Goal: Information Seeking & Learning: Learn about a topic

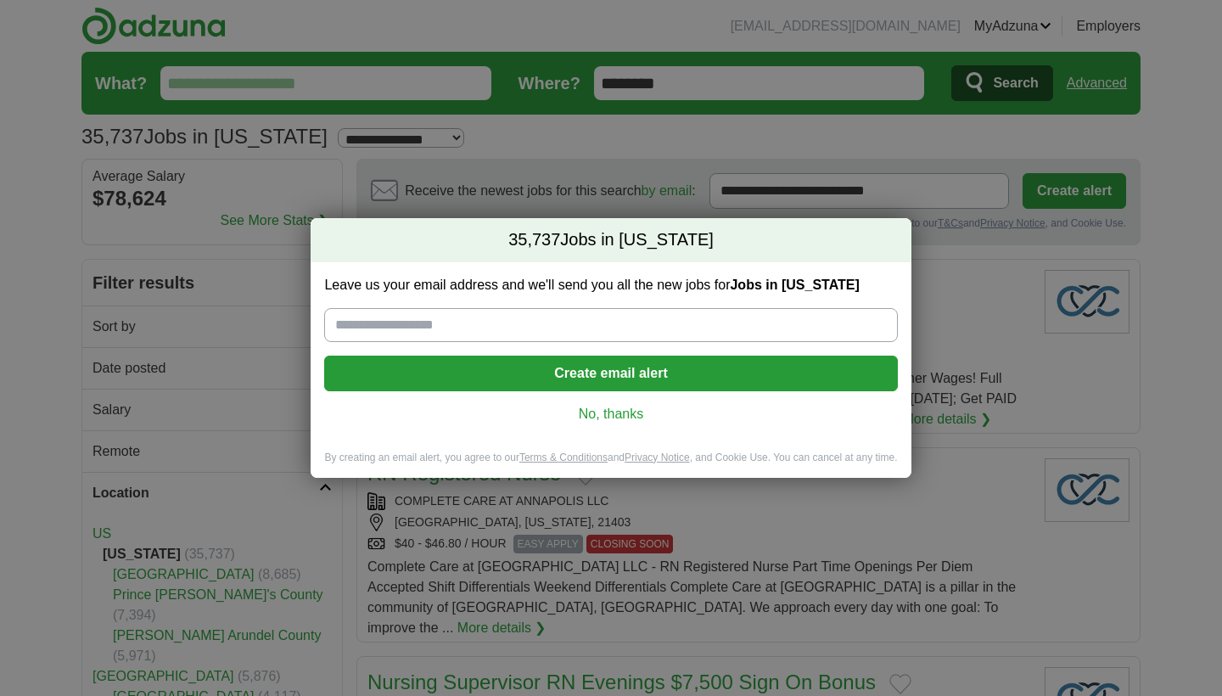
click at [601, 418] on link "No, thanks" at bounding box center [611, 414] width 546 height 19
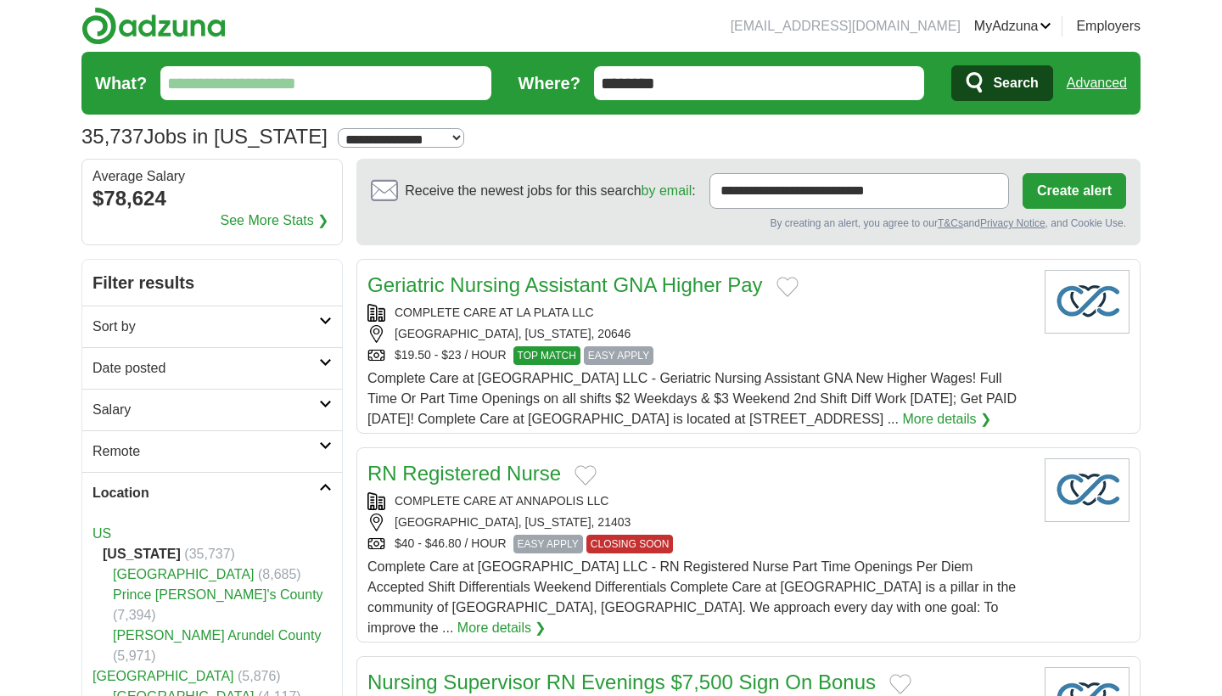
scroll to position [25, 0]
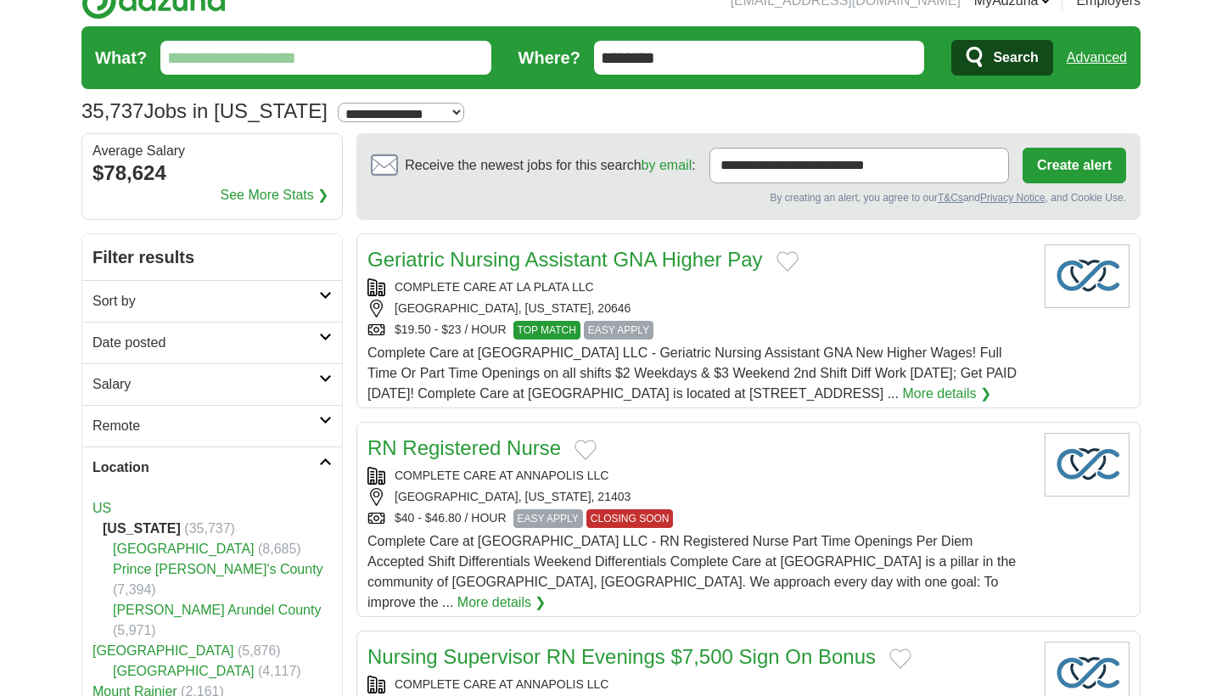
click at [188, 467] on h2 "Location" at bounding box center [206, 467] width 227 height 20
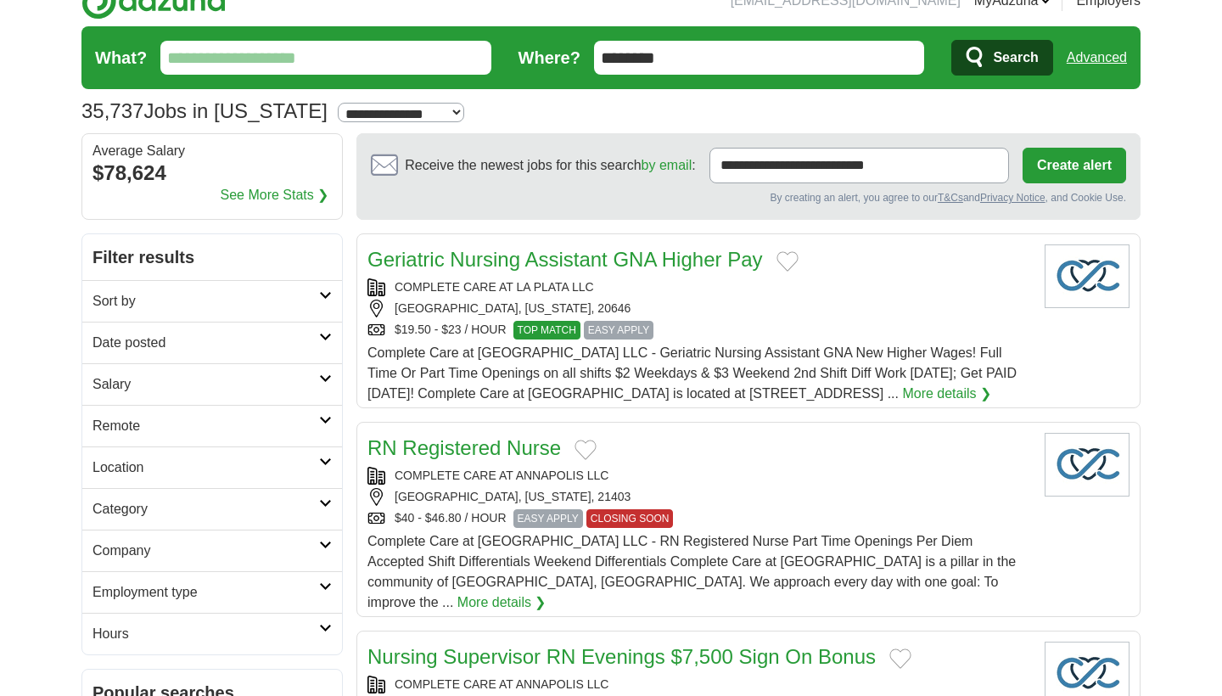
click at [176, 469] on h2 "Location" at bounding box center [206, 467] width 227 height 20
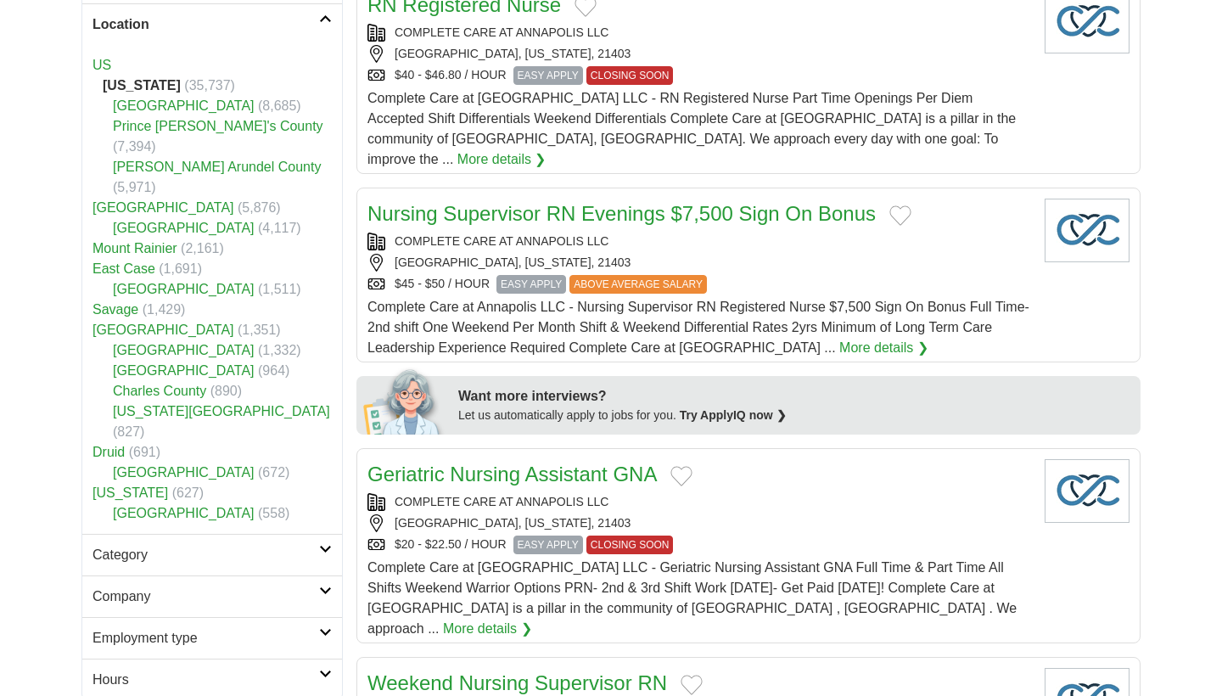
scroll to position [497, 0]
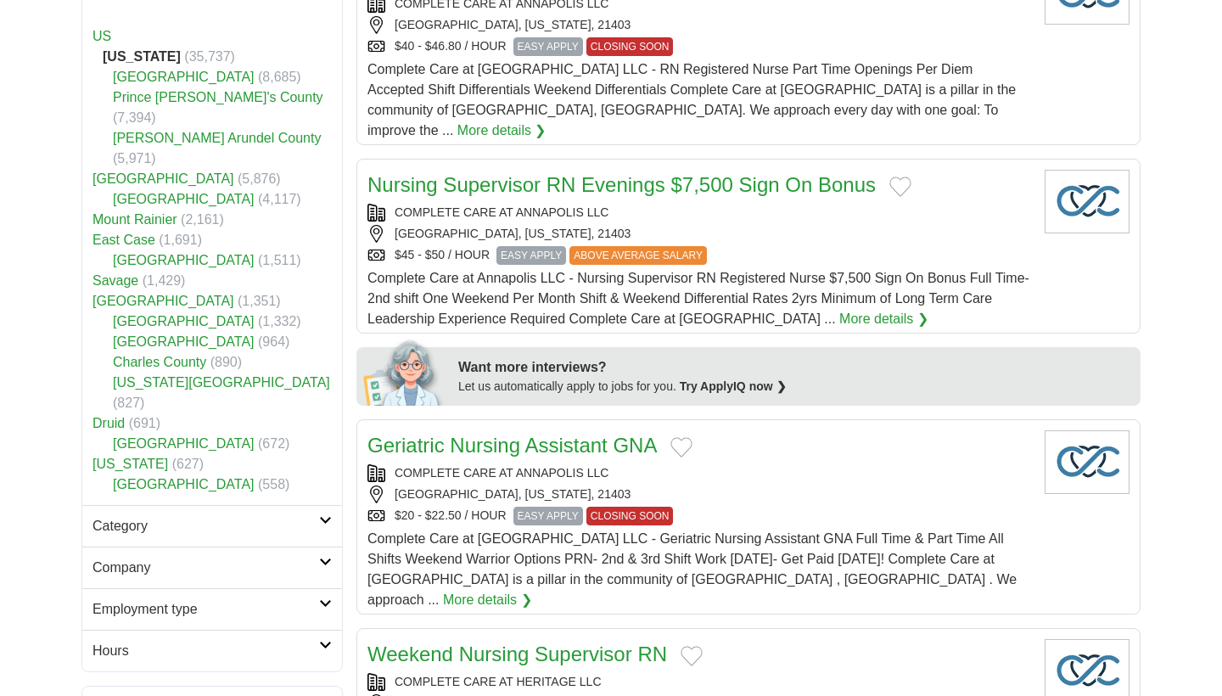
click at [161, 192] on link "[GEOGRAPHIC_DATA]" at bounding box center [184, 199] width 142 height 14
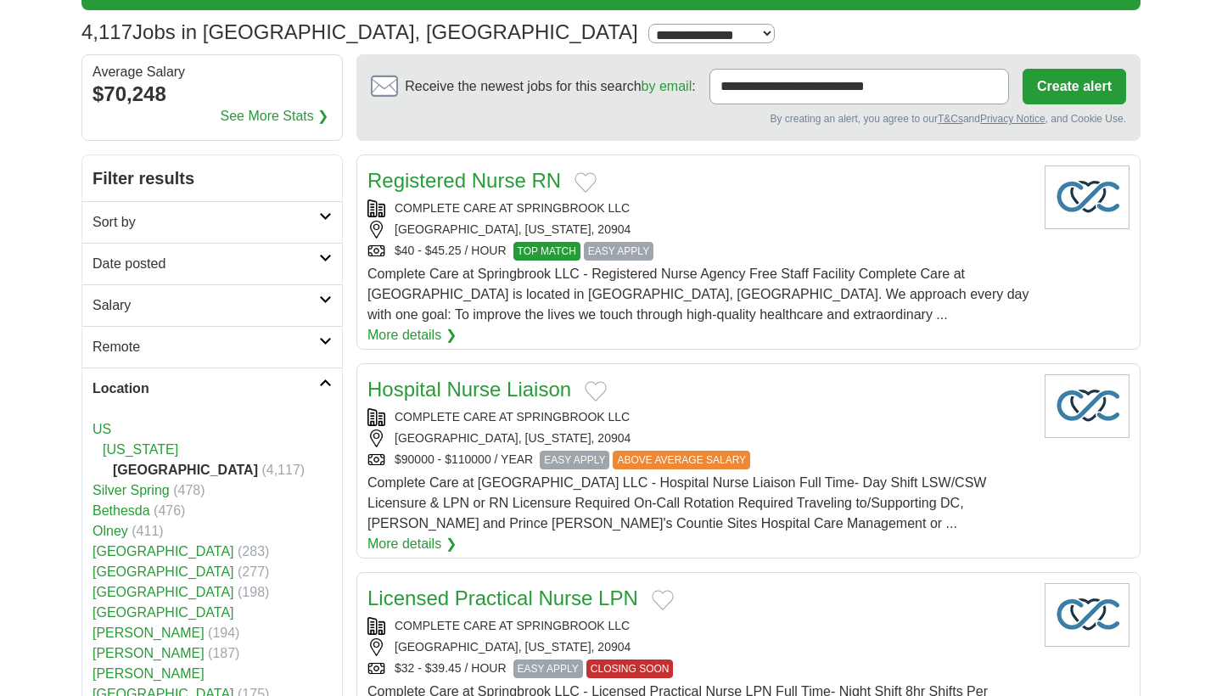
scroll to position [141, 0]
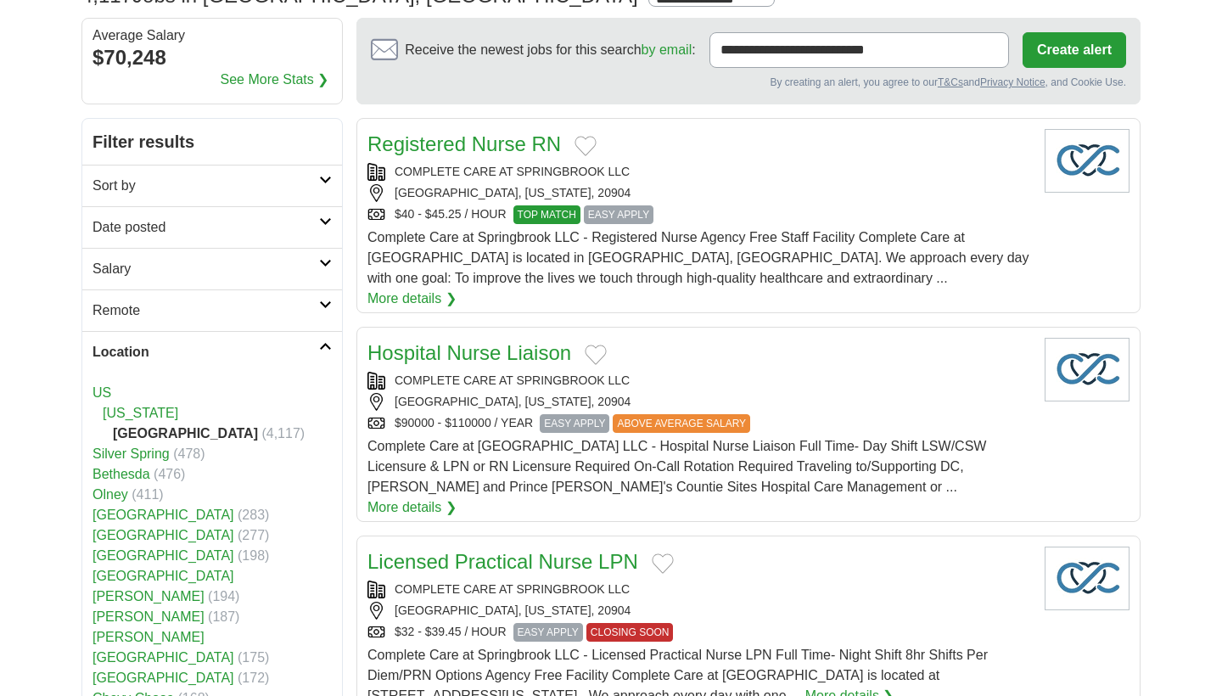
click at [267, 347] on h2 "Location" at bounding box center [206, 352] width 227 height 20
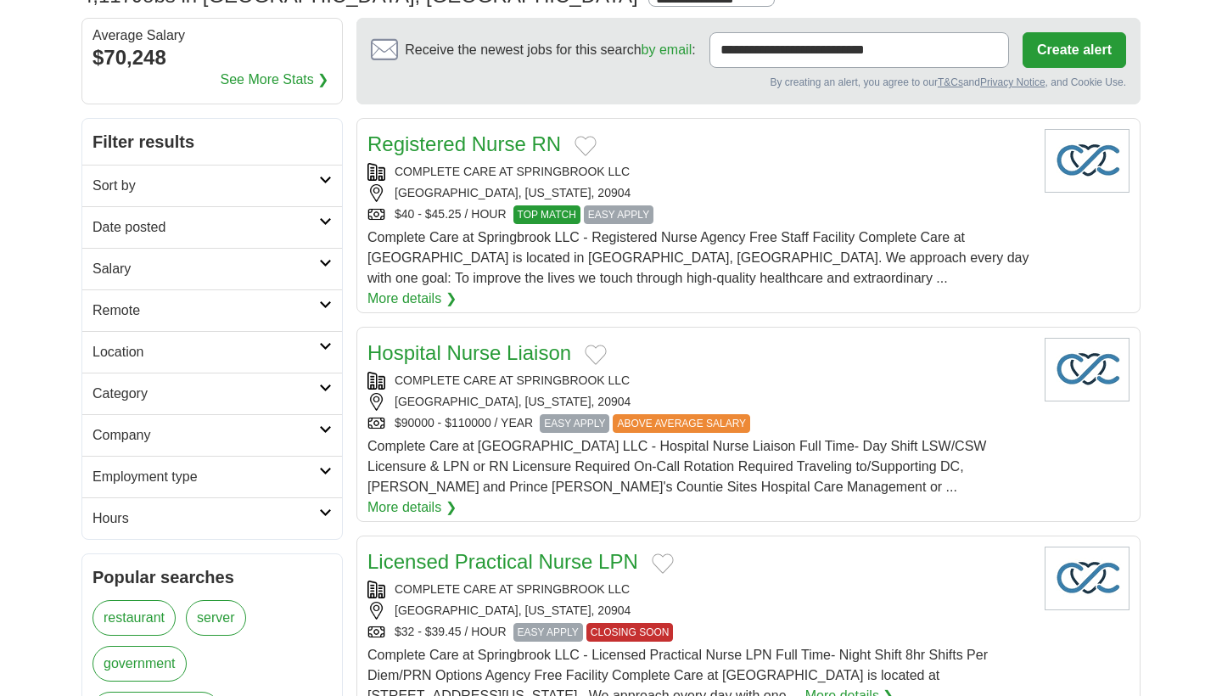
click at [240, 473] on h2 "Employment type" at bounding box center [206, 477] width 227 height 20
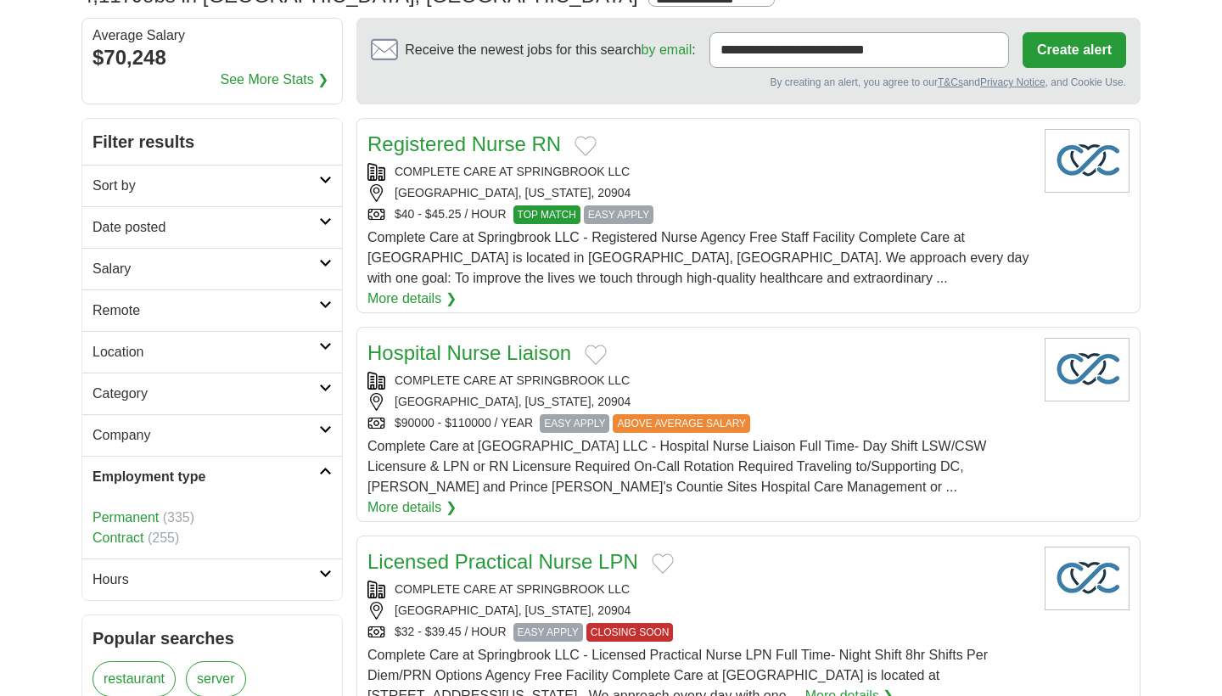
click at [129, 480] on h2 "Employment type" at bounding box center [206, 477] width 227 height 20
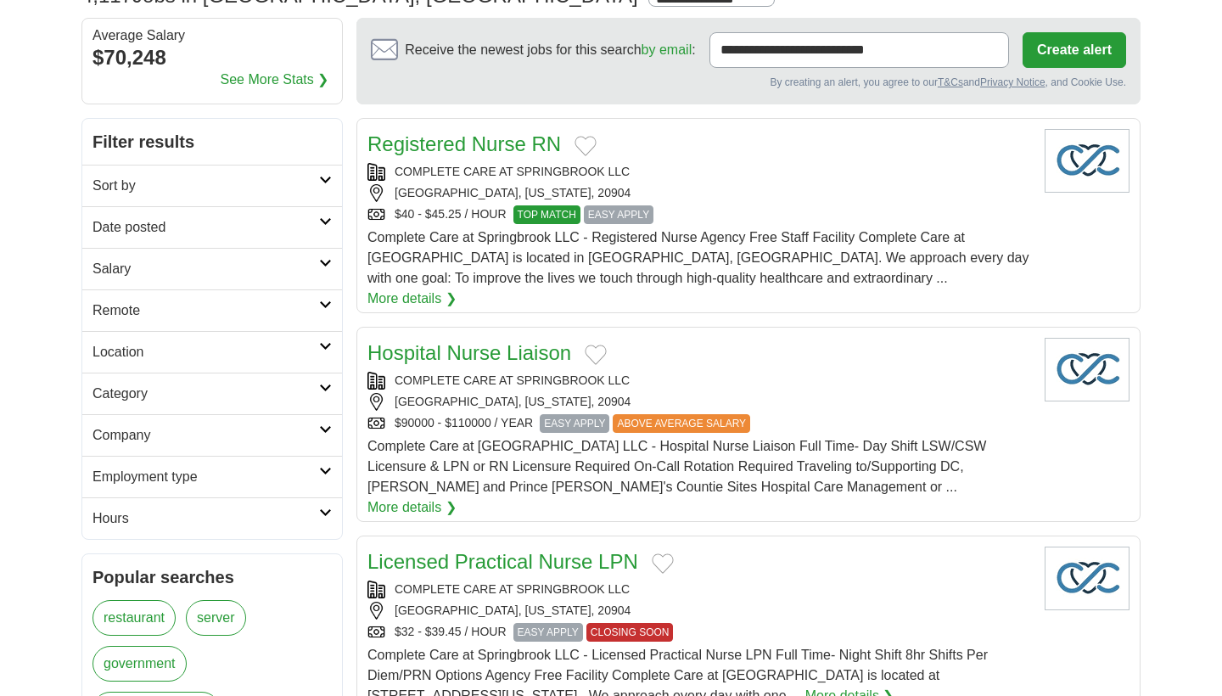
click at [129, 480] on h2 "Employment type" at bounding box center [206, 477] width 227 height 20
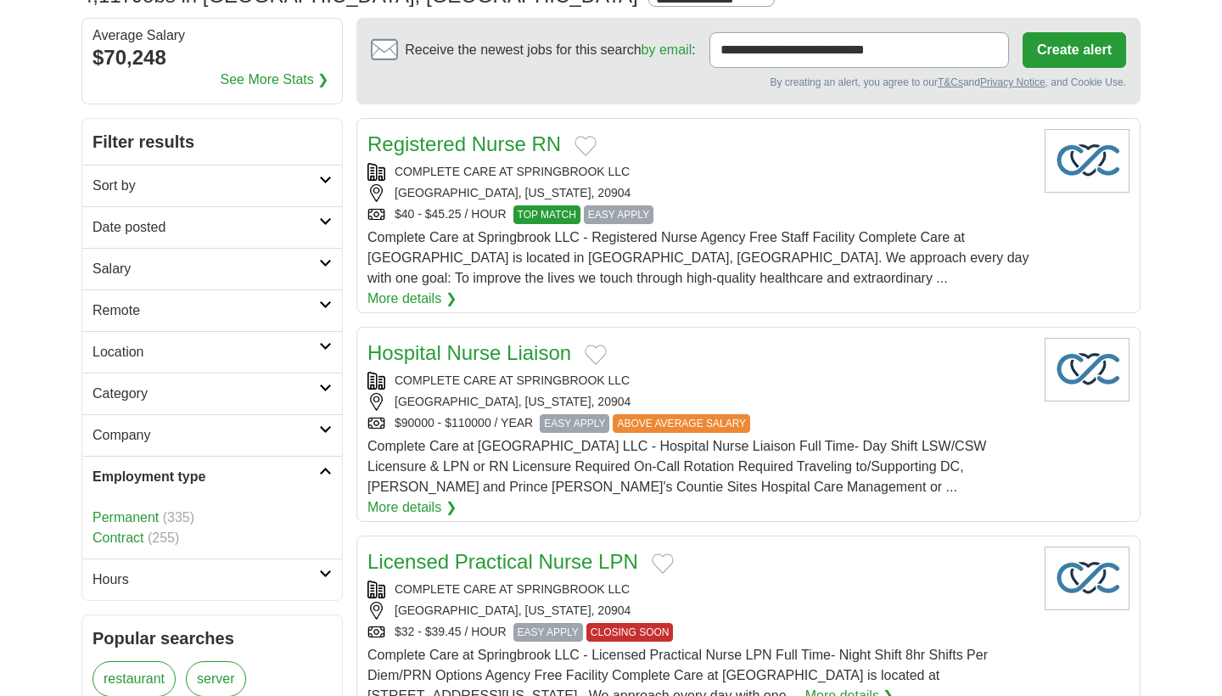
click at [121, 519] on link "Permanent" at bounding box center [126, 517] width 66 height 14
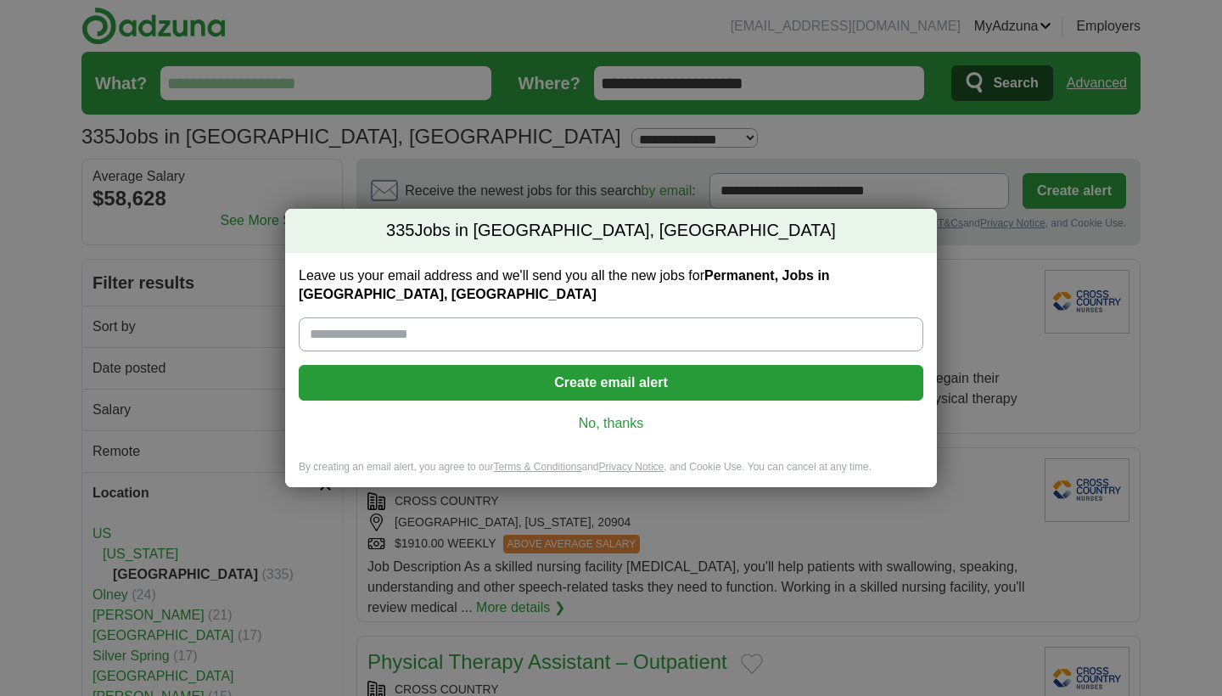
click at [595, 415] on link "No, thanks" at bounding box center [611, 423] width 598 height 19
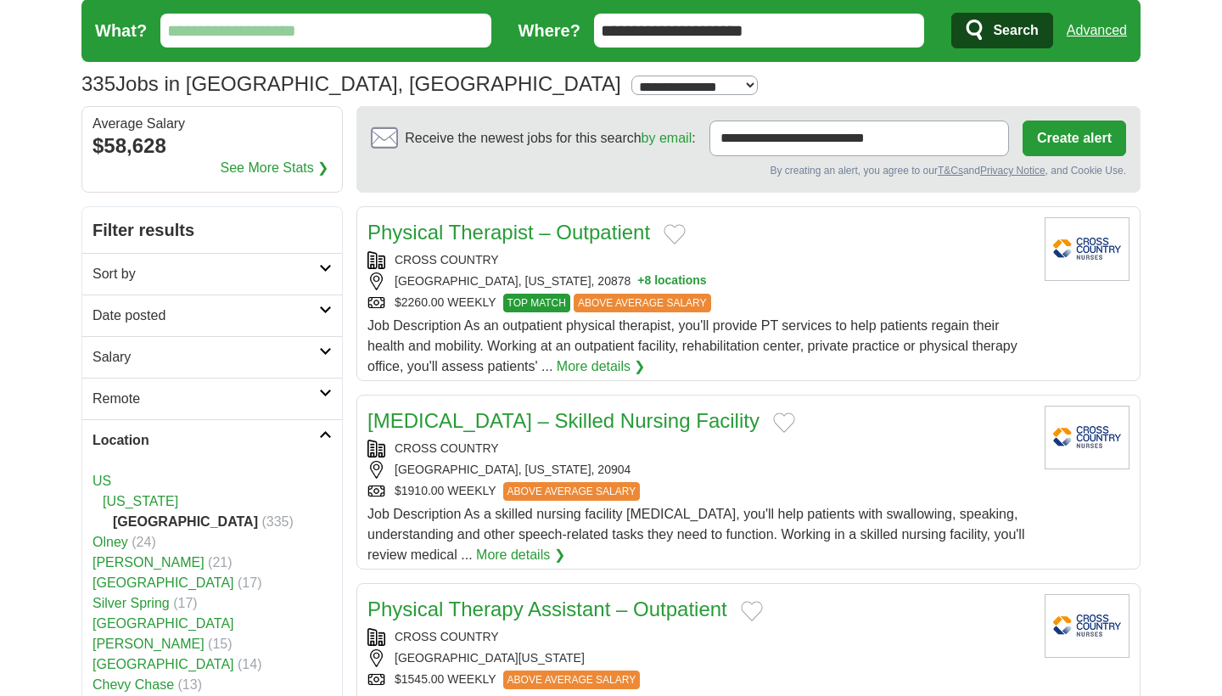
scroll to position [53, 0]
click at [150, 440] on h2 "Location" at bounding box center [206, 440] width 227 height 20
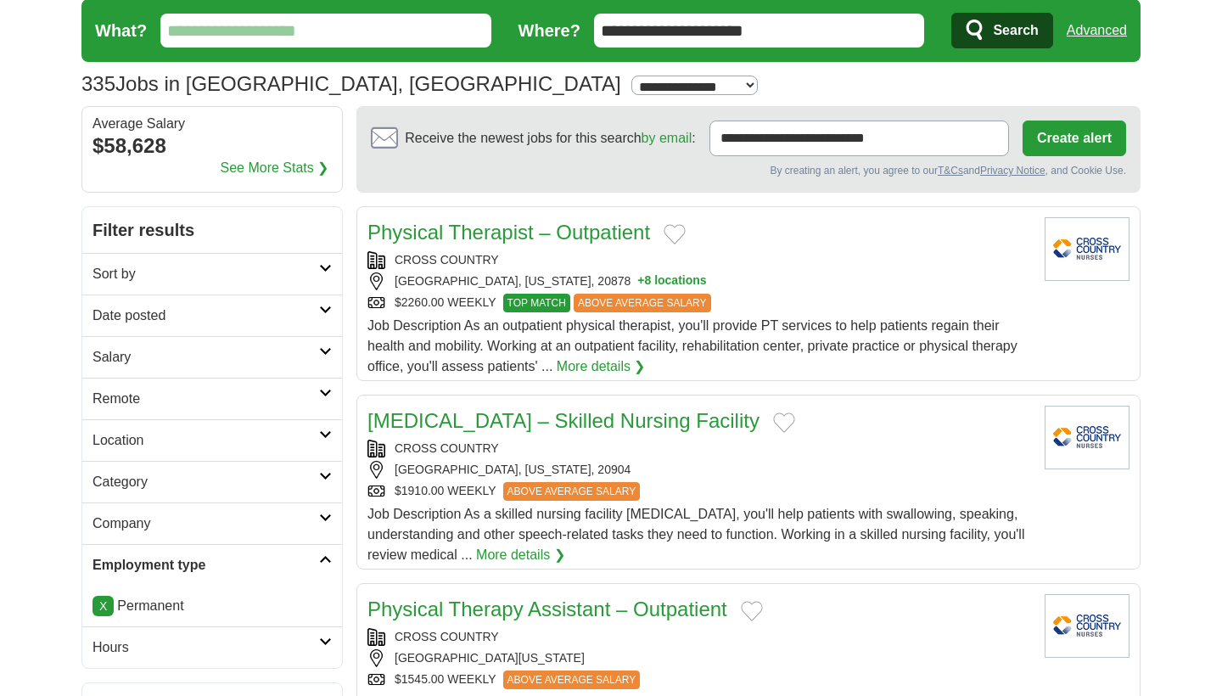
click at [132, 529] on h2 "Company" at bounding box center [206, 523] width 227 height 20
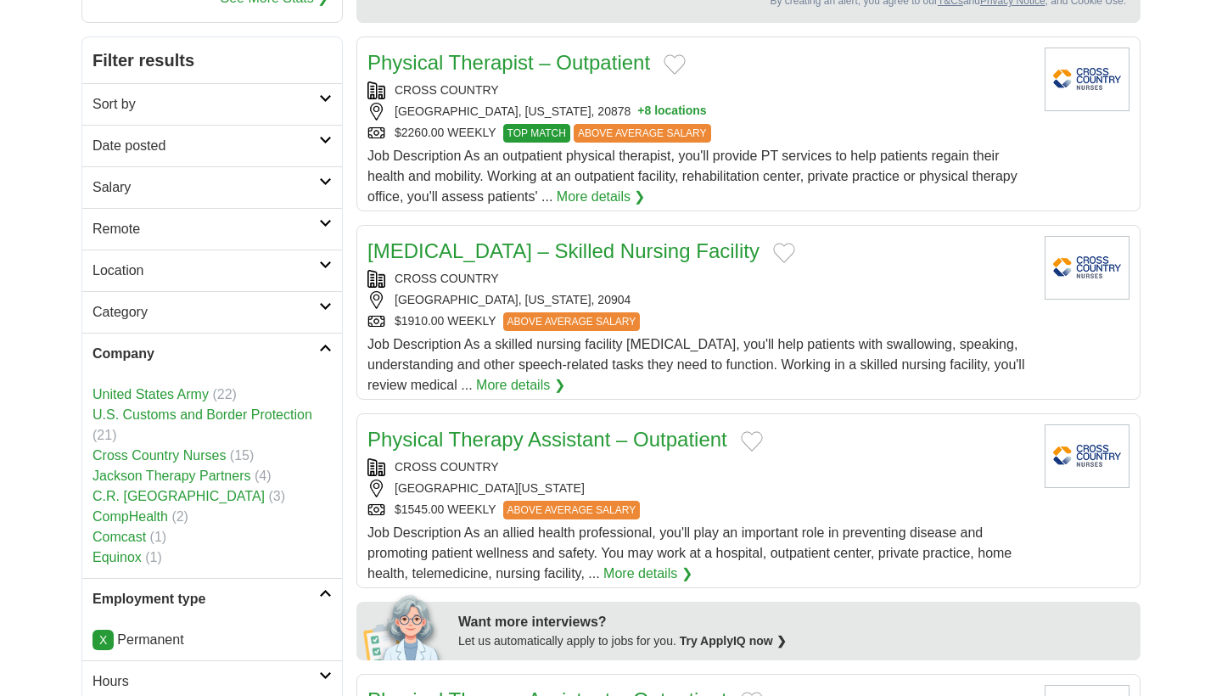
scroll to position [222, 0]
click at [107, 636] on link "X" at bounding box center [103, 640] width 21 height 20
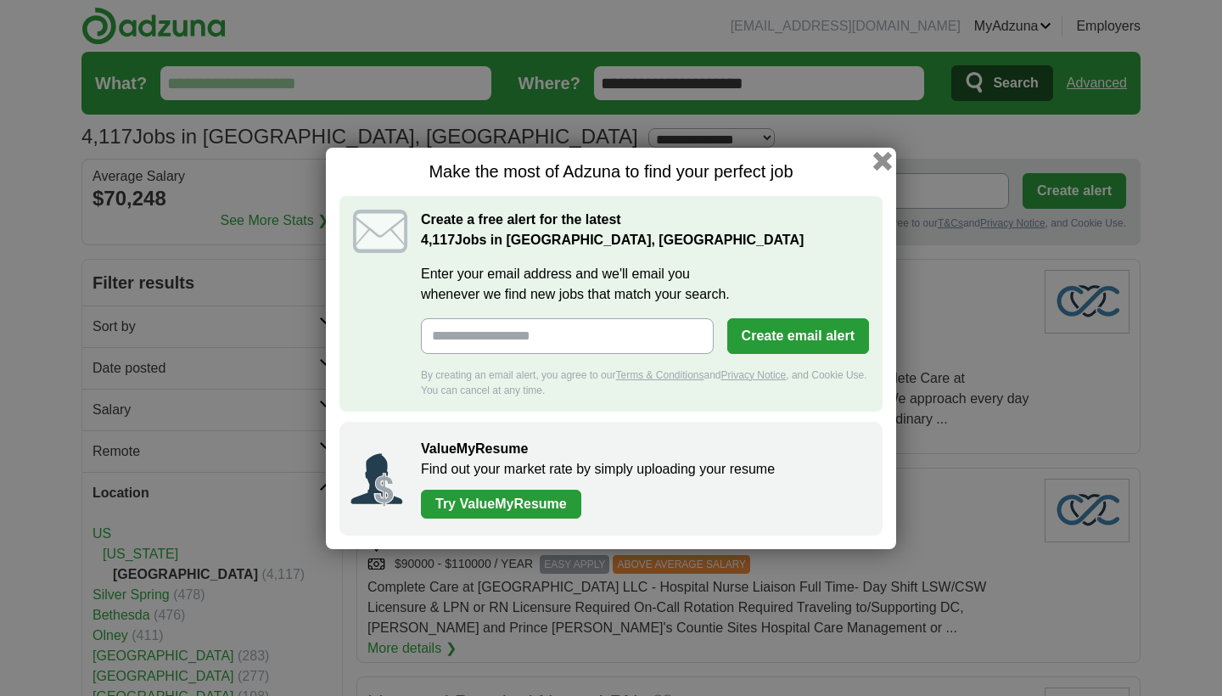
click at [878, 152] on button "button" at bounding box center [882, 160] width 19 height 19
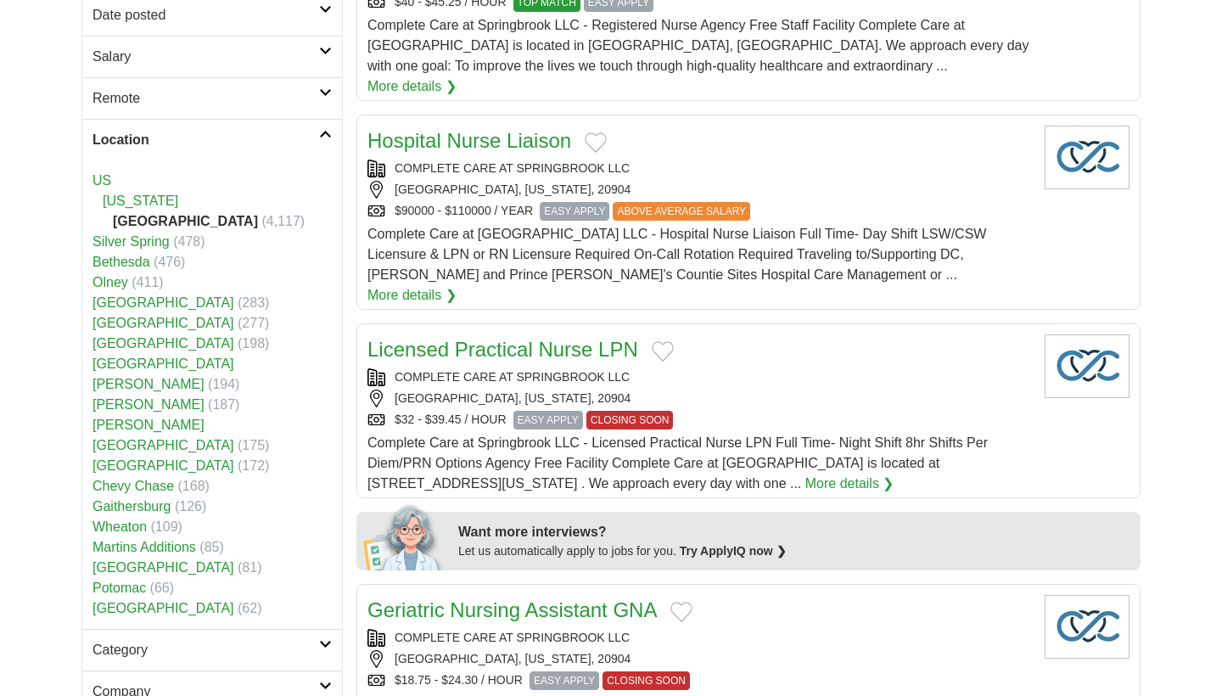
scroll to position [474, 0]
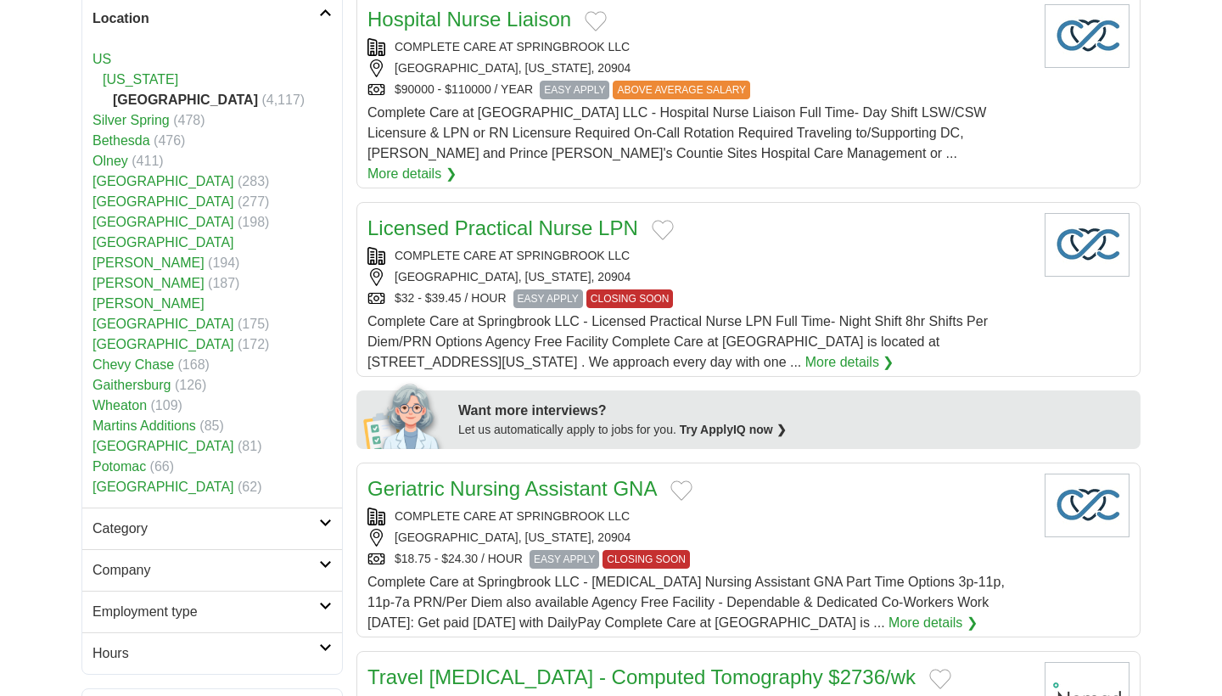
click at [133, 519] on h2 "Category" at bounding box center [206, 529] width 227 height 20
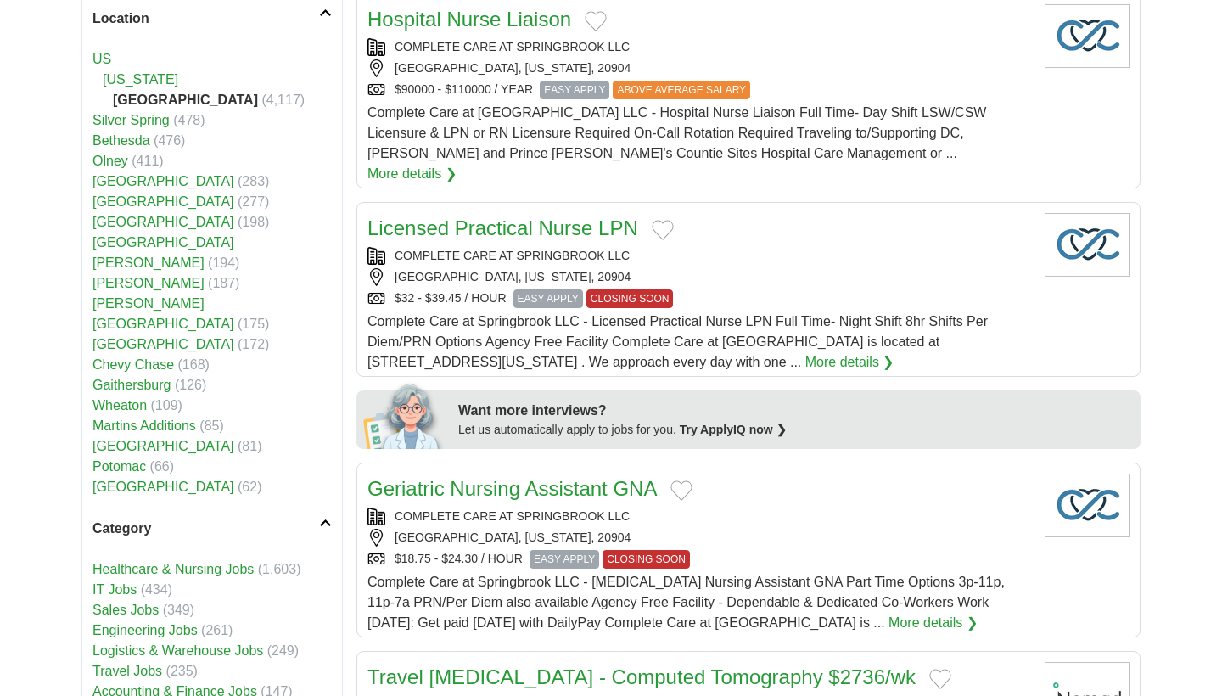
click at [133, 519] on h2 "Category" at bounding box center [206, 529] width 227 height 20
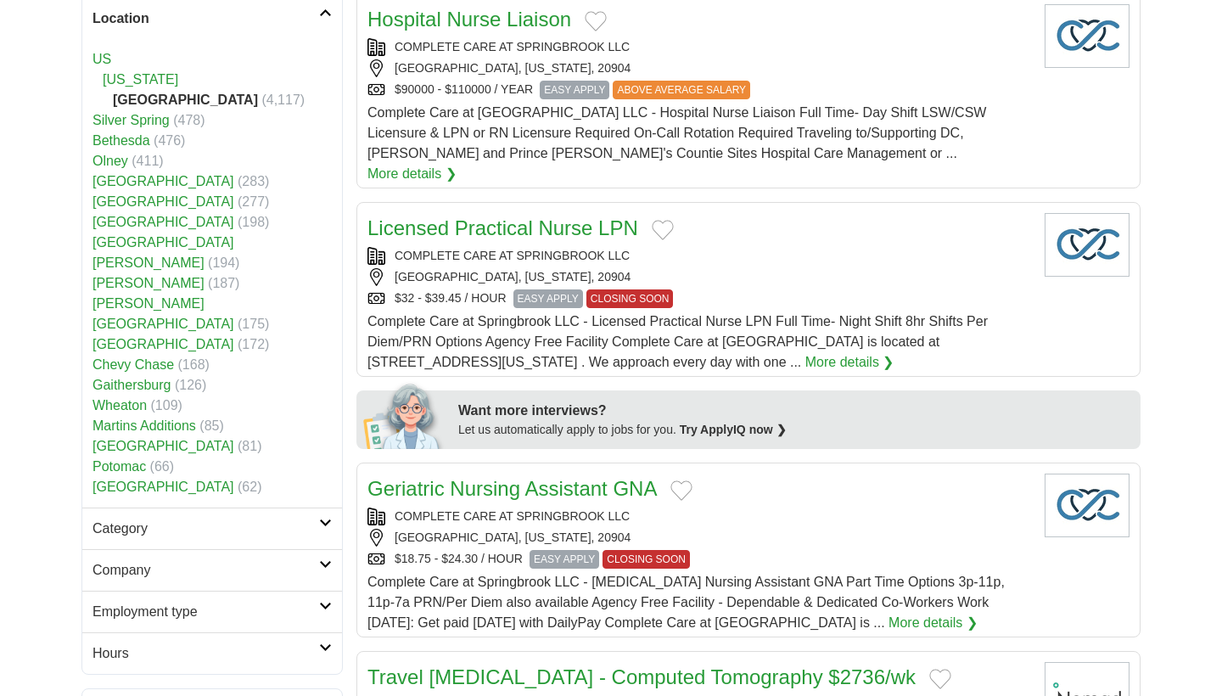
click at [128, 560] on h2 "Company" at bounding box center [206, 570] width 227 height 20
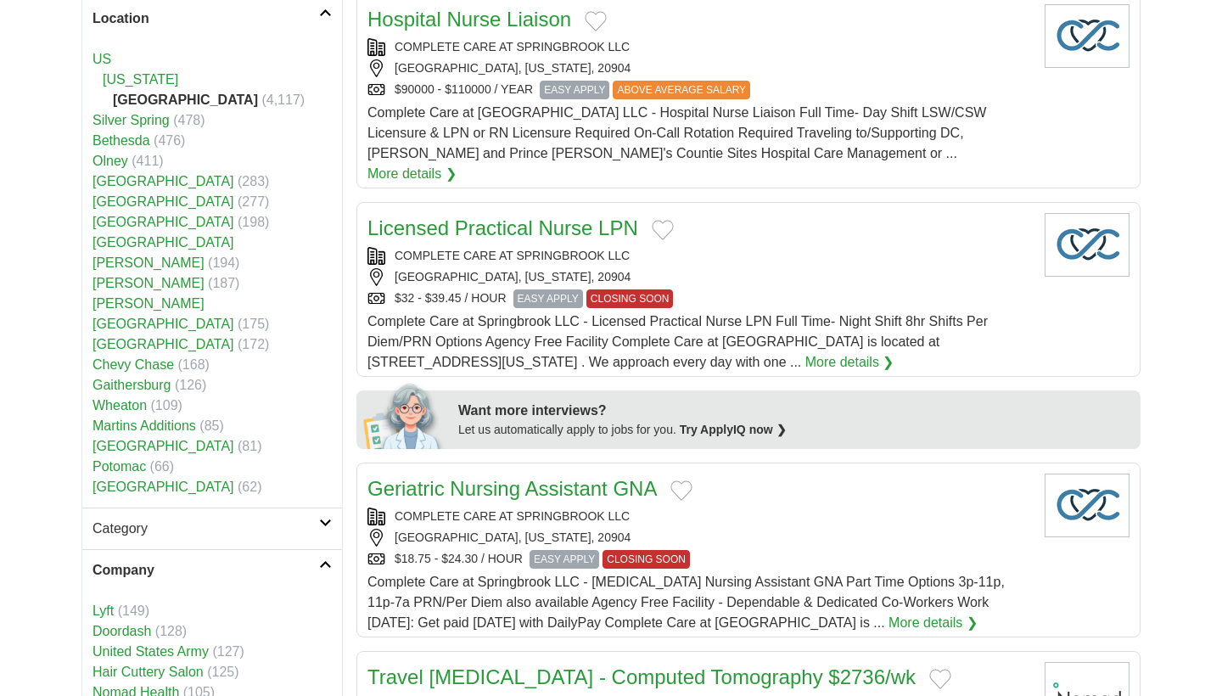
click at [128, 560] on h2 "Company" at bounding box center [206, 570] width 227 height 20
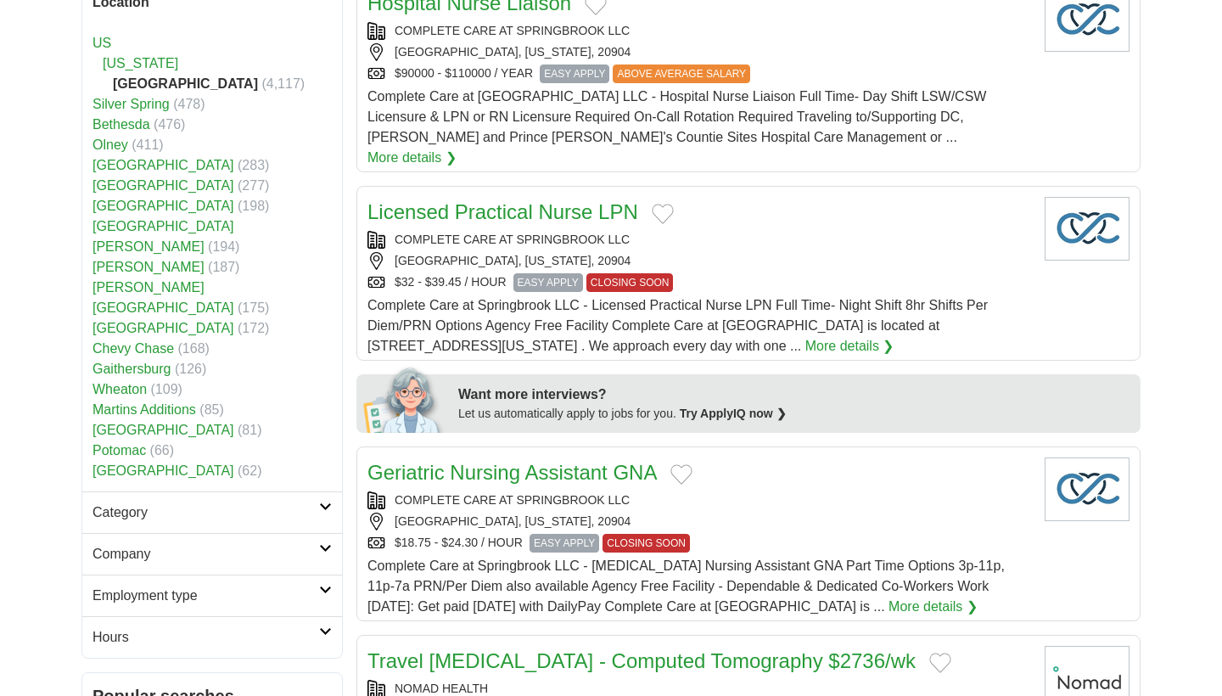
scroll to position [492, 0]
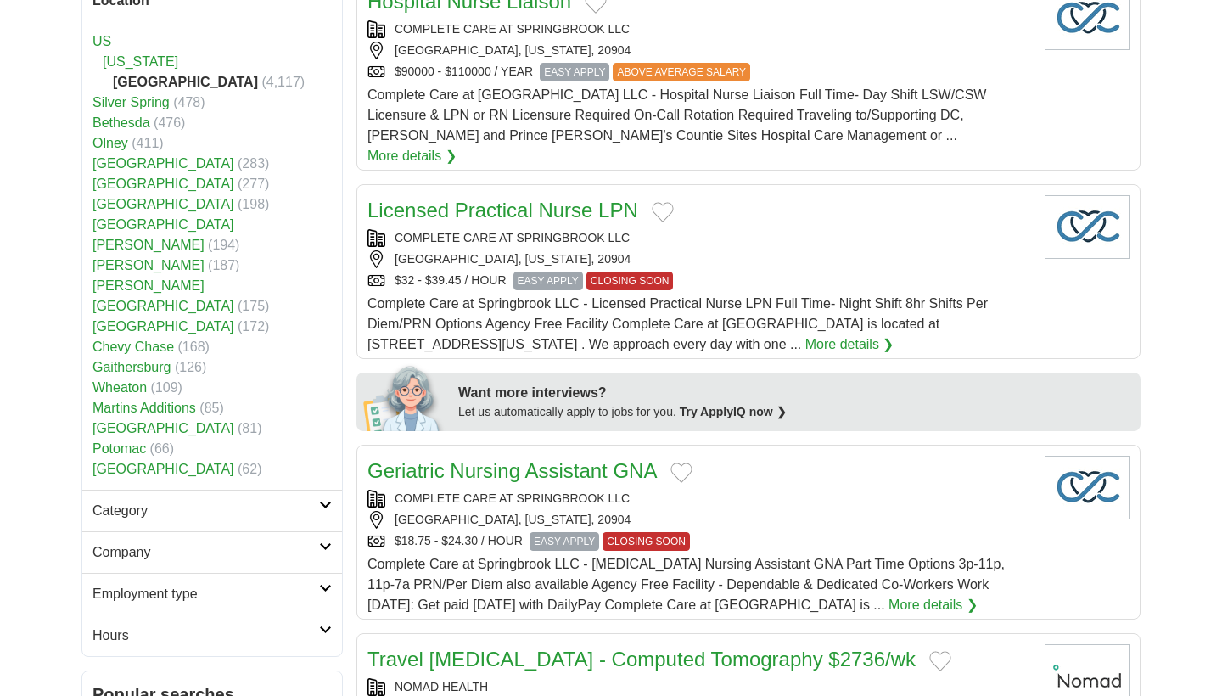
click at [126, 584] on h2 "Employment type" at bounding box center [206, 594] width 227 height 20
click at [123, 687] on h2 "Hours" at bounding box center [206, 697] width 227 height 20
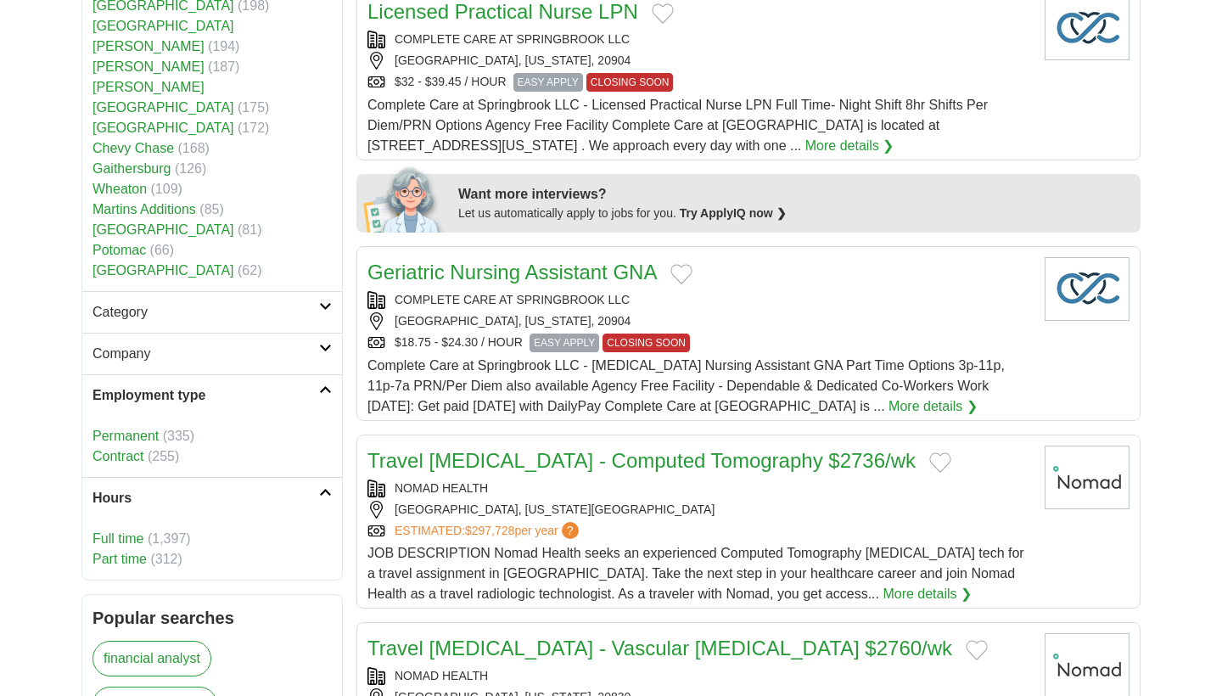
click at [123, 531] on link "Full time" at bounding box center [118, 538] width 51 height 14
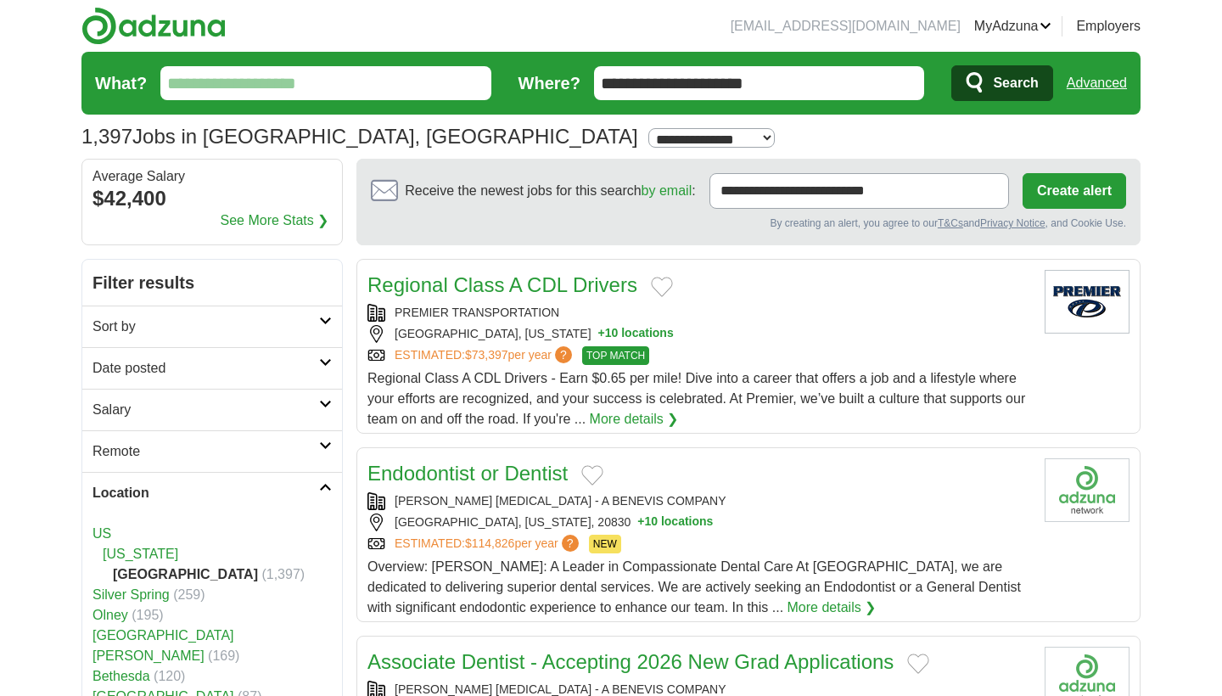
click at [135, 339] on link "Sort by" at bounding box center [212, 327] width 260 height 42
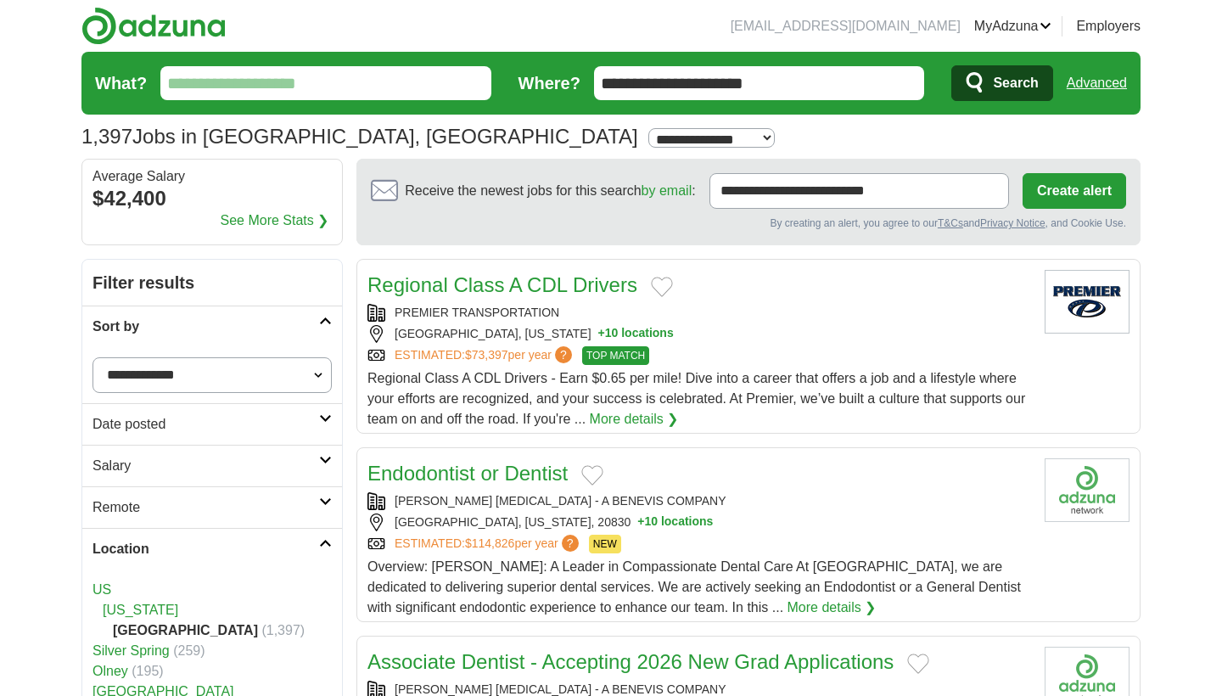
click at [135, 339] on link "Sort by" at bounding box center [212, 327] width 260 height 42
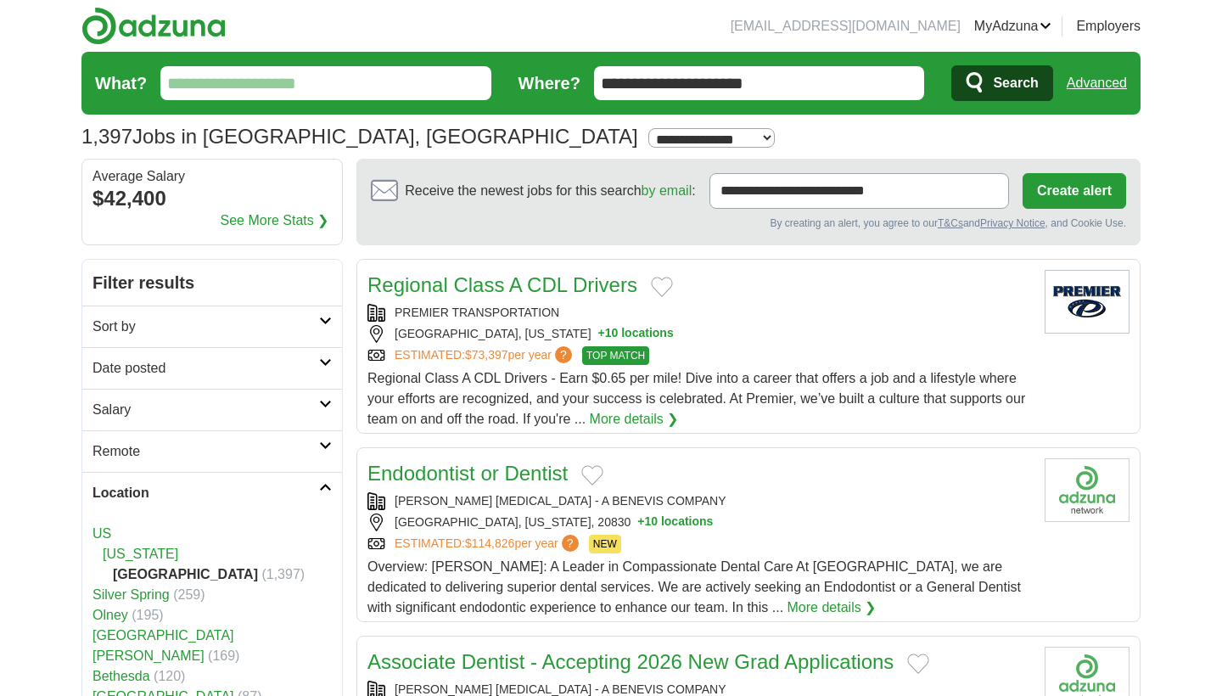
click at [138, 351] on link "Date posted" at bounding box center [212, 368] width 260 height 42
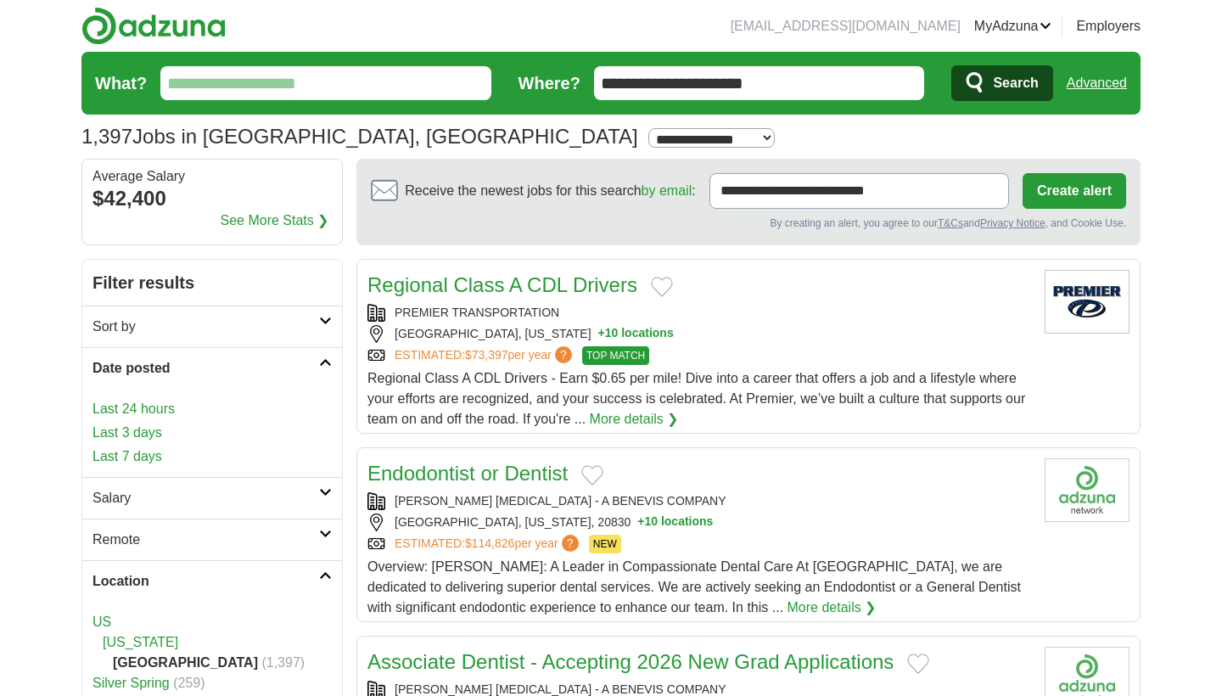
click at [143, 329] on h2 "Sort by" at bounding box center [206, 327] width 227 height 20
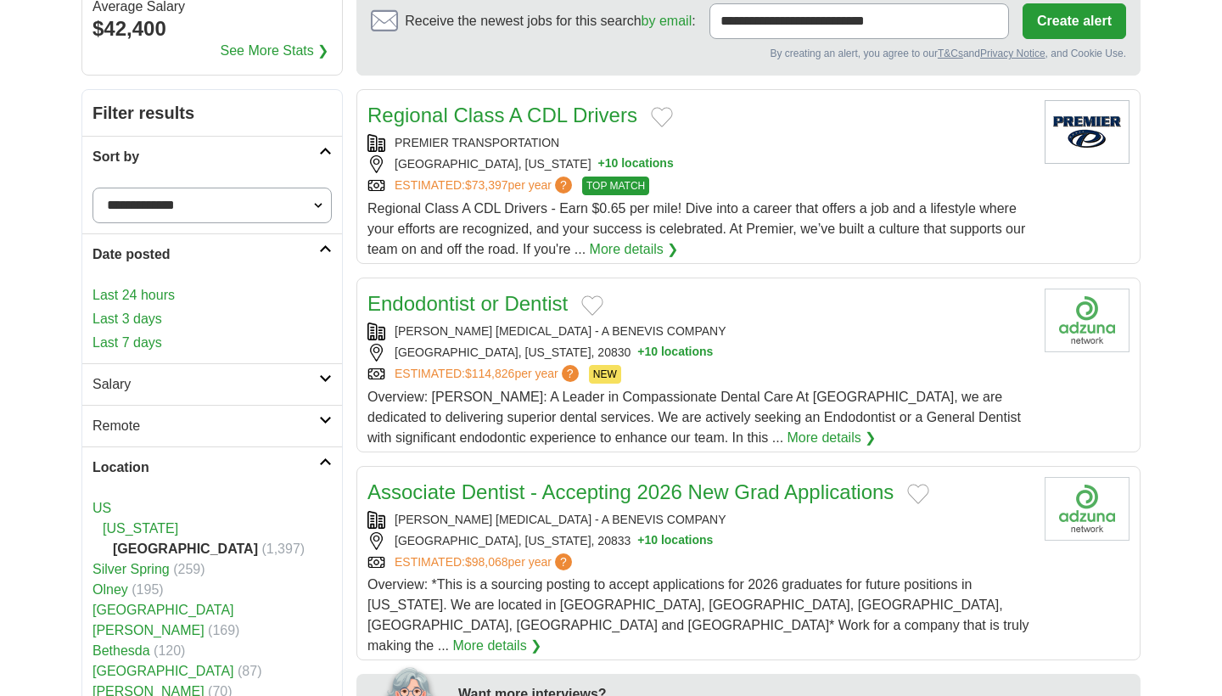
scroll to position [176, 0]
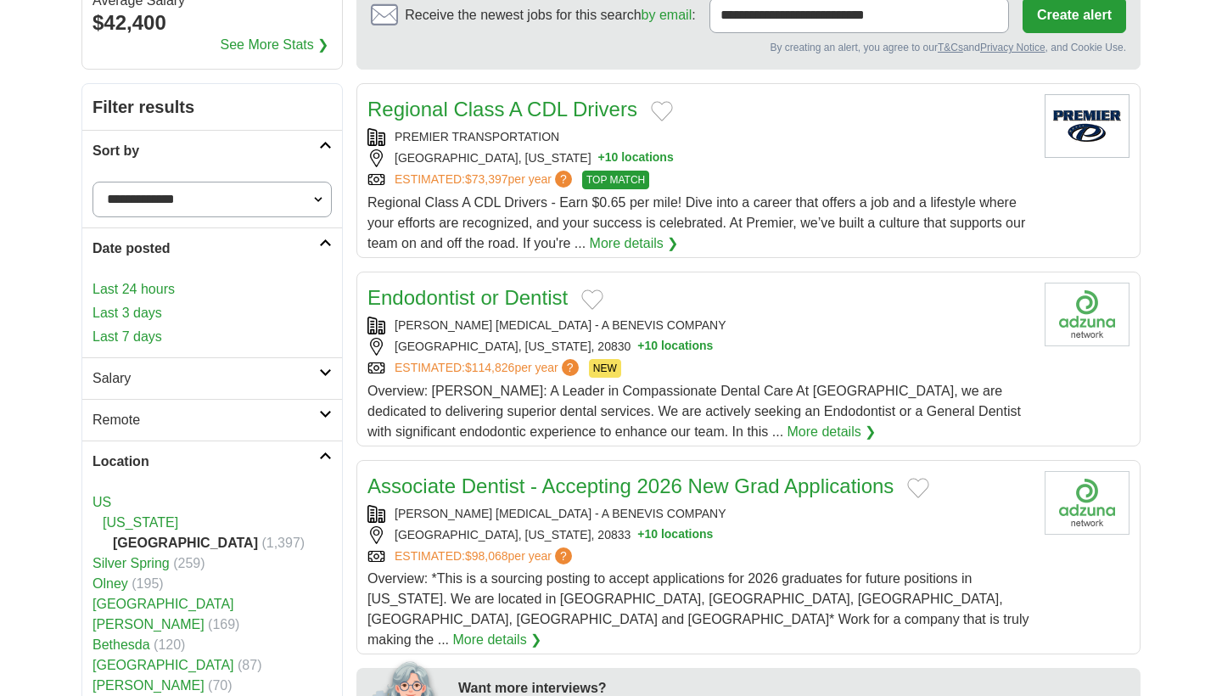
select select "**********"
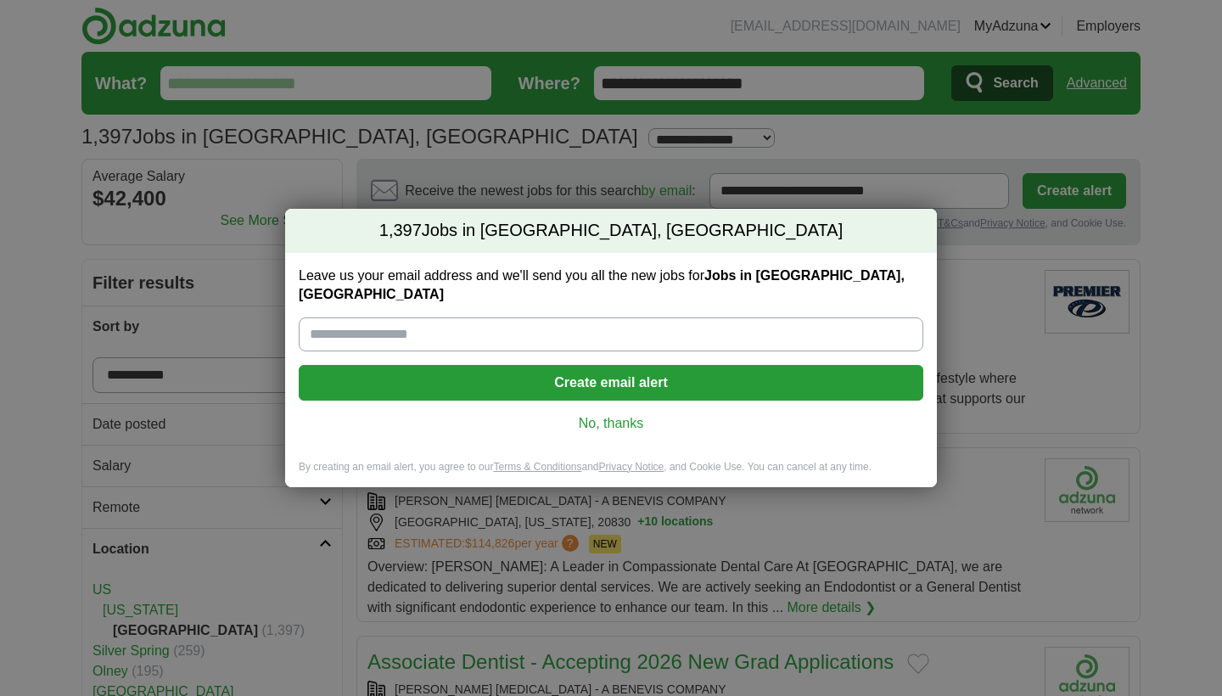
click at [622, 414] on link "No, thanks" at bounding box center [611, 423] width 598 height 19
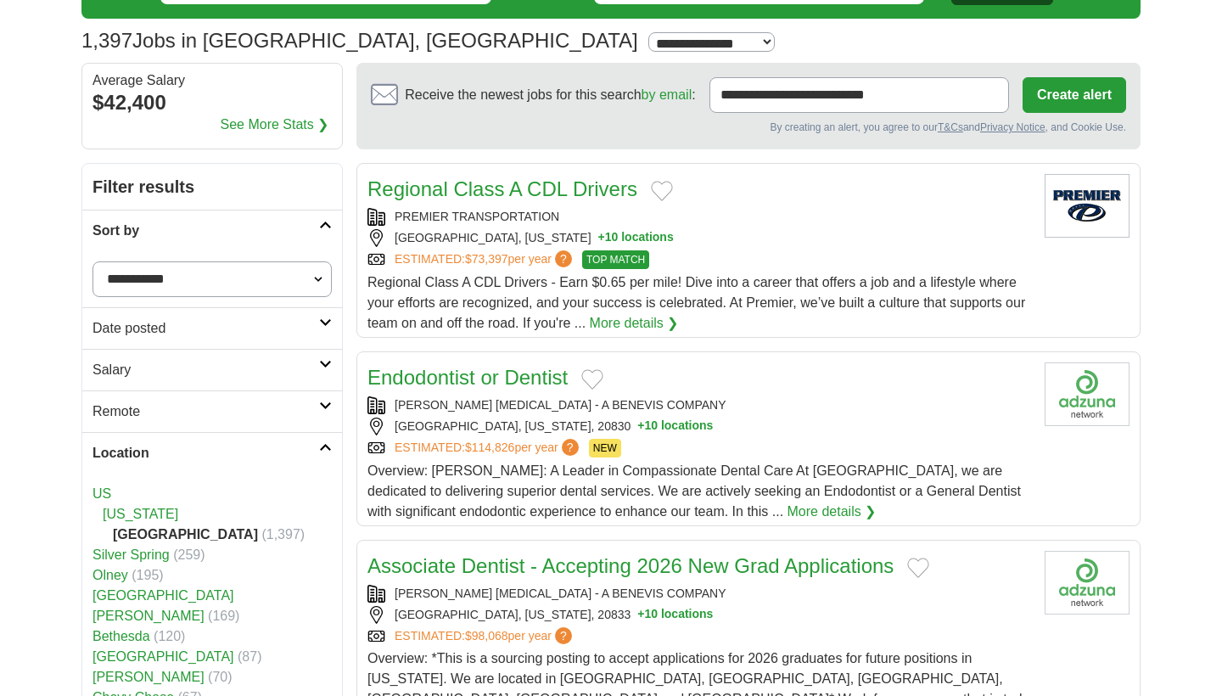
scroll to position [98, 0]
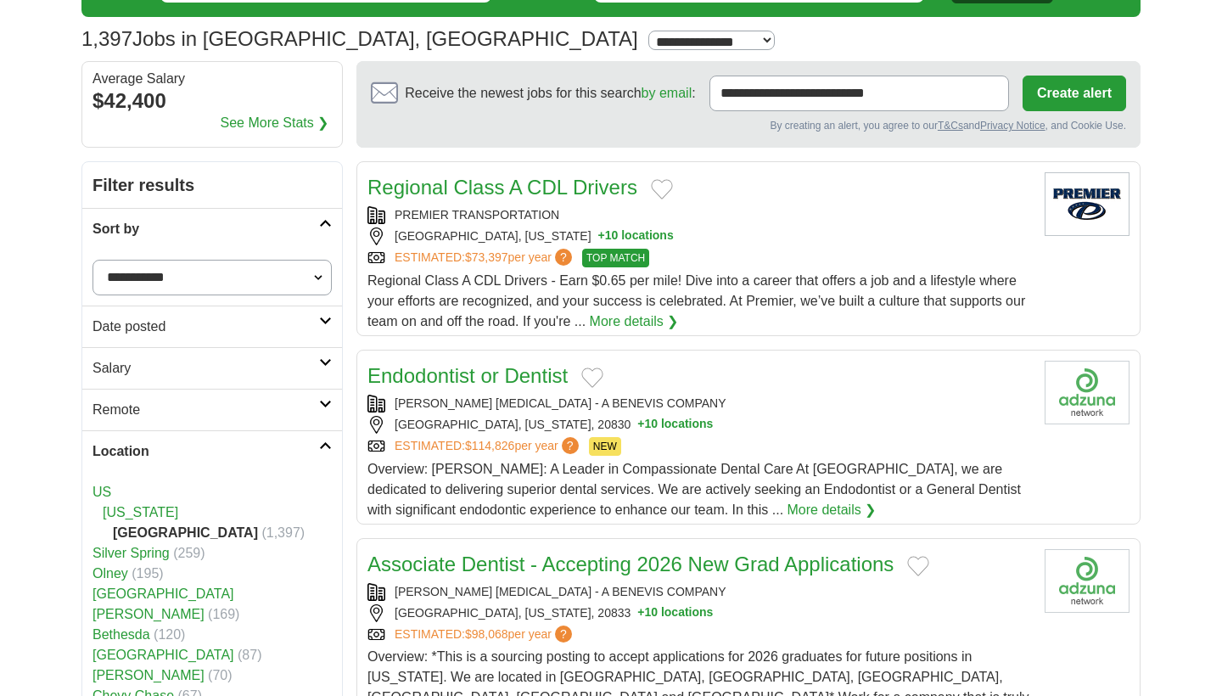
click at [194, 445] on h2 "Location" at bounding box center [206, 451] width 227 height 20
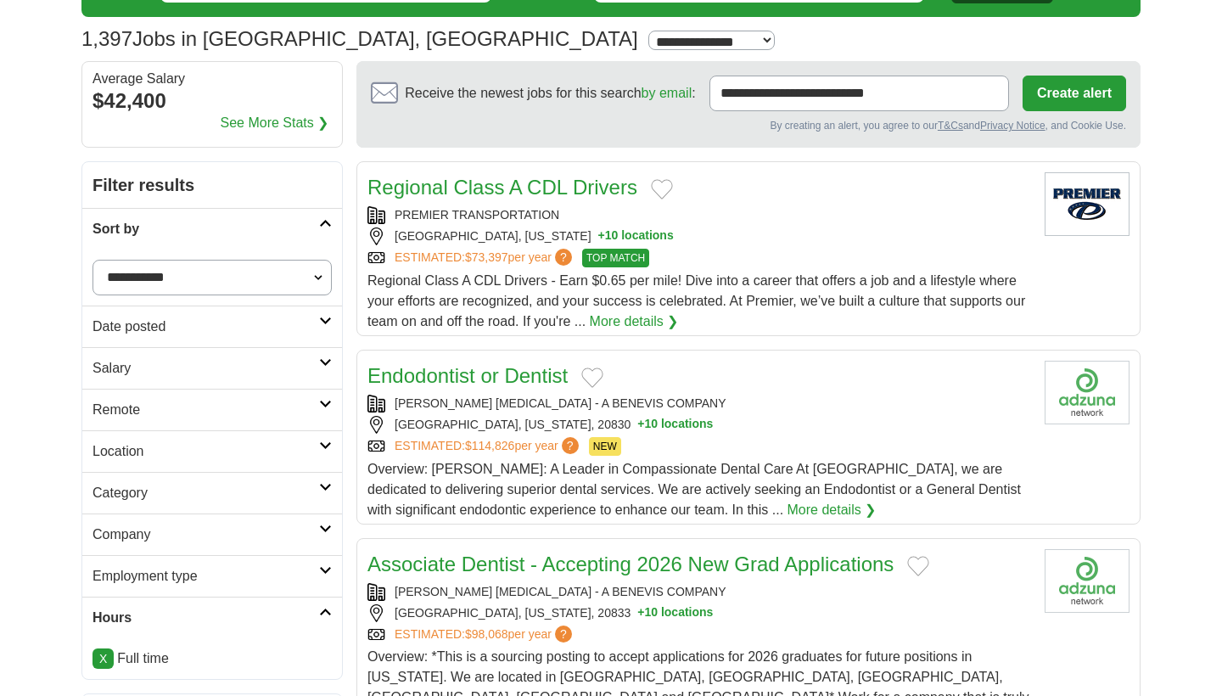
click at [166, 535] on h2 "Company" at bounding box center [206, 535] width 227 height 20
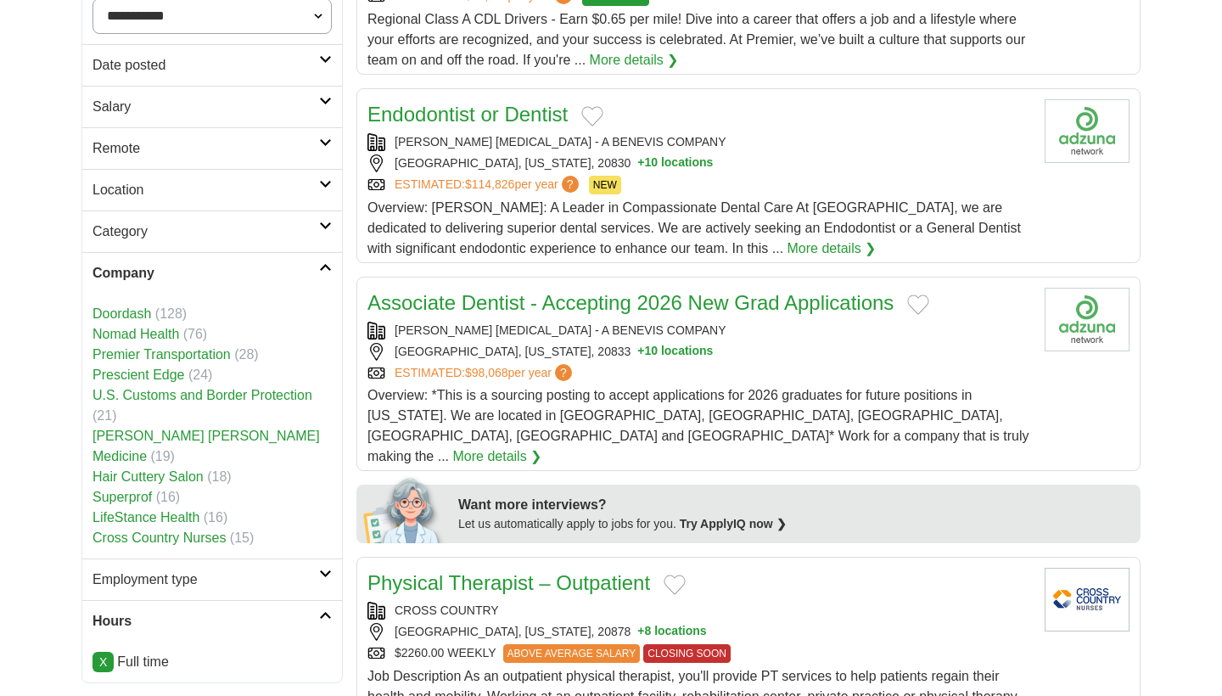
scroll to position [380, 0]
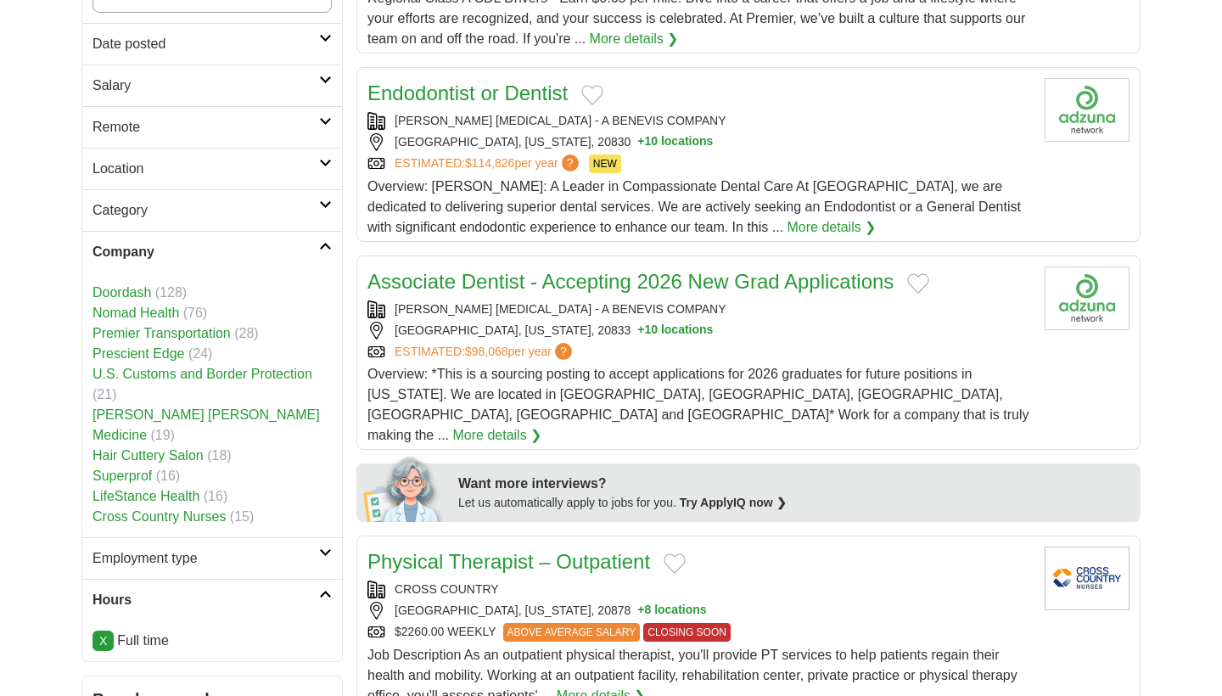
click at [161, 548] on h2 "Employment type" at bounding box center [206, 558] width 227 height 20
click at [123, 205] on h2 "Category" at bounding box center [206, 210] width 227 height 20
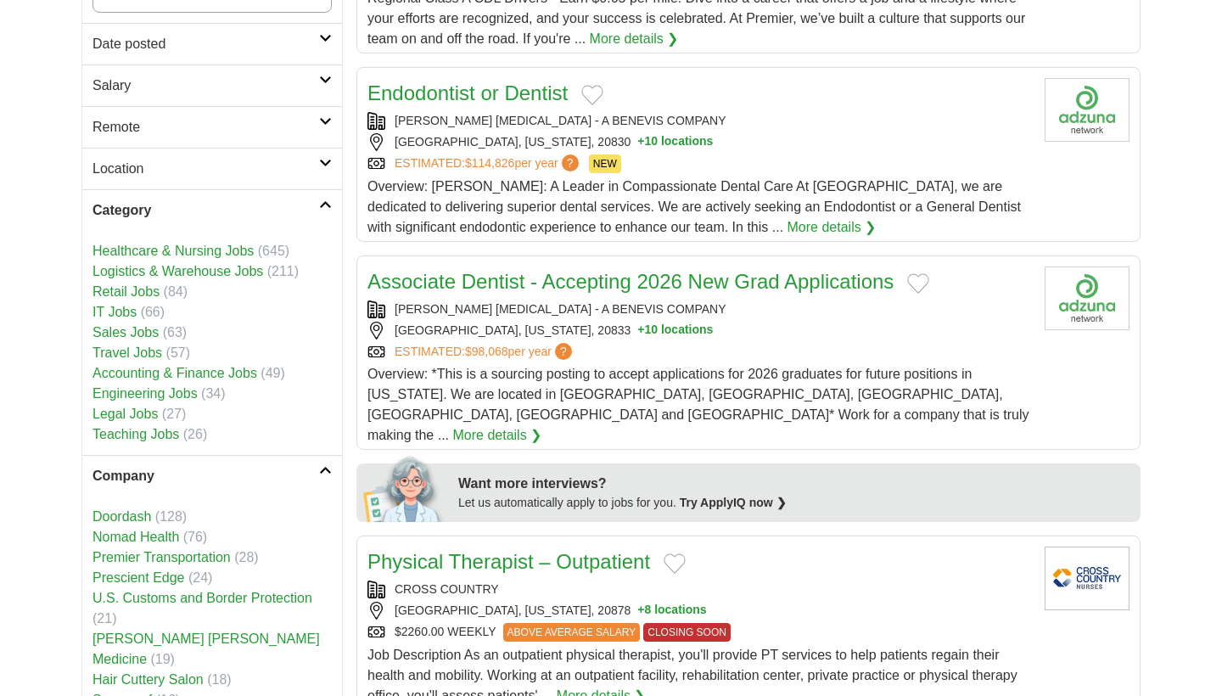
click at [149, 273] on link "Logistics & Warehouse Jobs" at bounding box center [178, 271] width 171 height 14
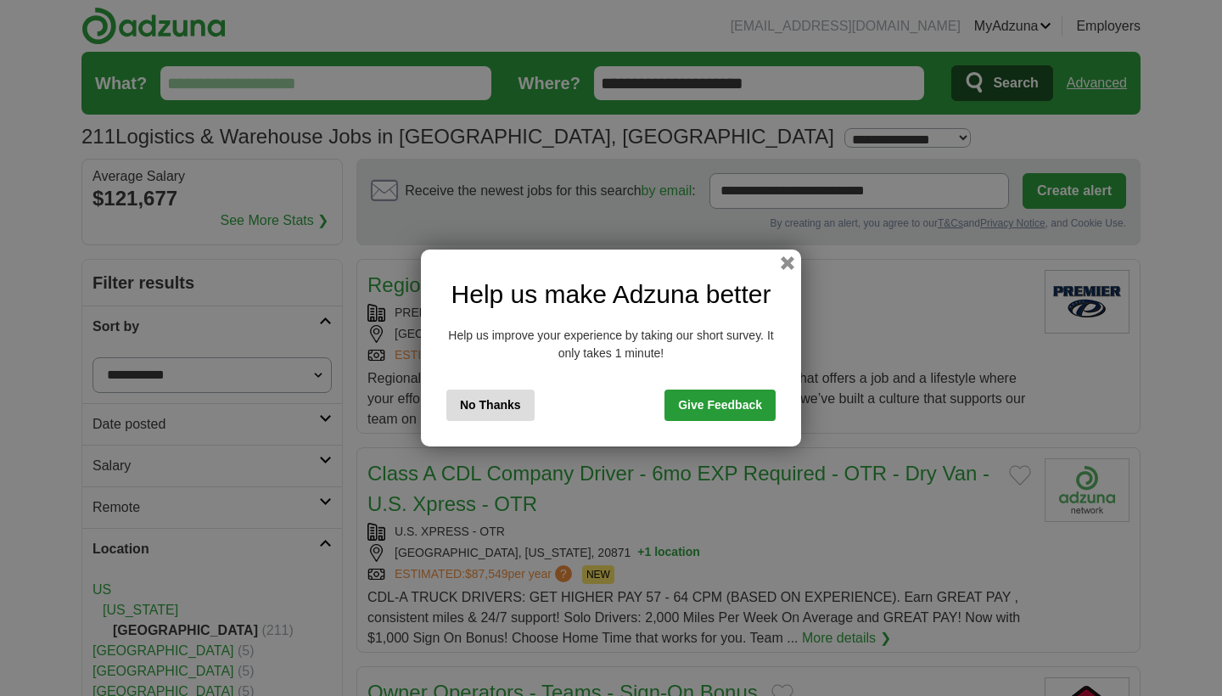
click at [471, 406] on button "No Thanks" at bounding box center [490, 405] width 88 height 31
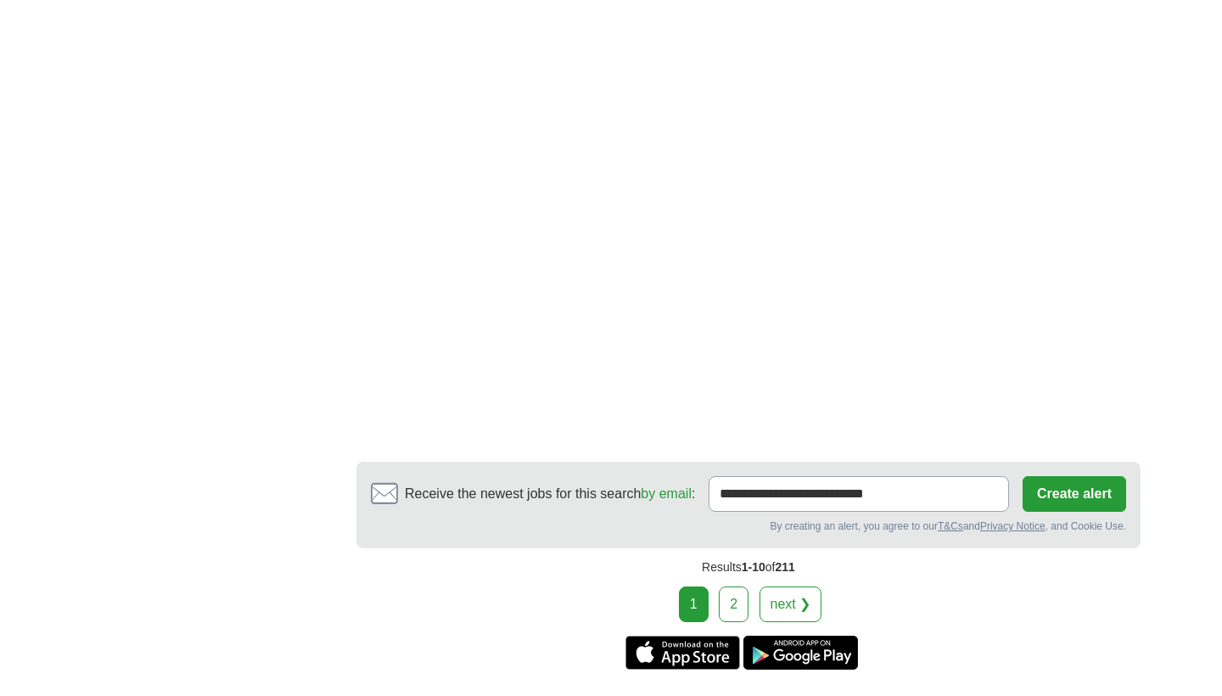
scroll to position [3150, 0]
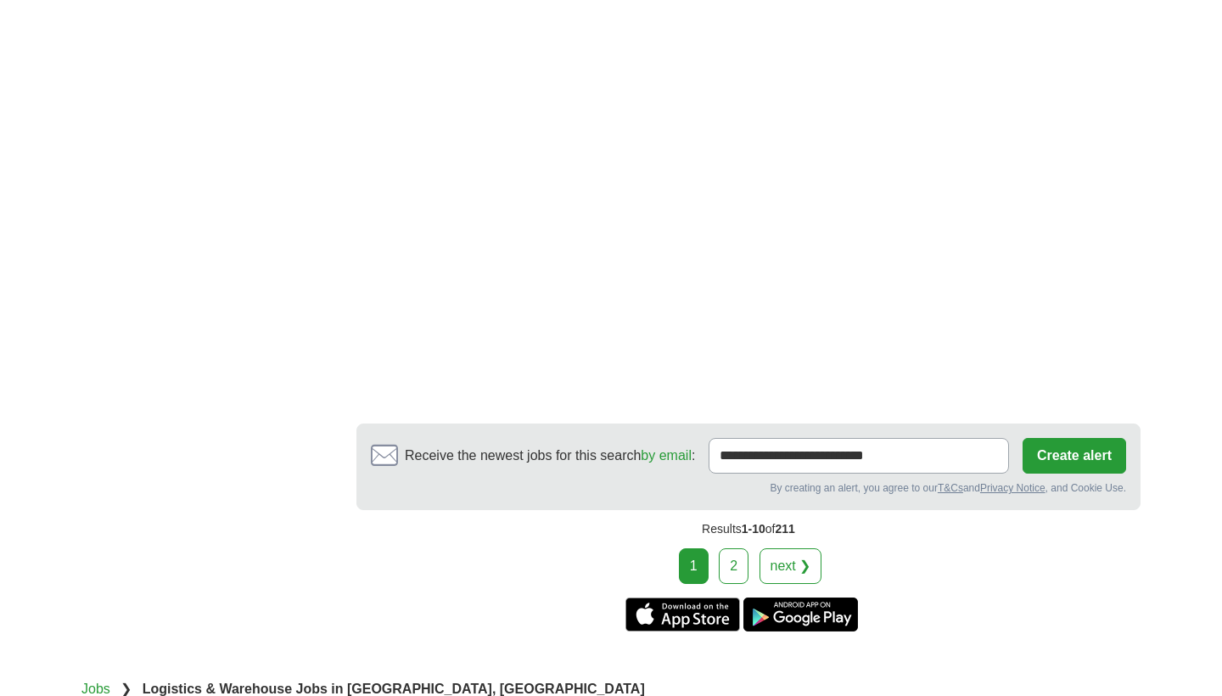
click at [729, 560] on link "2" at bounding box center [734, 566] width 30 height 36
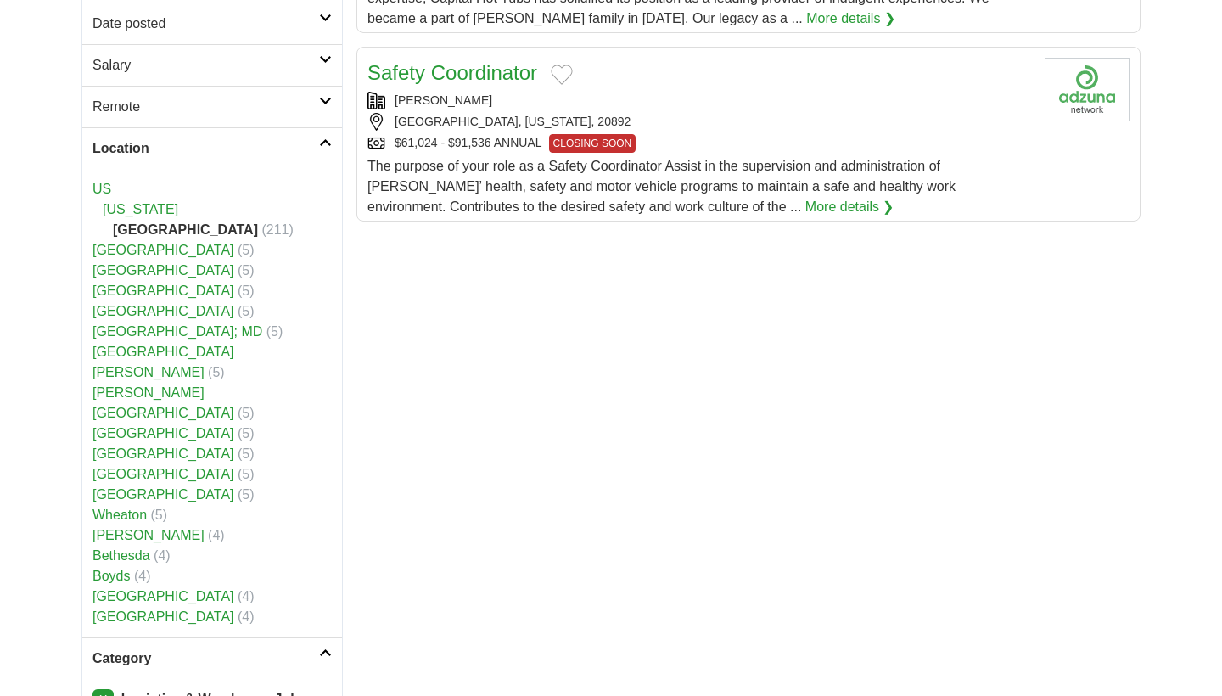
scroll to position [21, 0]
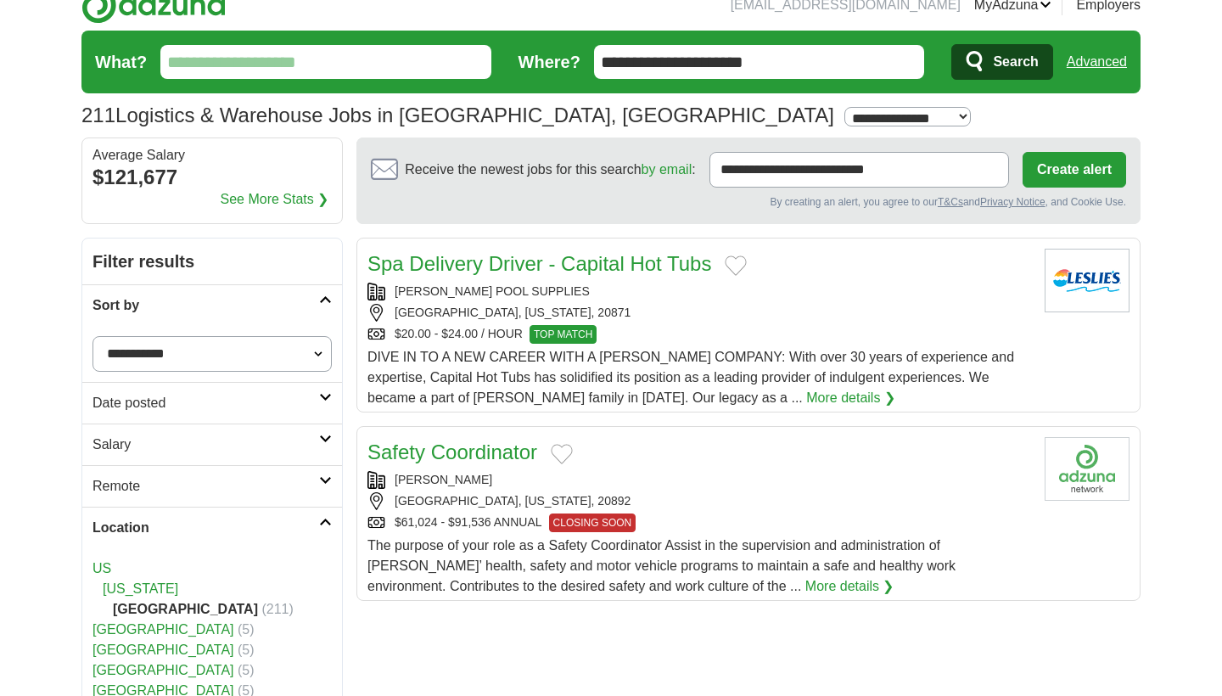
click at [175, 535] on h2 "Location" at bounding box center [206, 528] width 227 height 20
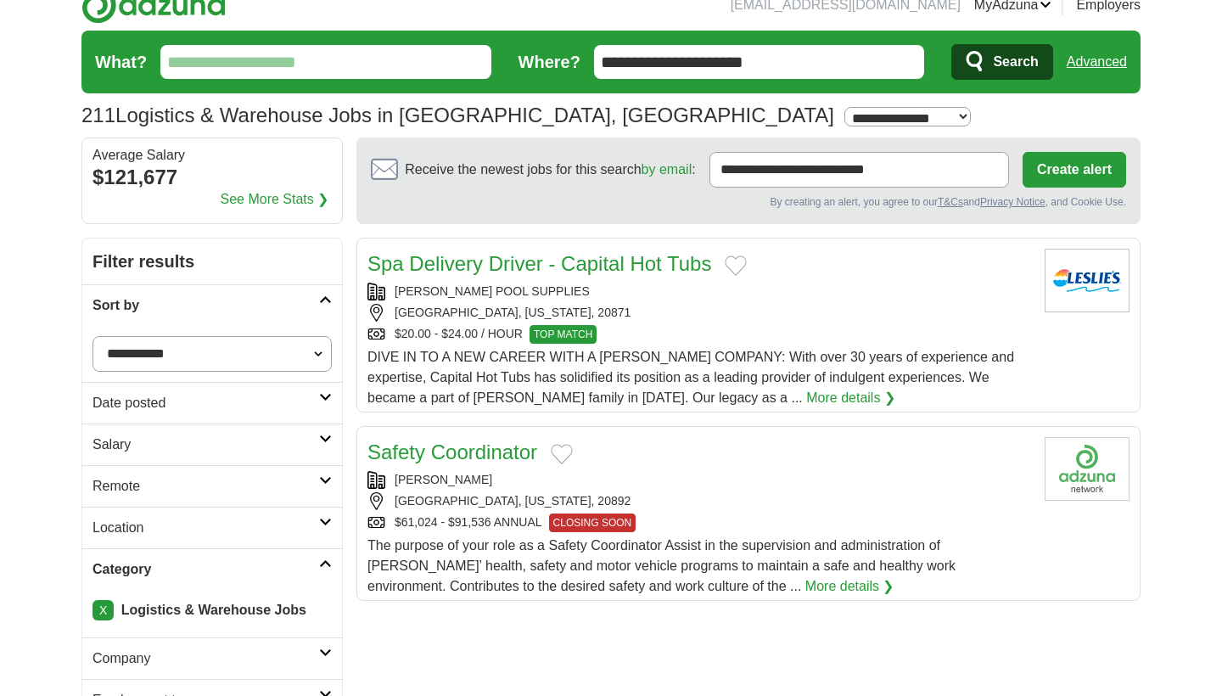
scroll to position [18, 0]
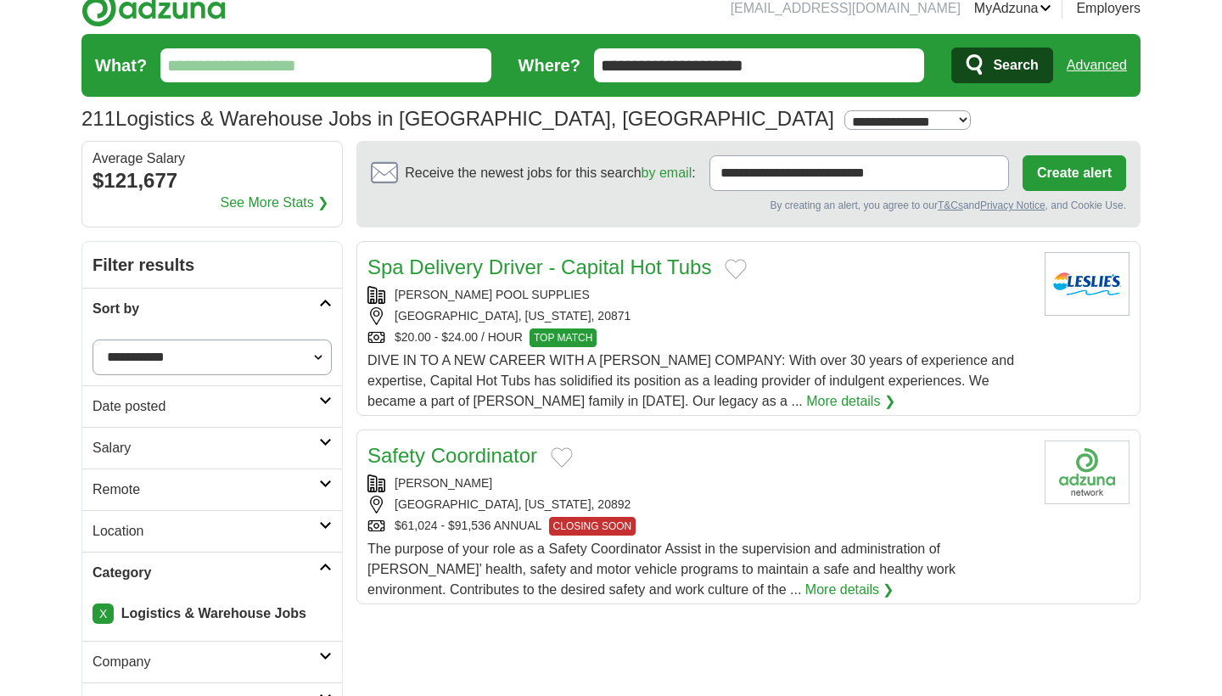
click at [107, 614] on link "X" at bounding box center [103, 613] width 21 height 20
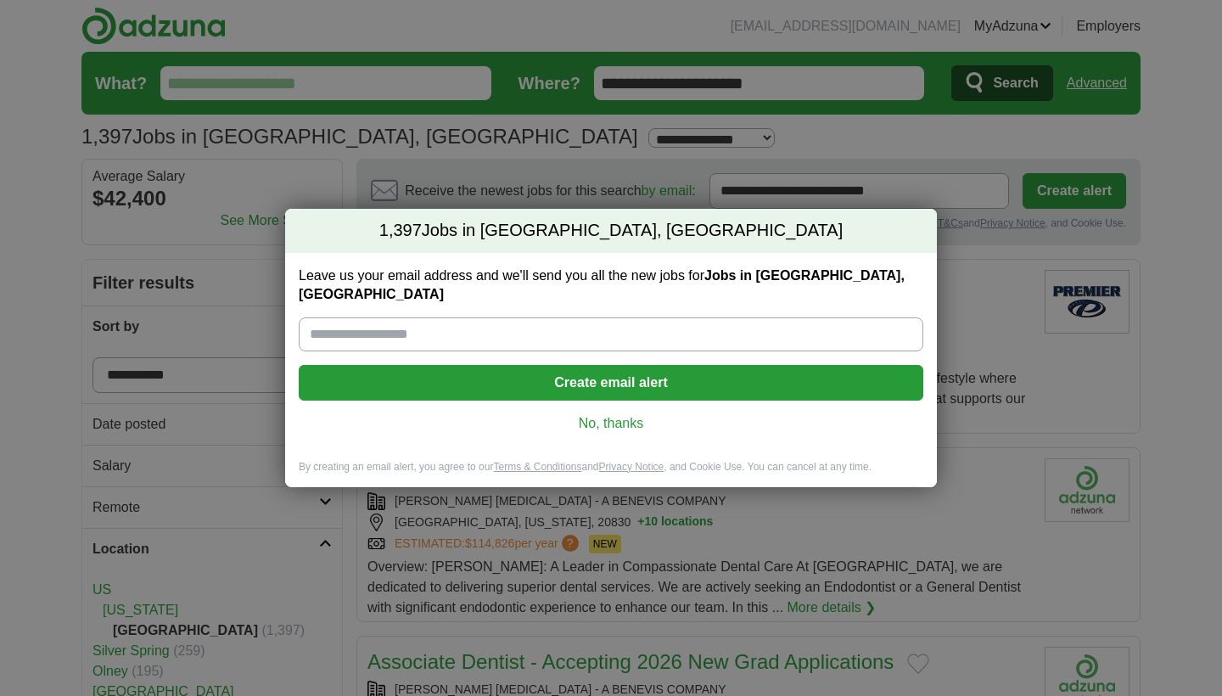
click at [600, 415] on link "No, thanks" at bounding box center [611, 423] width 598 height 19
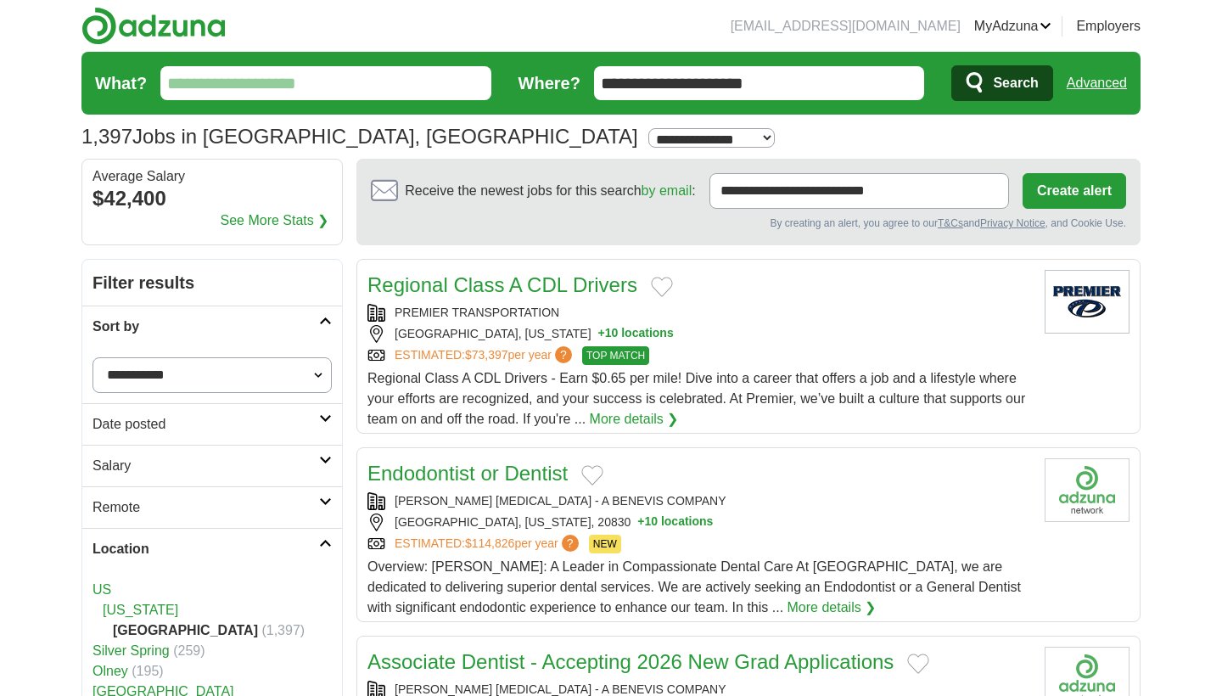
click at [113, 547] on h2 "Location" at bounding box center [206, 549] width 227 height 20
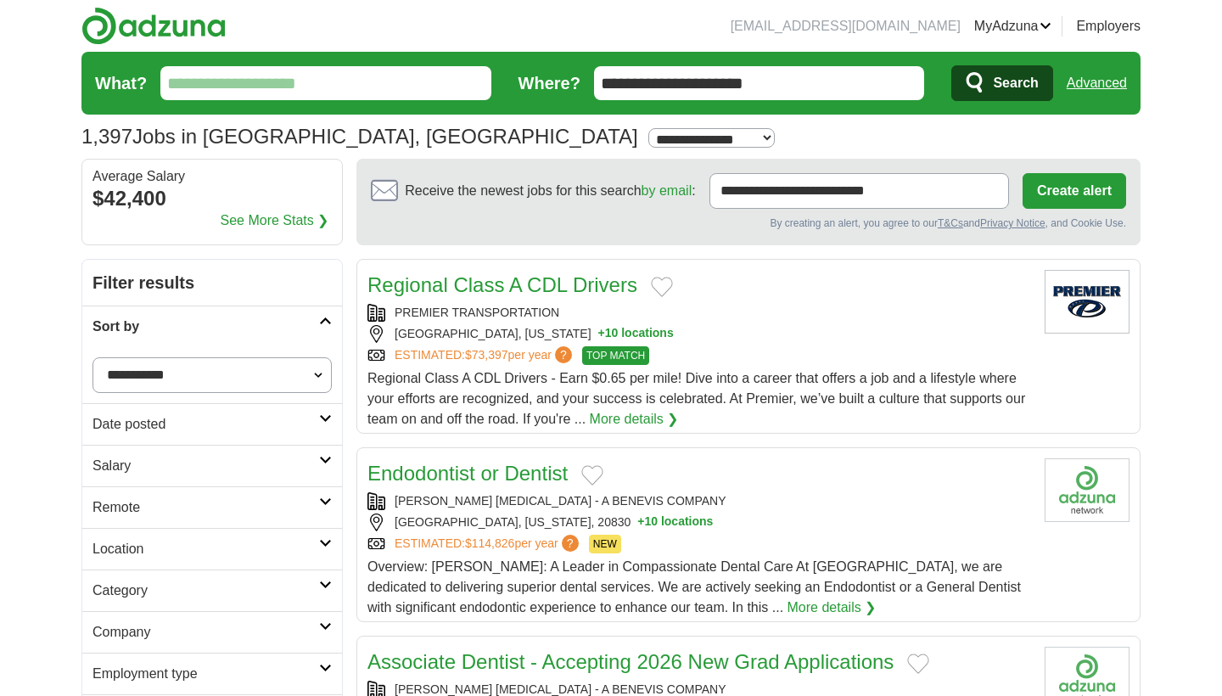
scroll to position [5, 0]
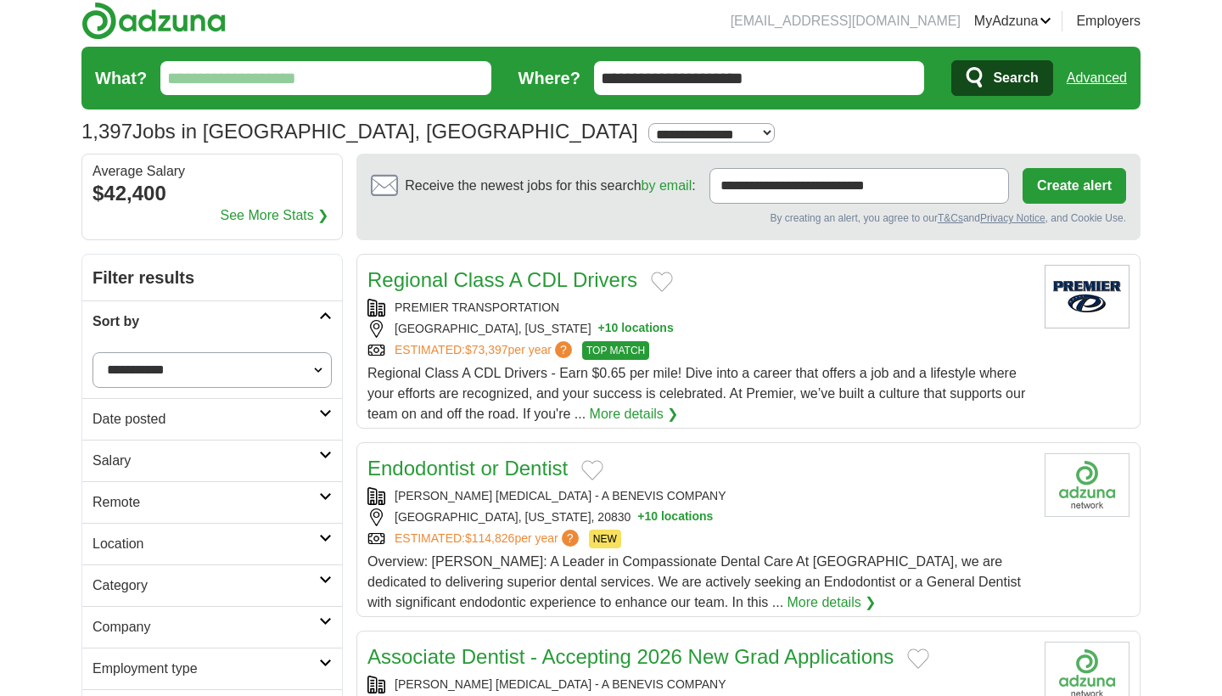
click at [116, 583] on h2 "Category" at bounding box center [206, 585] width 227 height 20
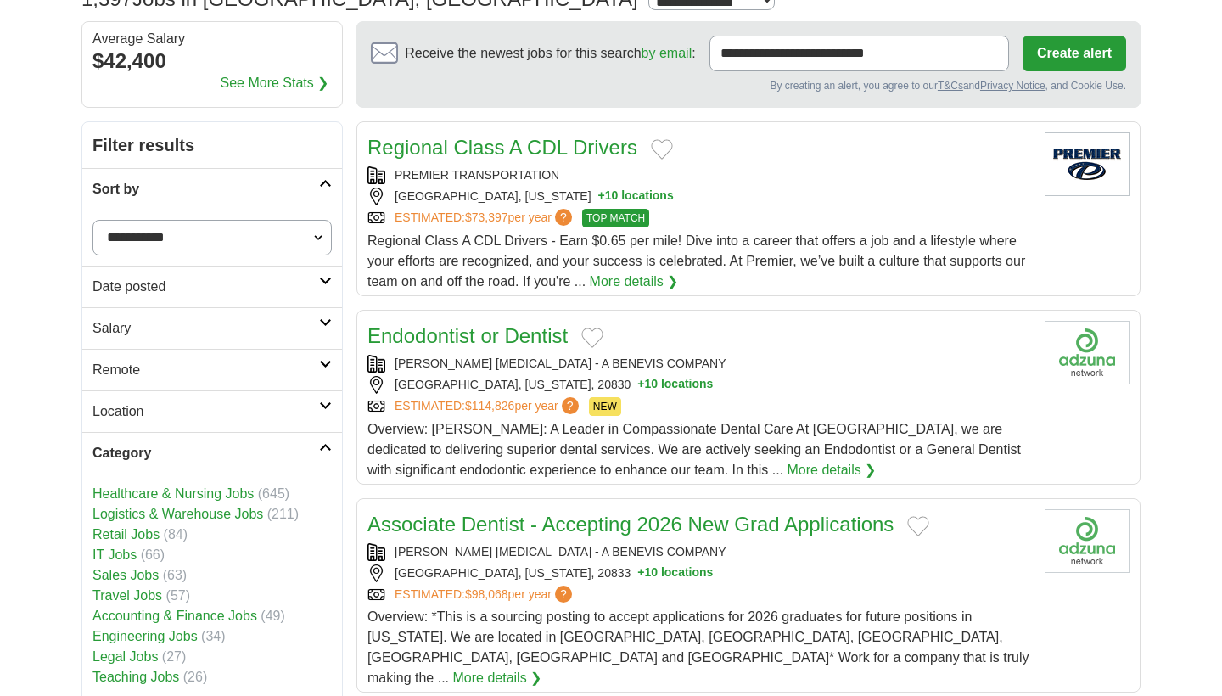
scroll to position [138, 0]
click at [124, 531] on link "Retail Jobs" at bounding box center [126, 533] width 67 height 14
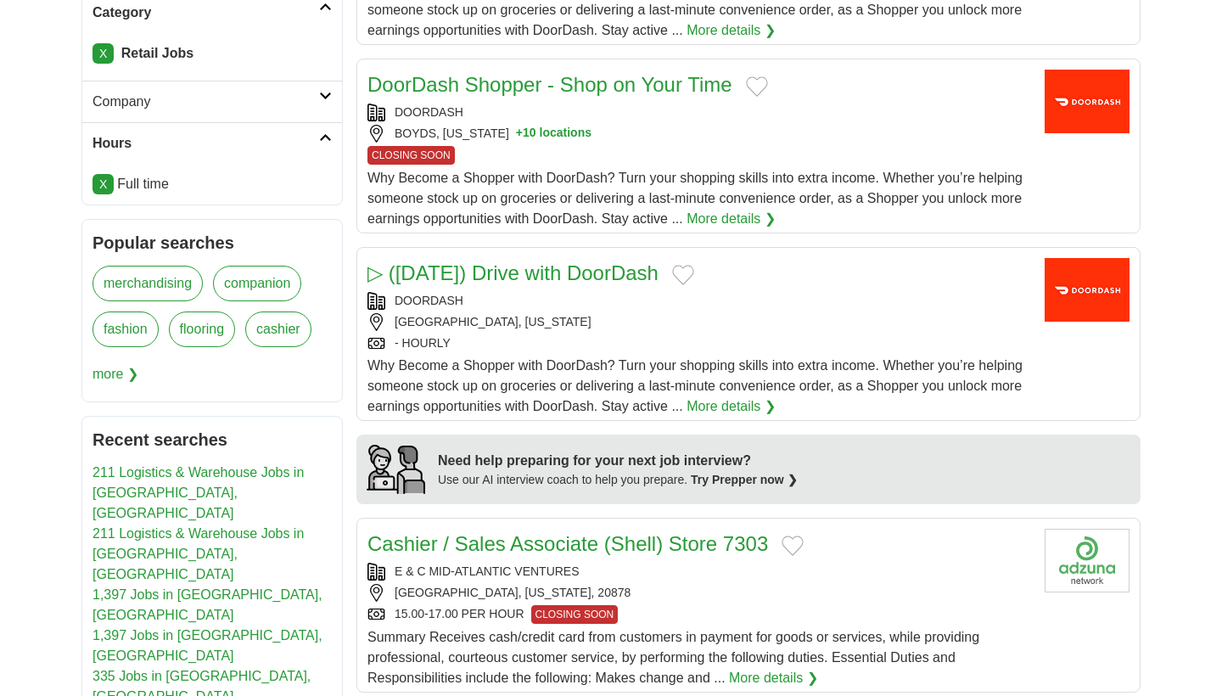
scroll to position [878, 0]
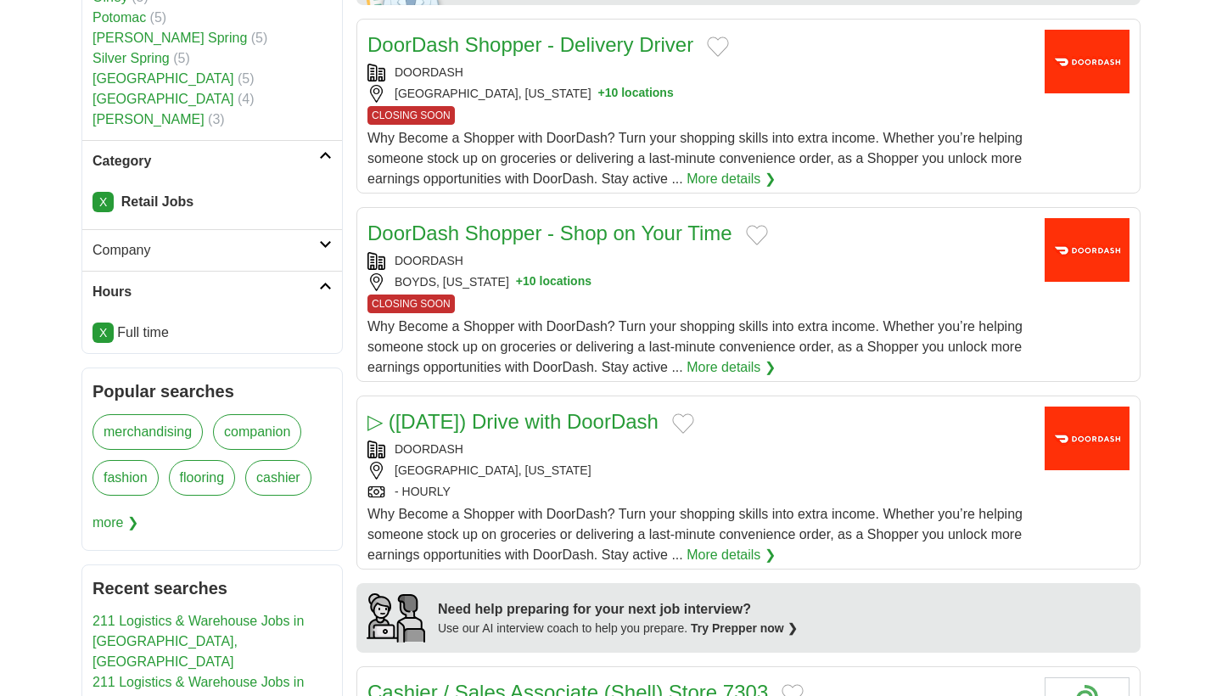
click at [98, 192] on link "X" at bounding box center [103, 202] width 21 height 20
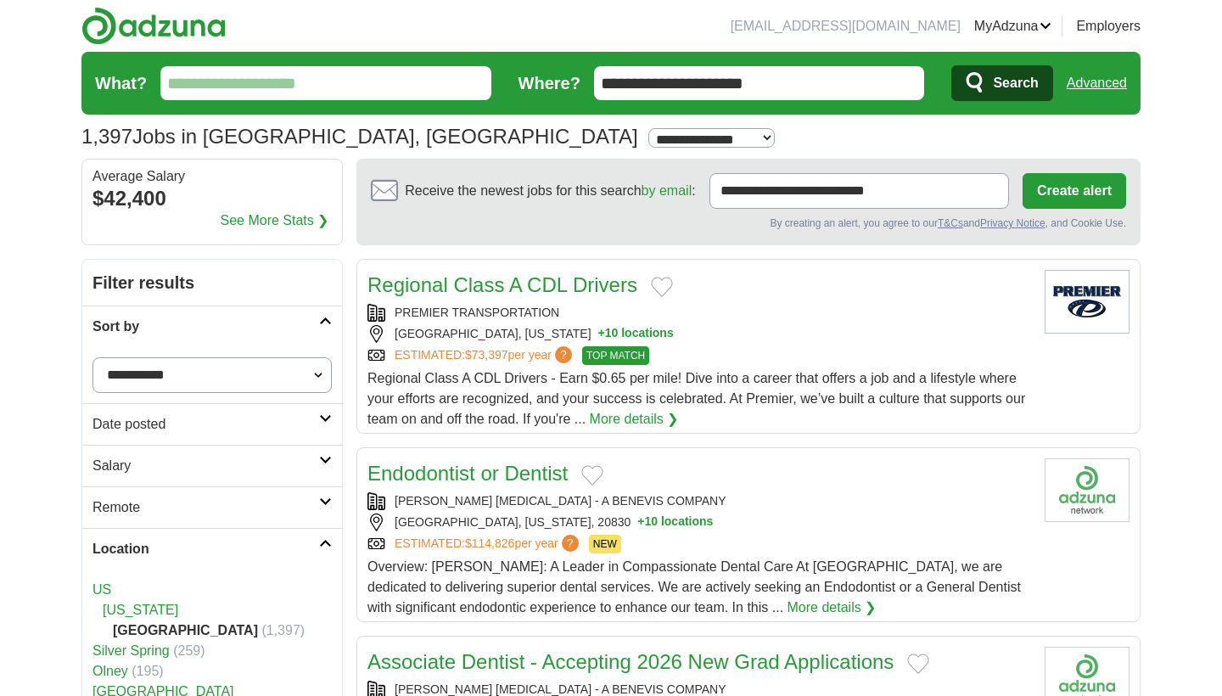
scroll to position [390, 0]
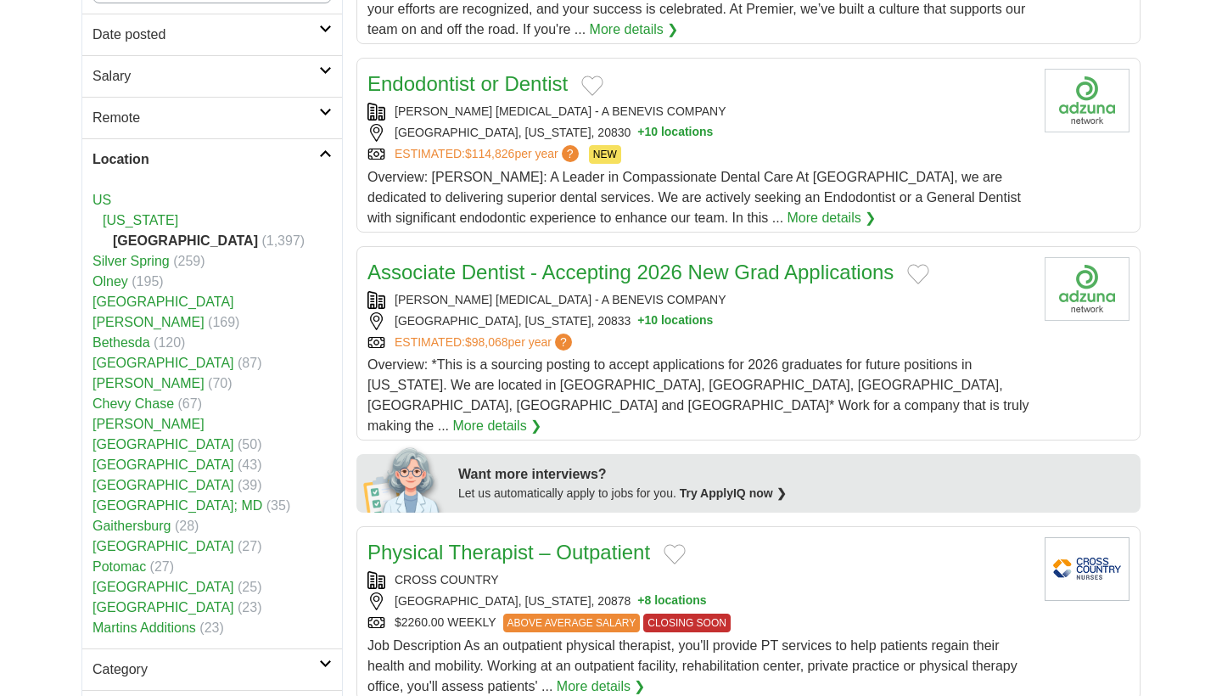
click at [281, 159] on h2 "Location" at bounding box center [206, 159] width 227 height 20
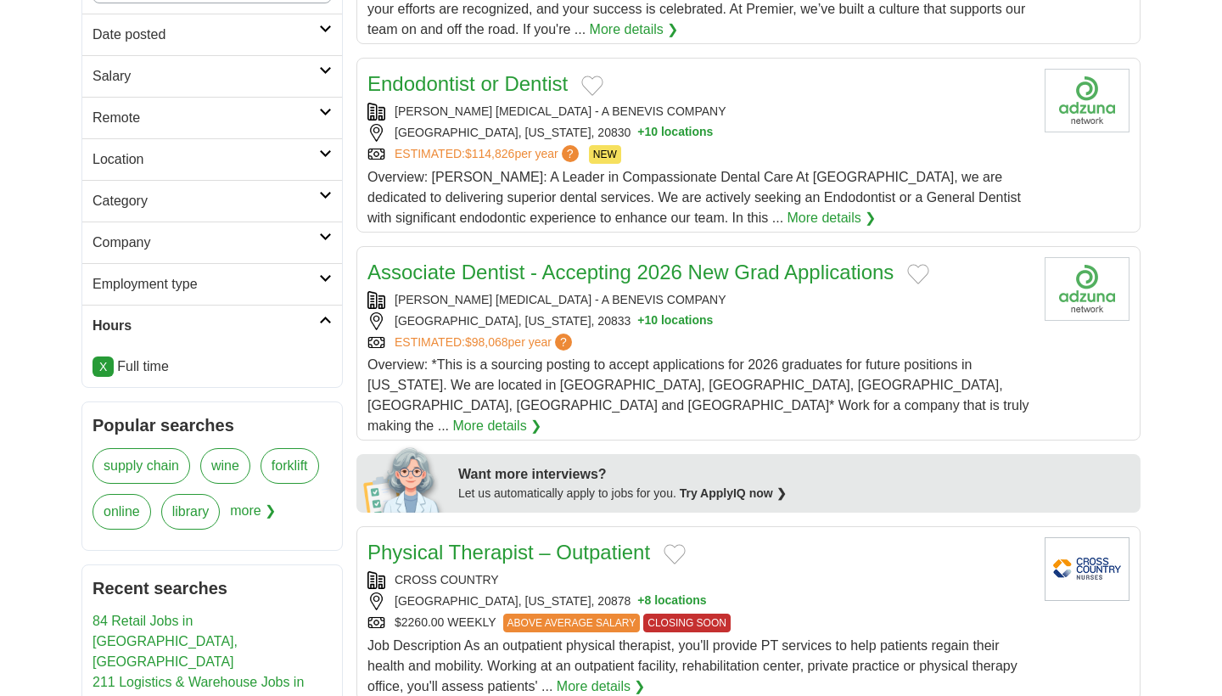
click at [182, 225] on link "Company" at bounding box center [212, 243] width 260 height 42
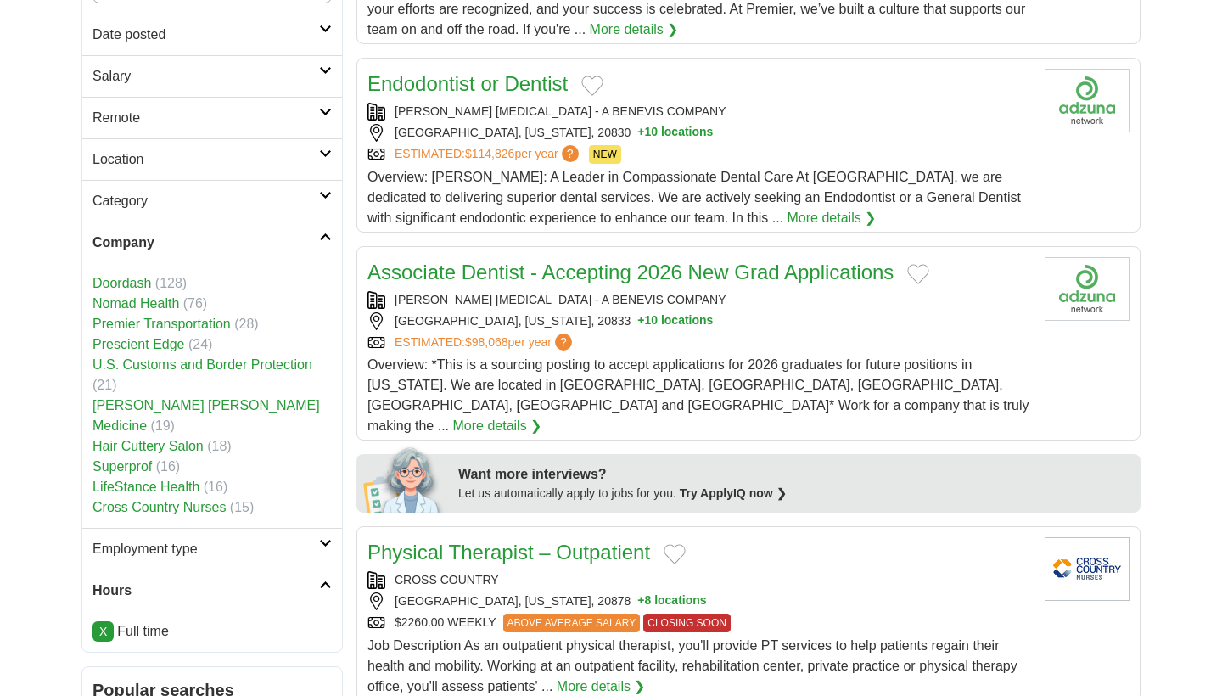
click at [187, 200] on h2 "Category" at bounding box center [206, 201] width 227 height 20
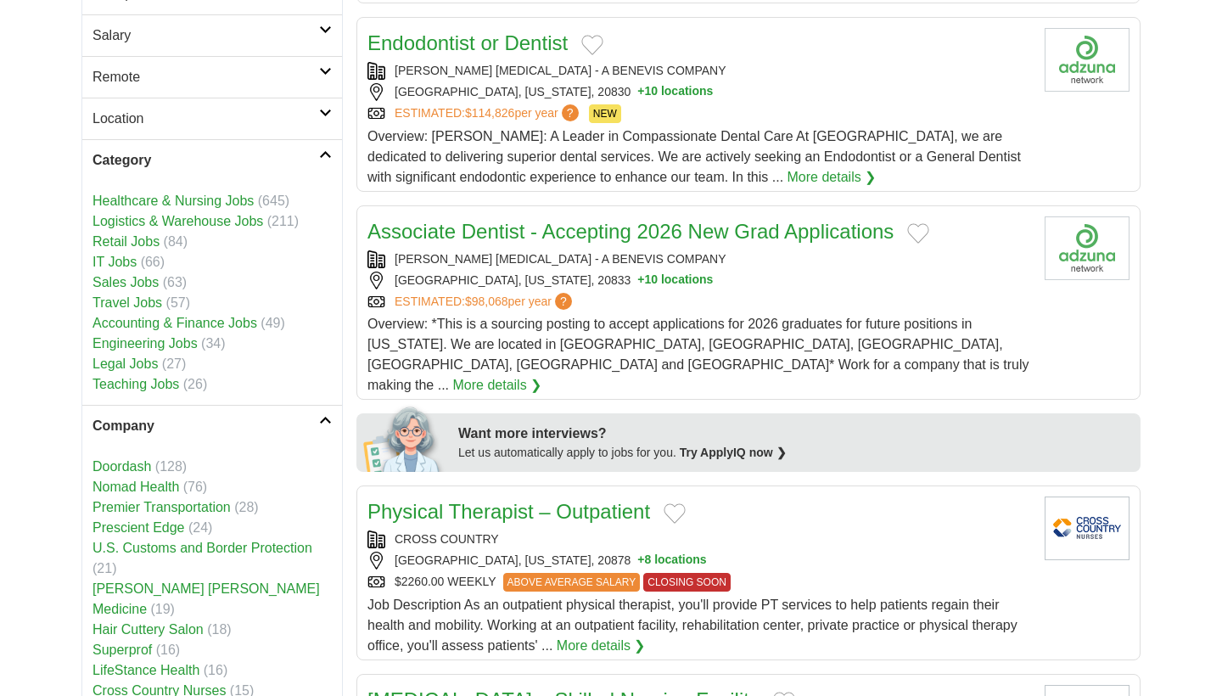
scroll to position [430, 0]
click at [124, 280] on link "Sales Jobs" at bounding box center [126, 282] width 66 height 14
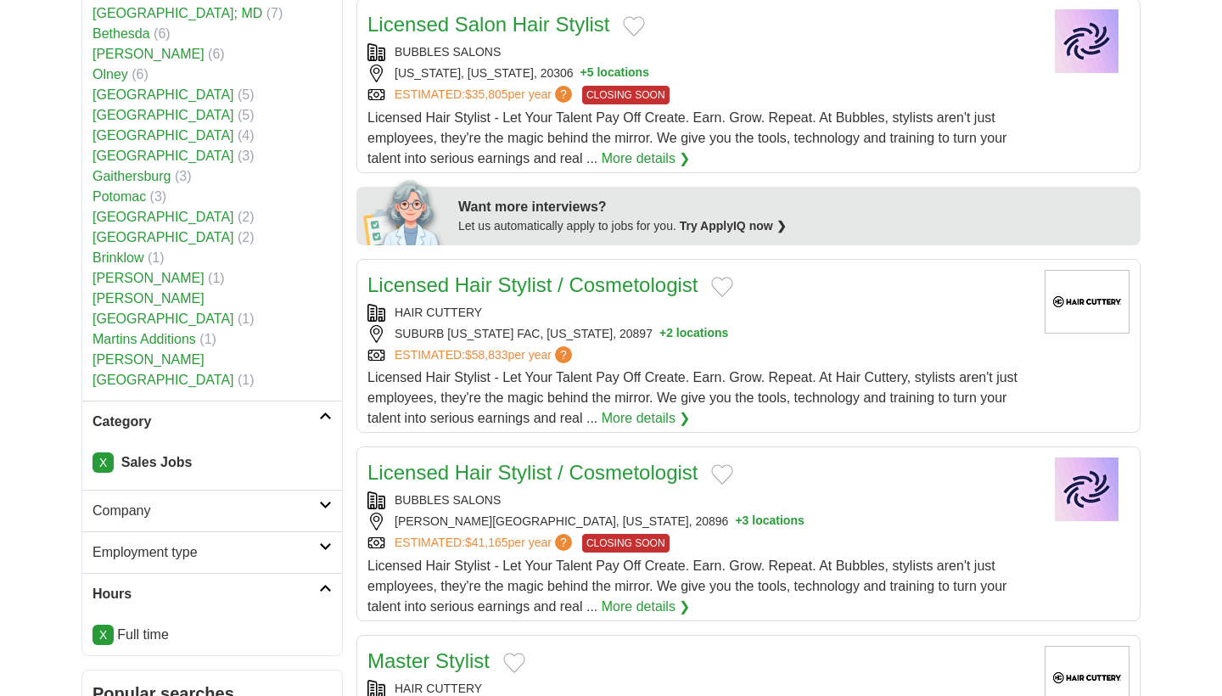
scroll to position [591, 0]
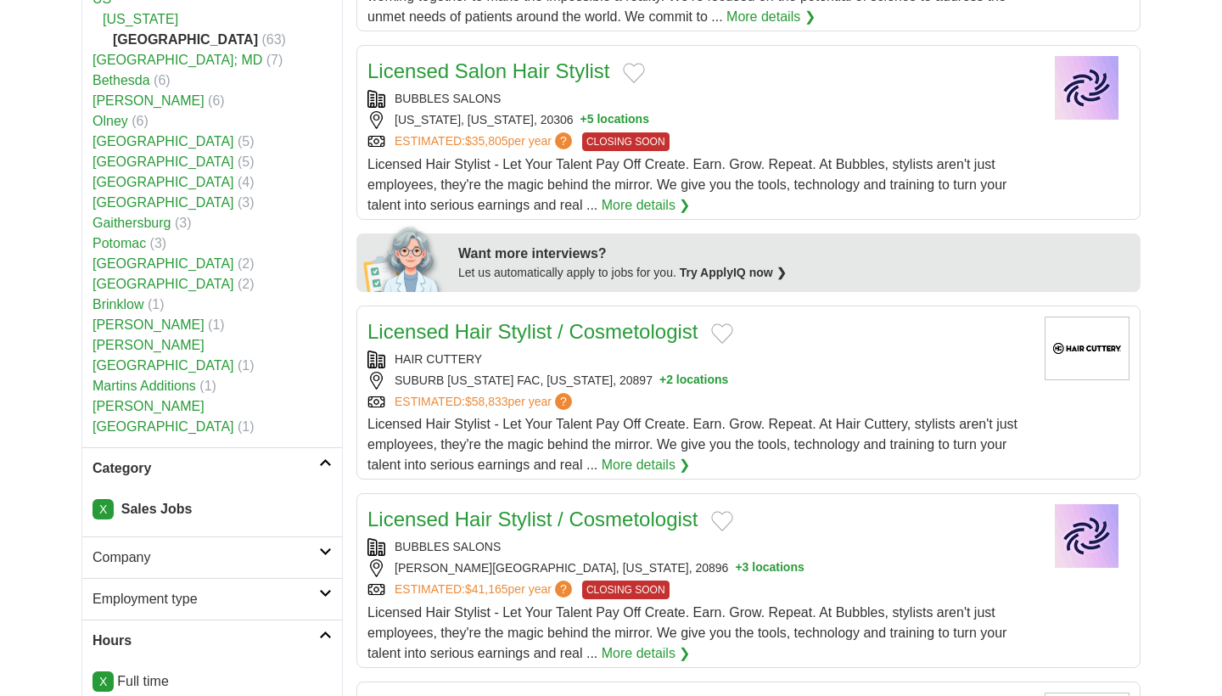
click at [97, 499] on li "X Sales Jobs" at bounding box center [212, 509] width 239 height 20
click at [100, 499] on link "X" at bounding box center [103, 509] width 21 height 20
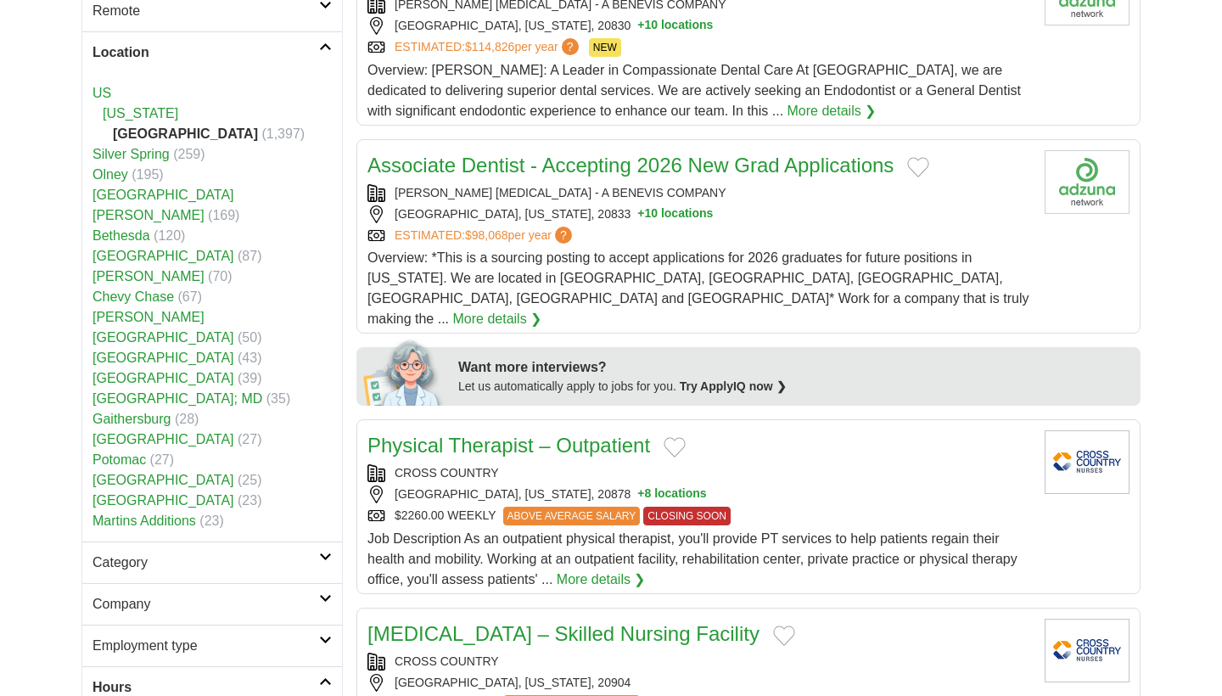
scroll to position [693, 0]
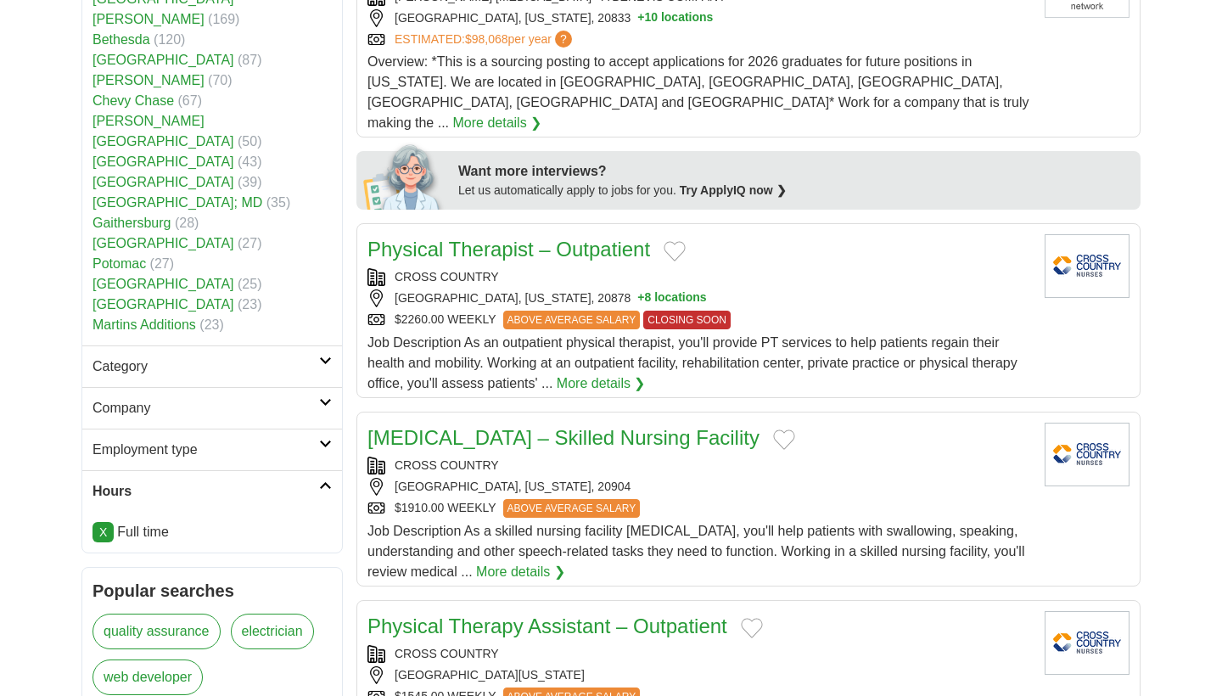
click at [142, 356] on h2 "Category" at bounding box center [206, 366] width 227 height 20
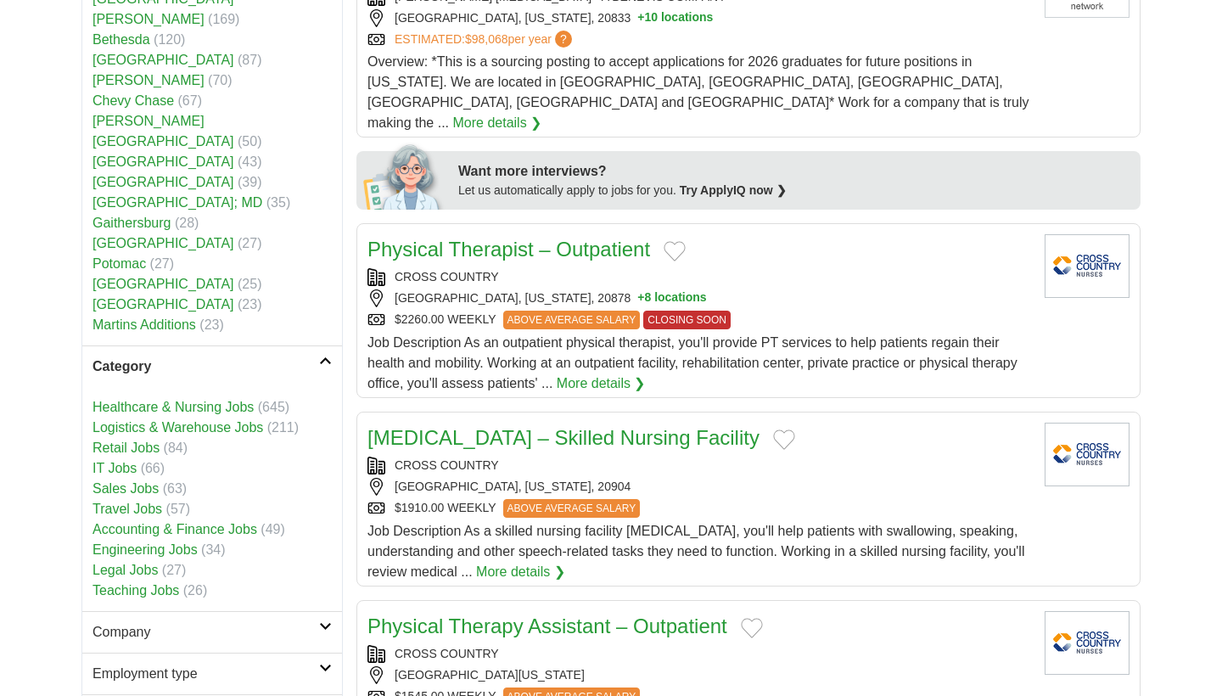
click at [157, 542] on link "Engineering Jobs" at bounding box center [145, 549] width 105 height 14
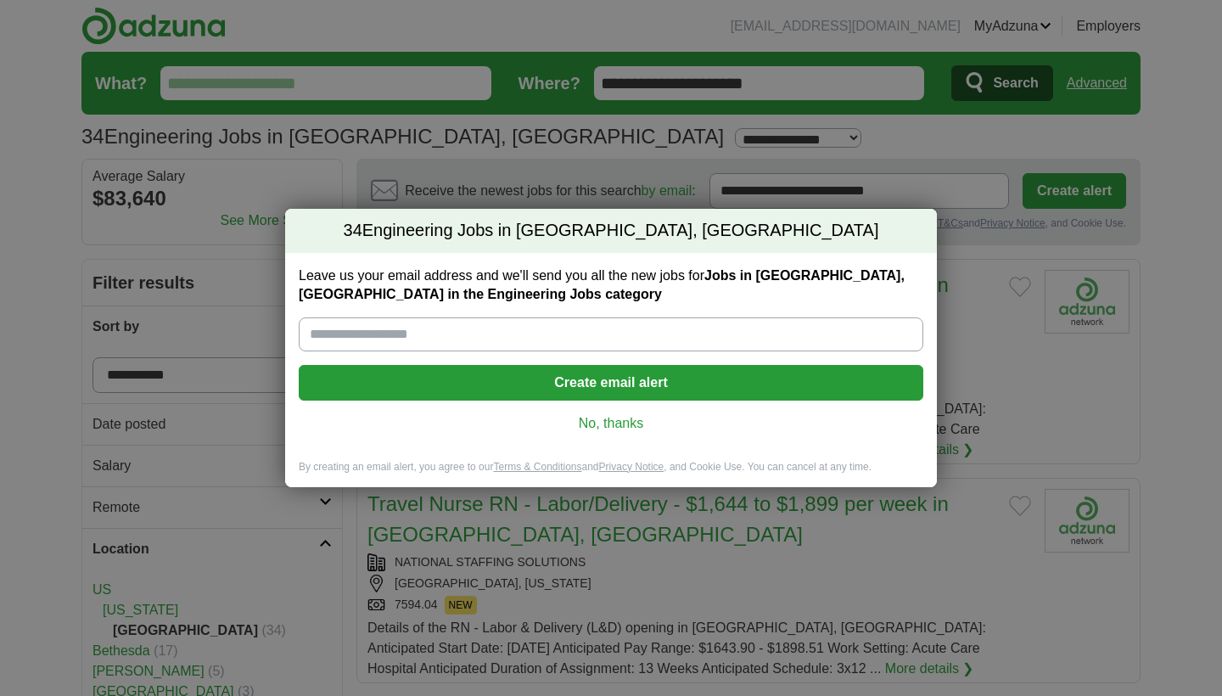
click at [595, 422] on link "No, thanks" at bounding box center [611, 423] width 598 height 19
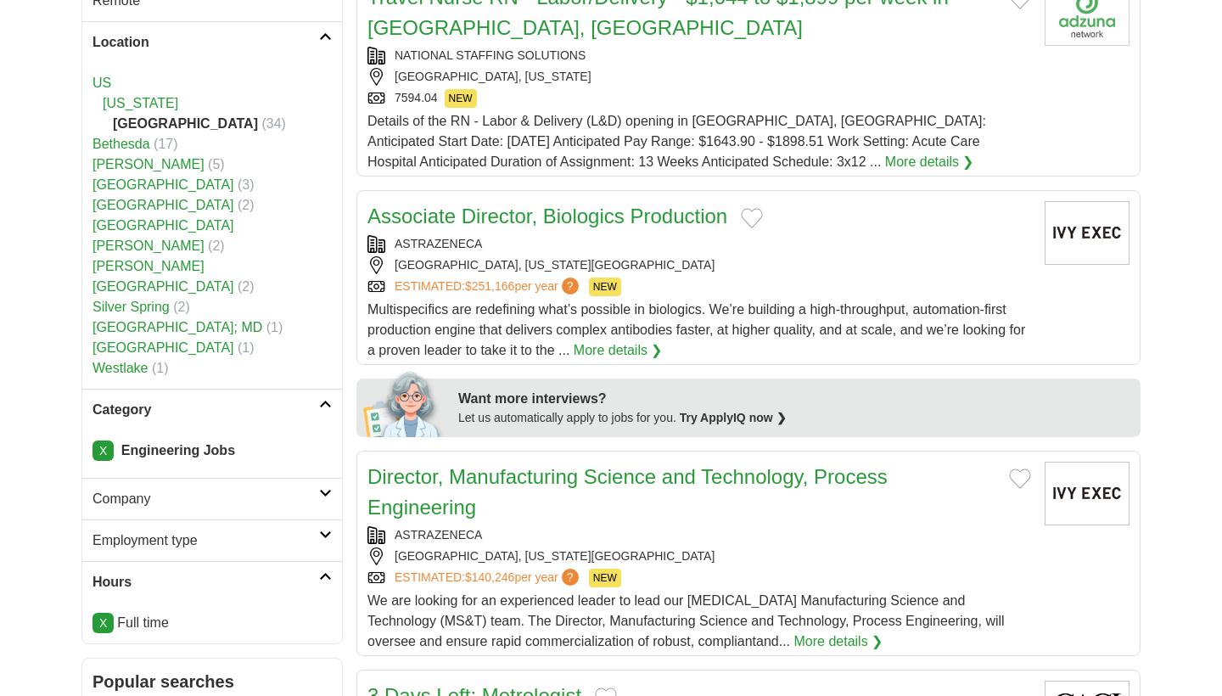
scroll to position [434, 0]
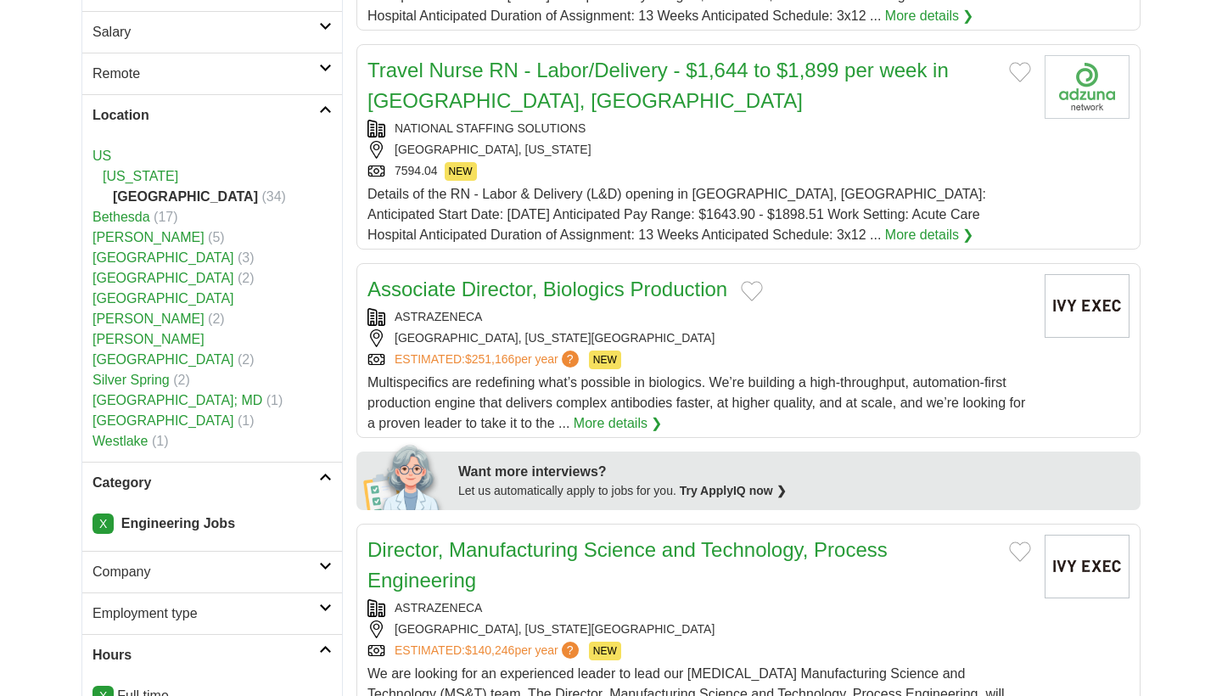
click at [107, 513] on link "X" at bounding box center [103, 523] width 21 height 20
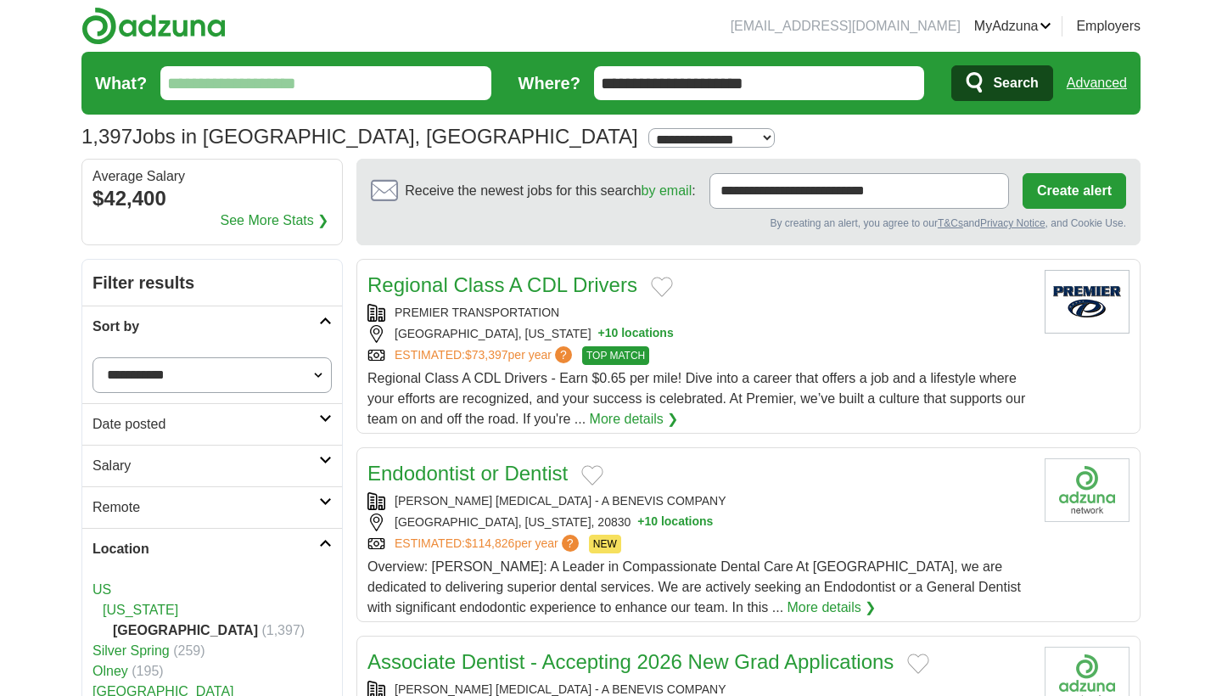
click at [157, 548] on h2 "Location" at bounding box center [206, 549] width 227 height 20
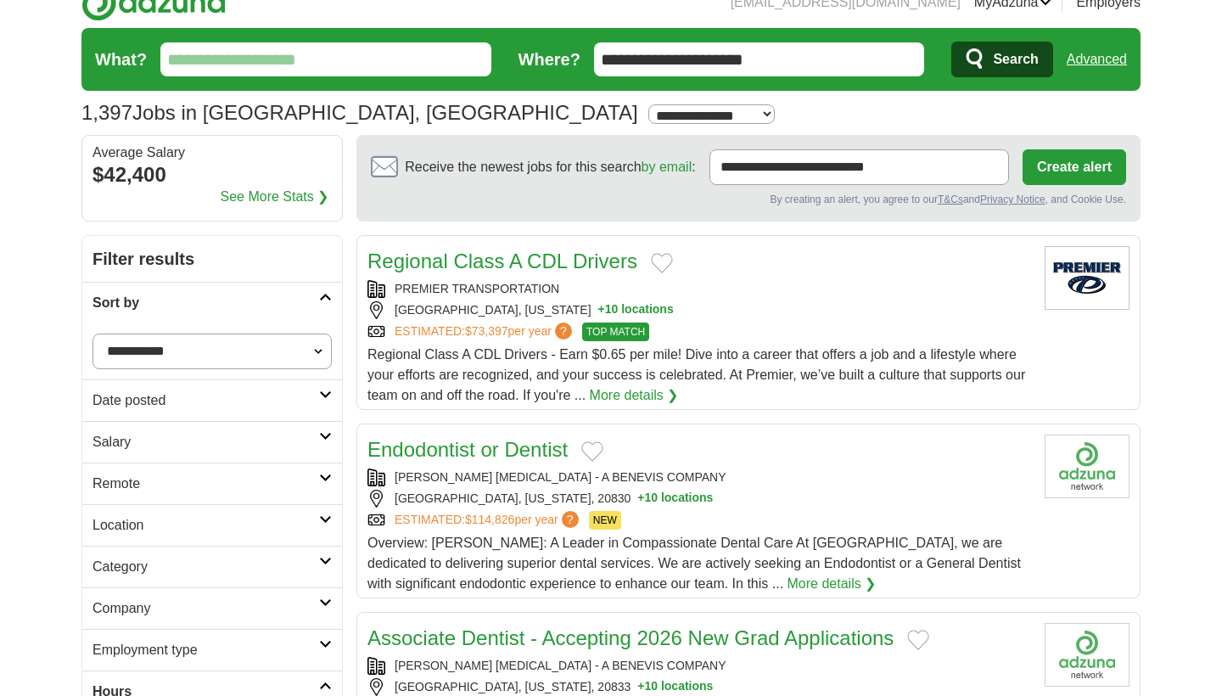
scroll to position [34, 0]
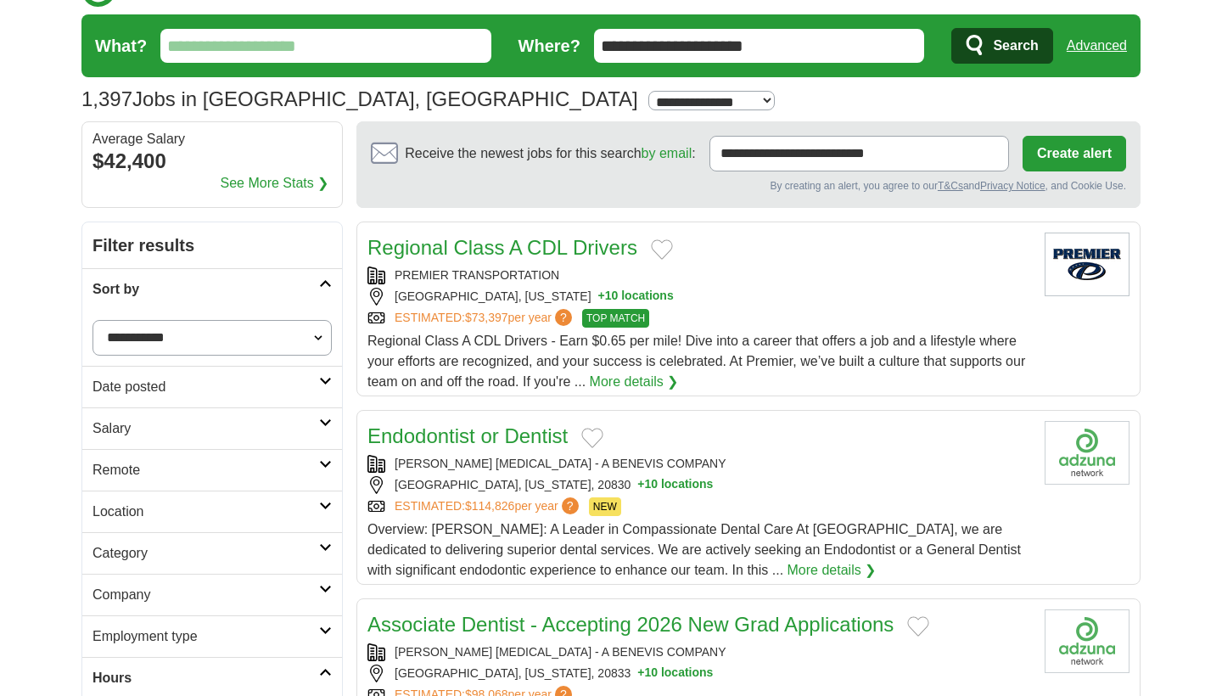
click at [155, 557] on h2 "Category" at bounding box center [206, 553] width 227 height 20
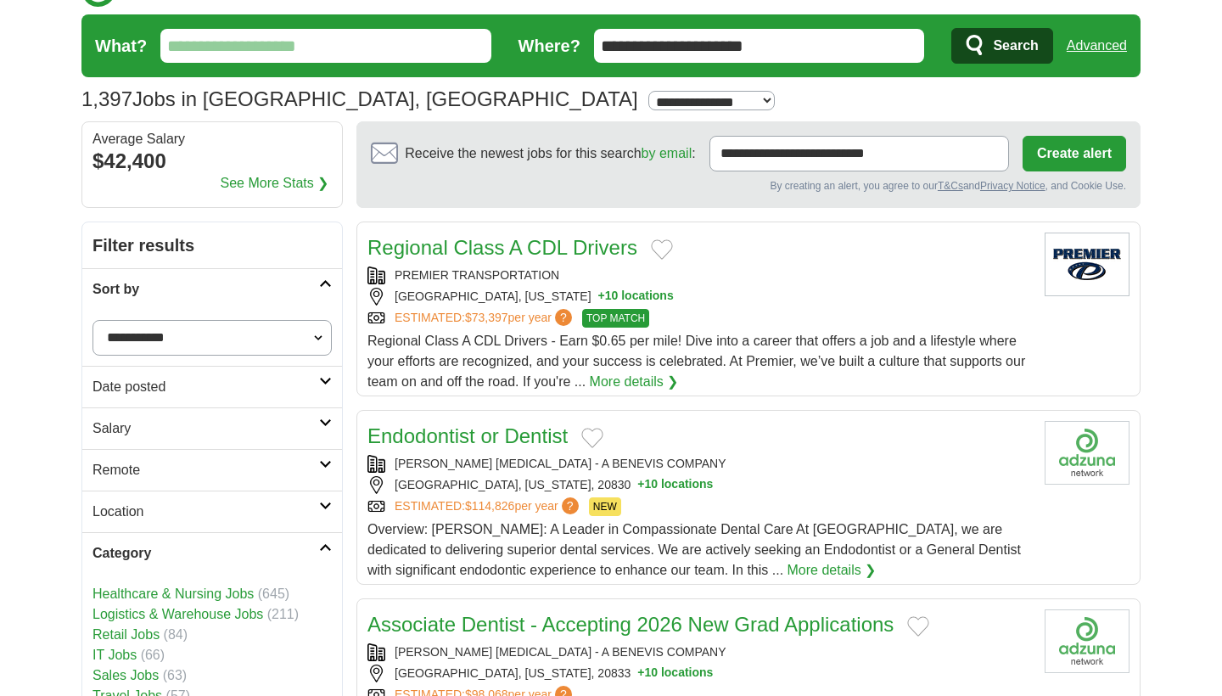
scroll to position [292, 0]
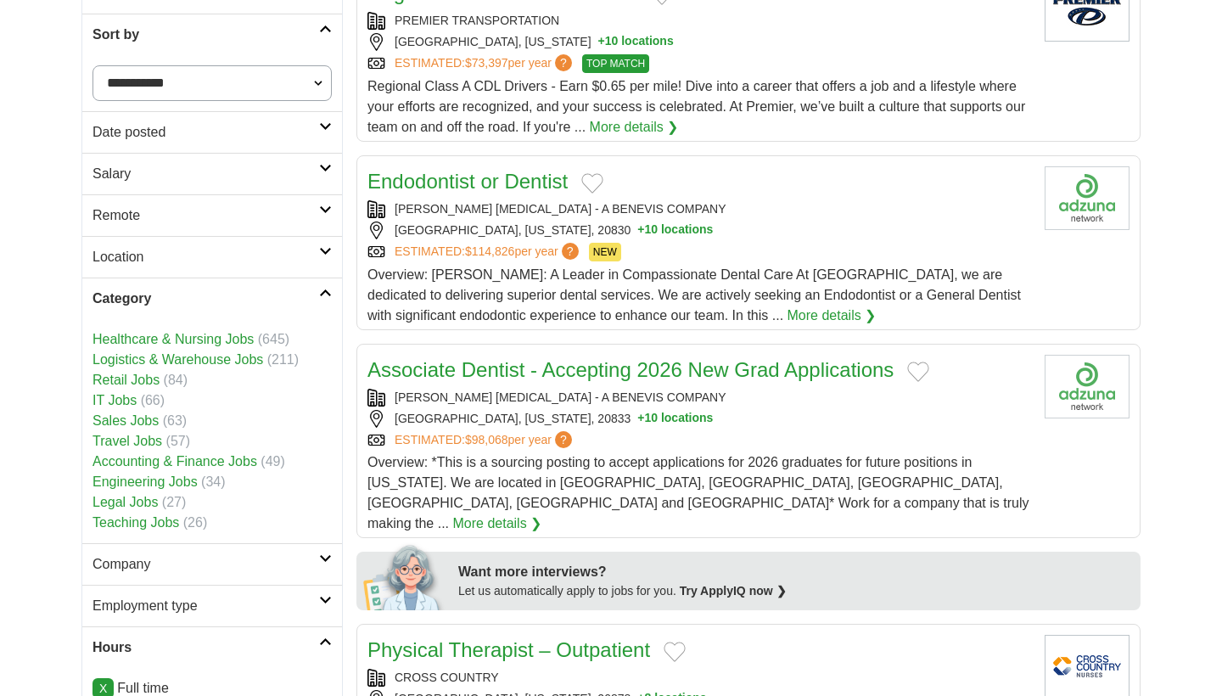
click at [124, 423] on link "Sales Jobs" at bounding box center [126, 420] width 66 height 14
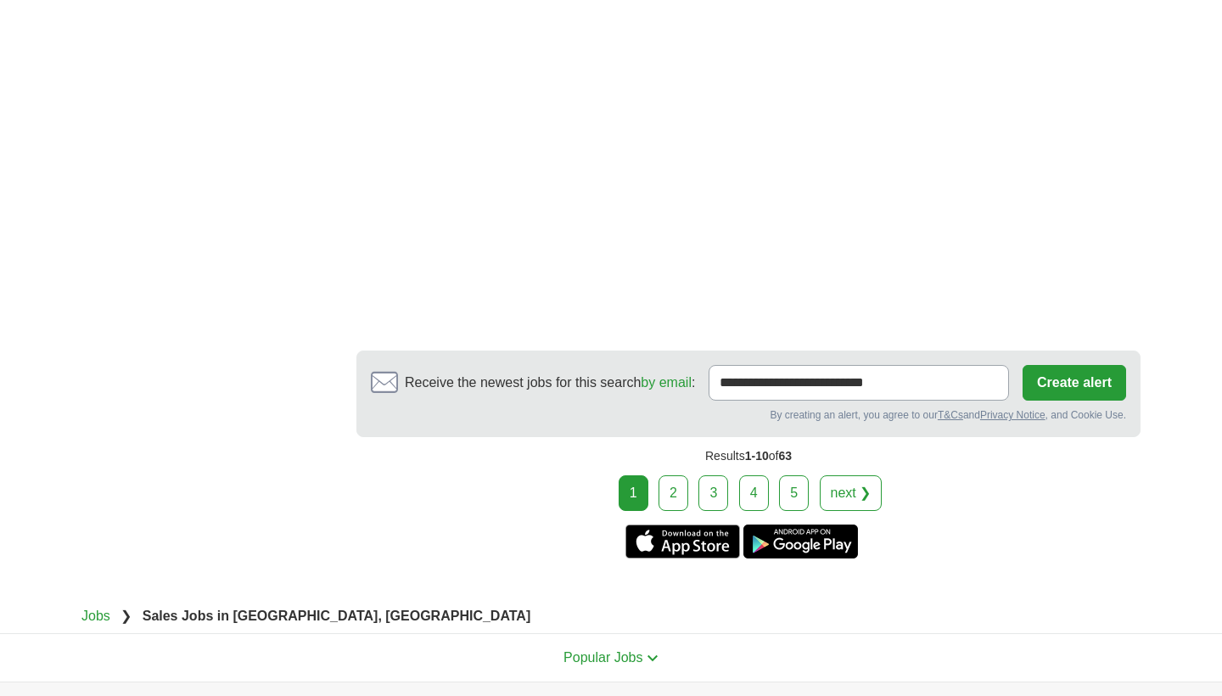
scroll to position [3112, 0]
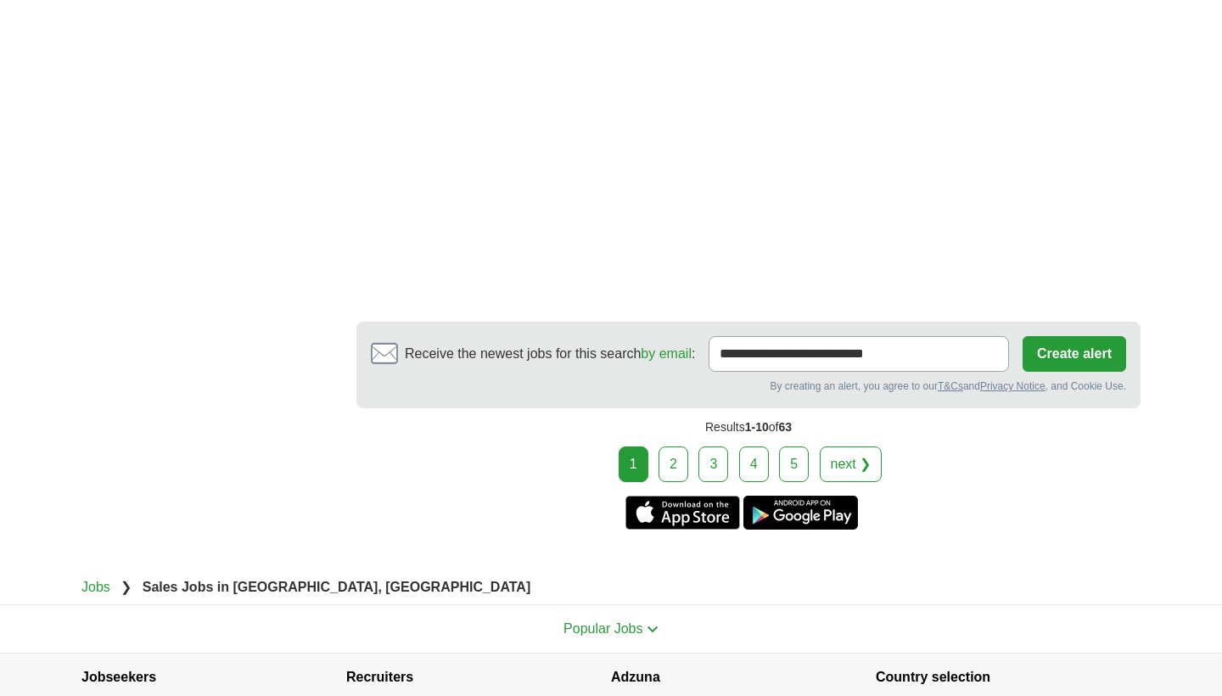
click at [673, 463] on link "2" at bounding box center [674, 464] width 30 height 36
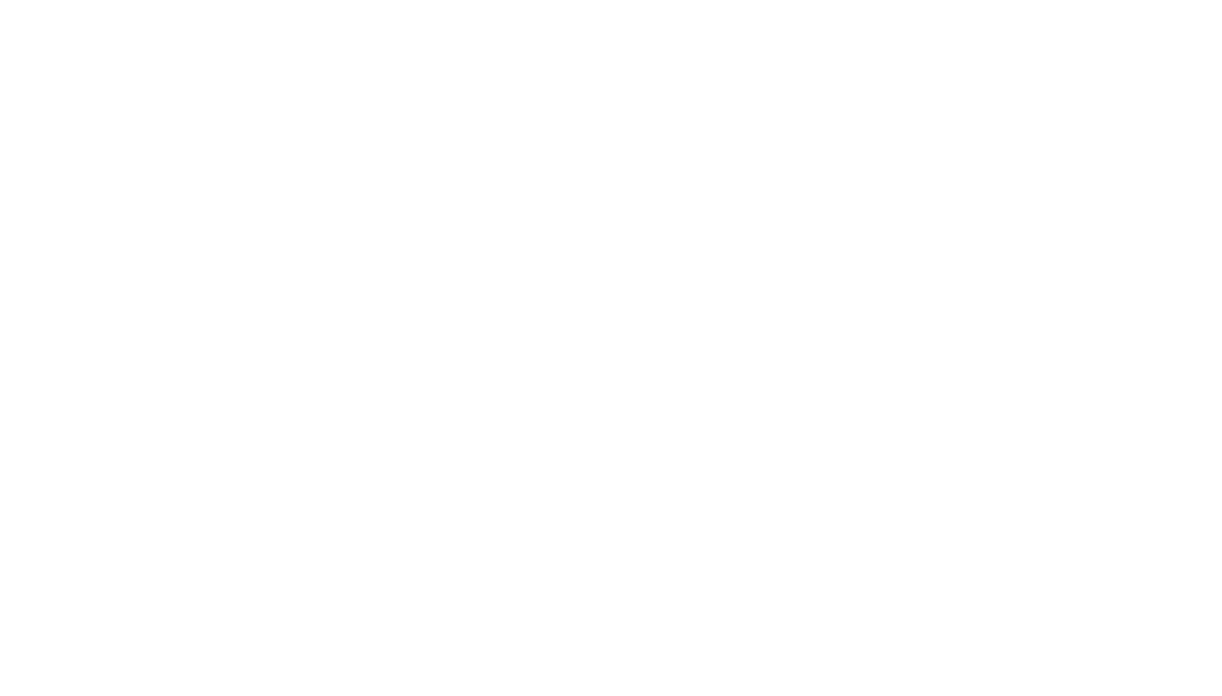
scroll to position [2975, 0]
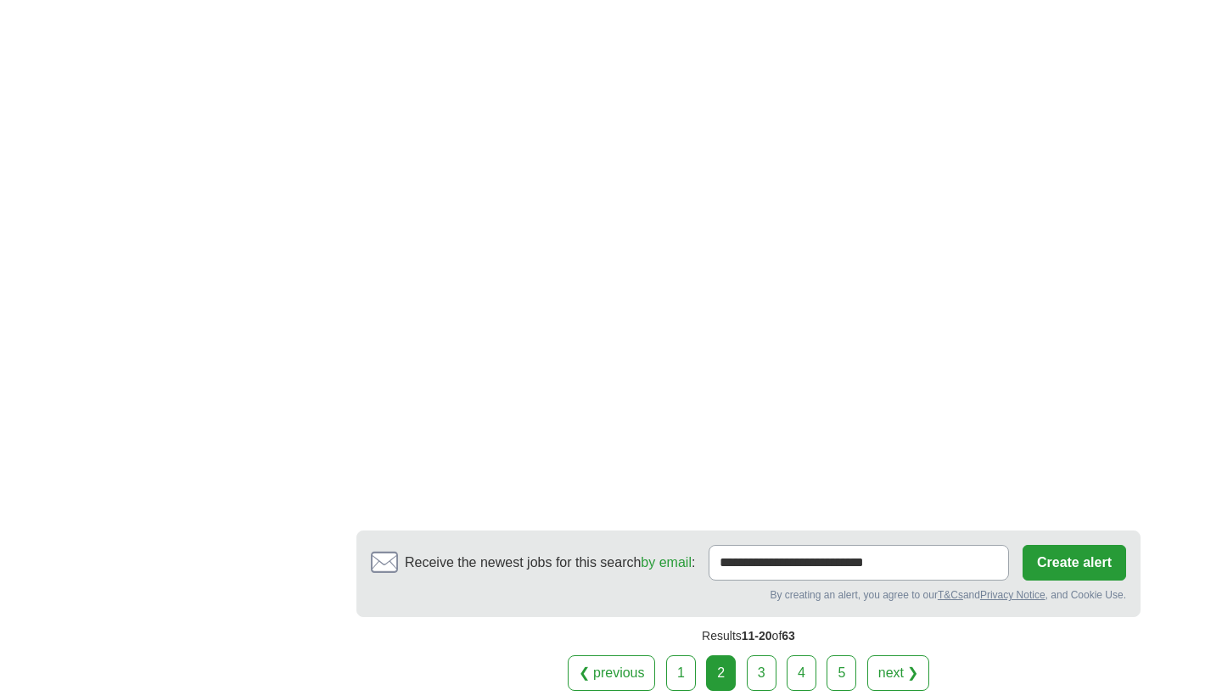
click at [759, 671] on link "3" at bounding box center [762, 673] width 30 height 36
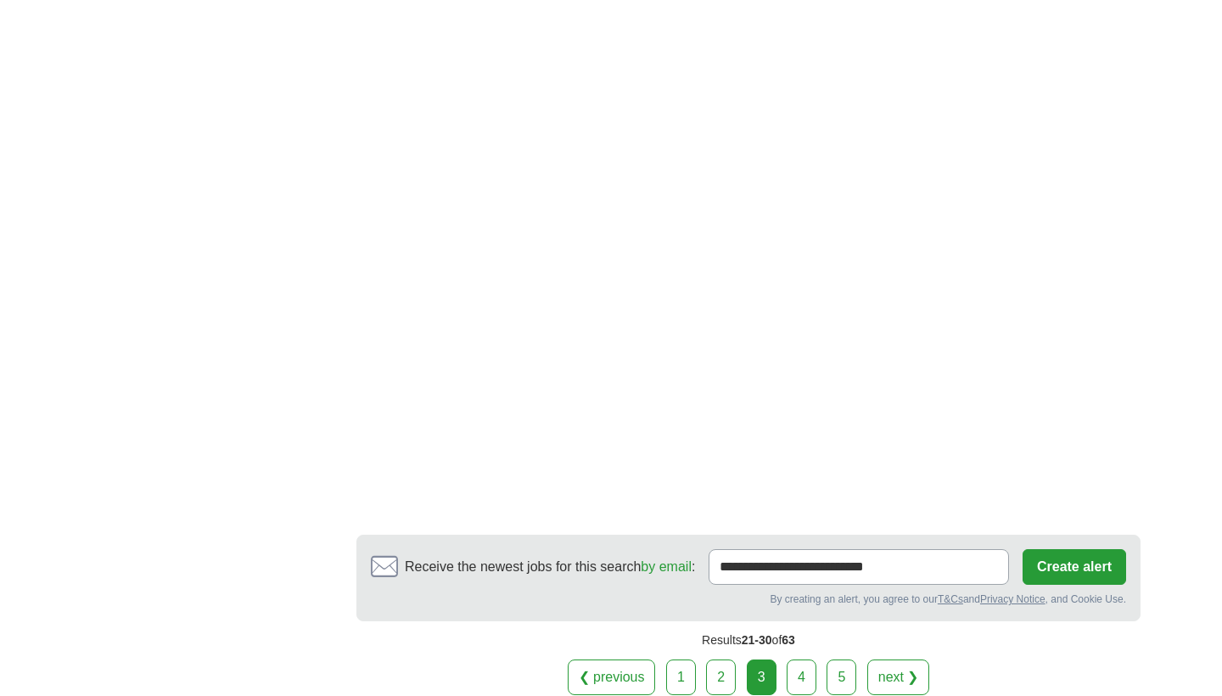
scroll to position [3050, 0]
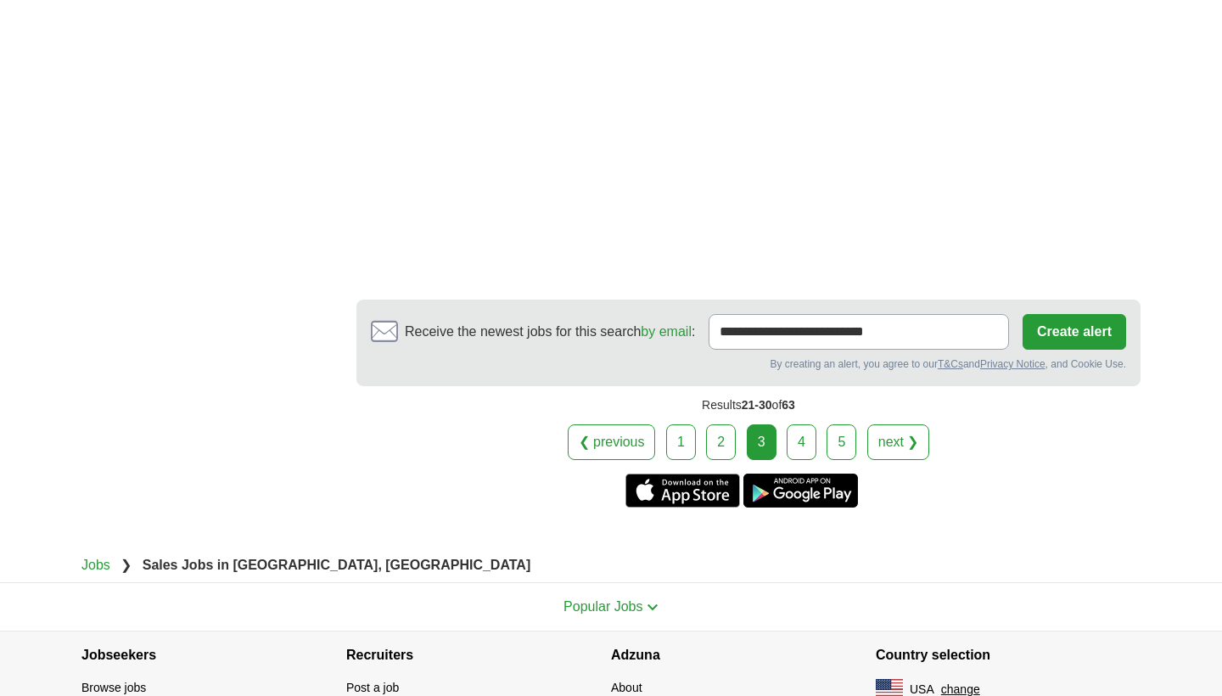
click at [794, 424] on link "4" at bounding box center [802, 442] width 30 height 36
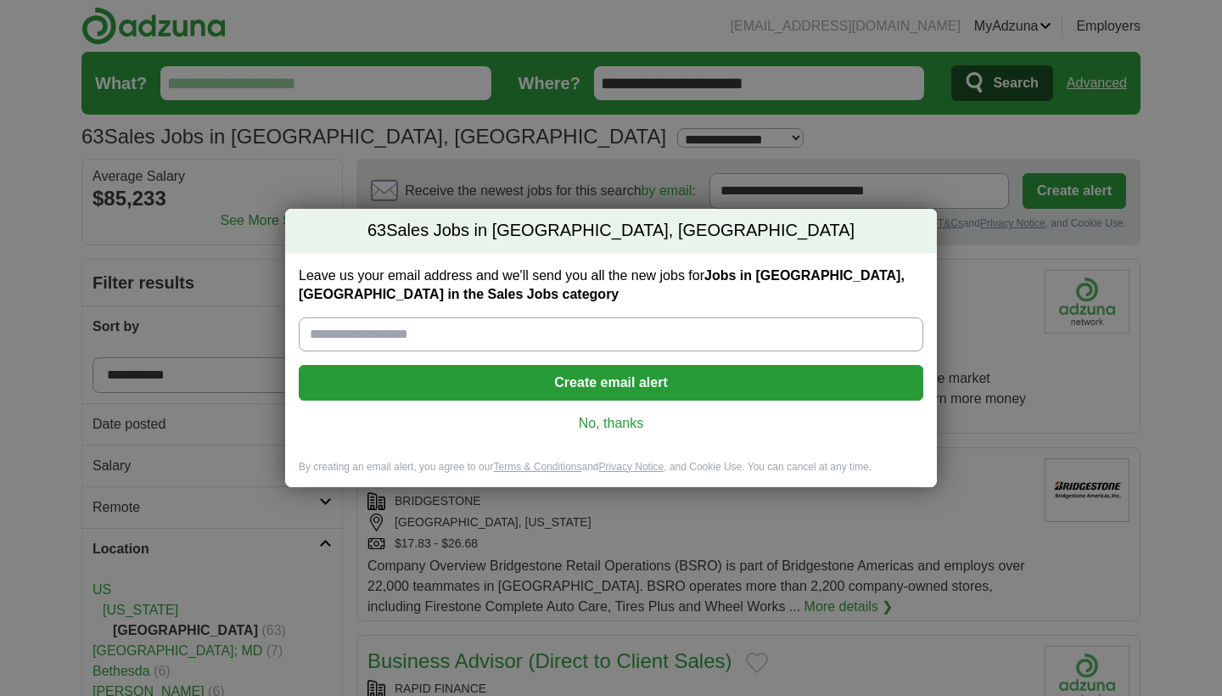
click at [602, 422] on link "No, thanks" at bounding box center [611, 423] width 598 height 19
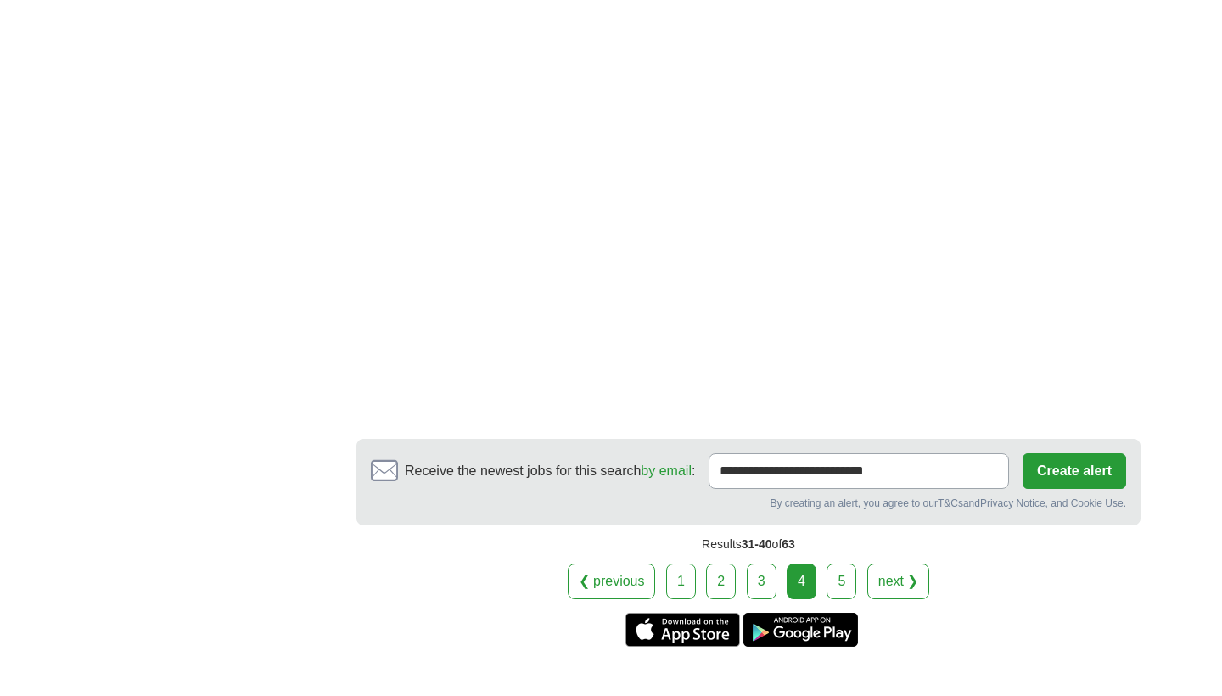
scroll to position [3173, 0]
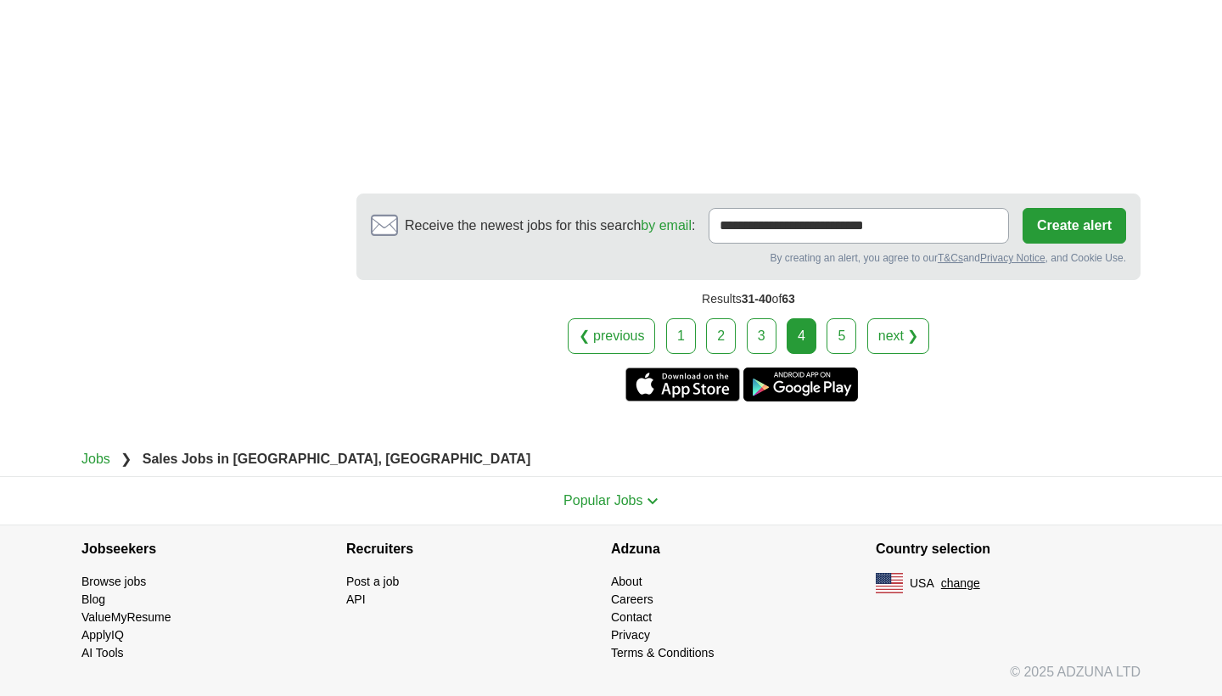
click at [844, 338] on link "5" at bounding box center [842, 336] width 30 height 36
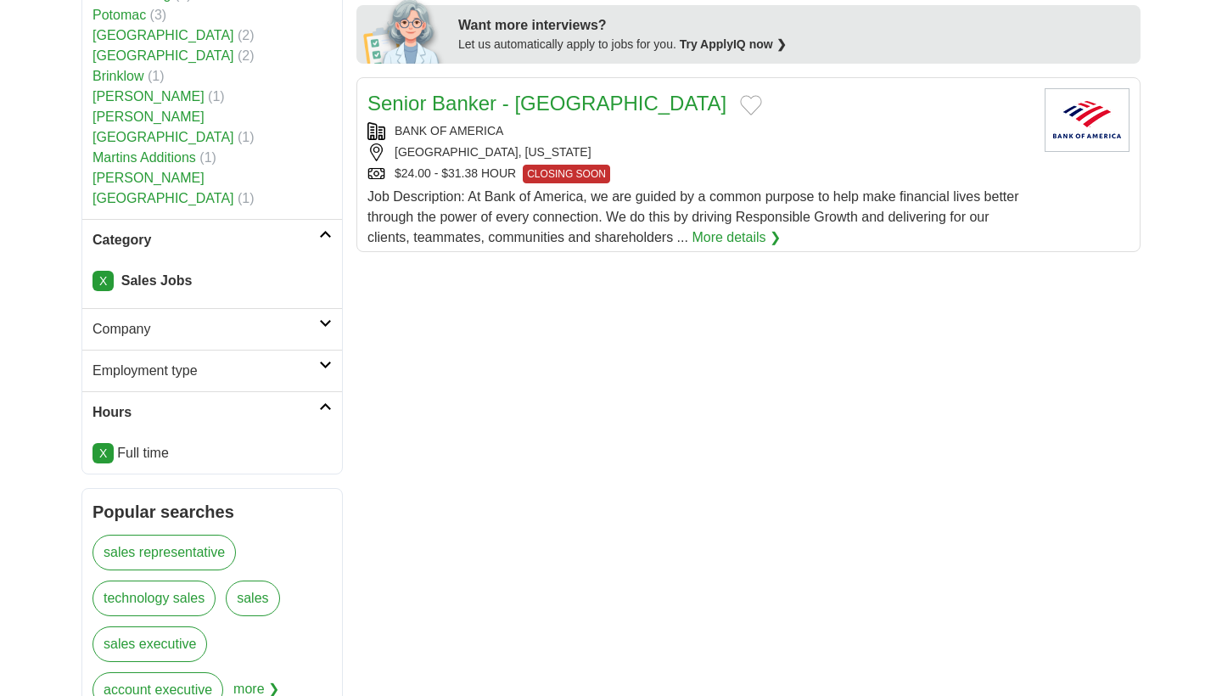
scroll to position [148, 0]
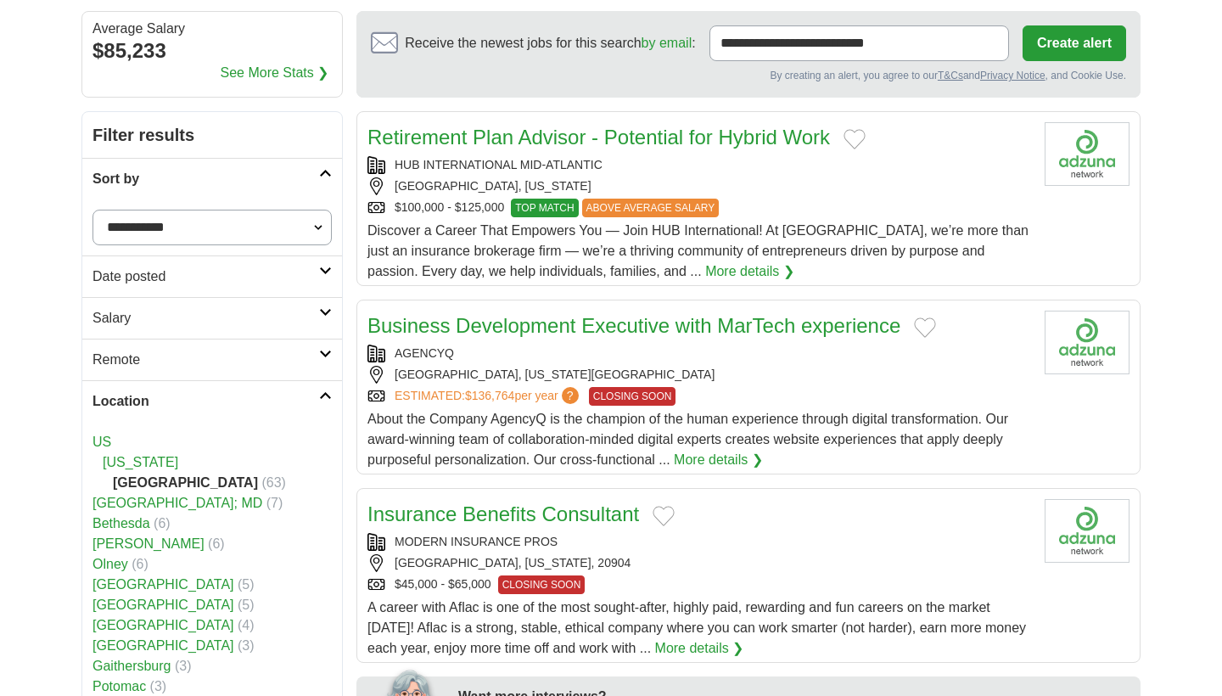
click at [115, 470] on li "[US_STATE]" at bounding box center [212, 462] width 239 height 20
click at [116, 464] on link "[US_STATE]" at bounding box center [141, 462] width 76 height 14
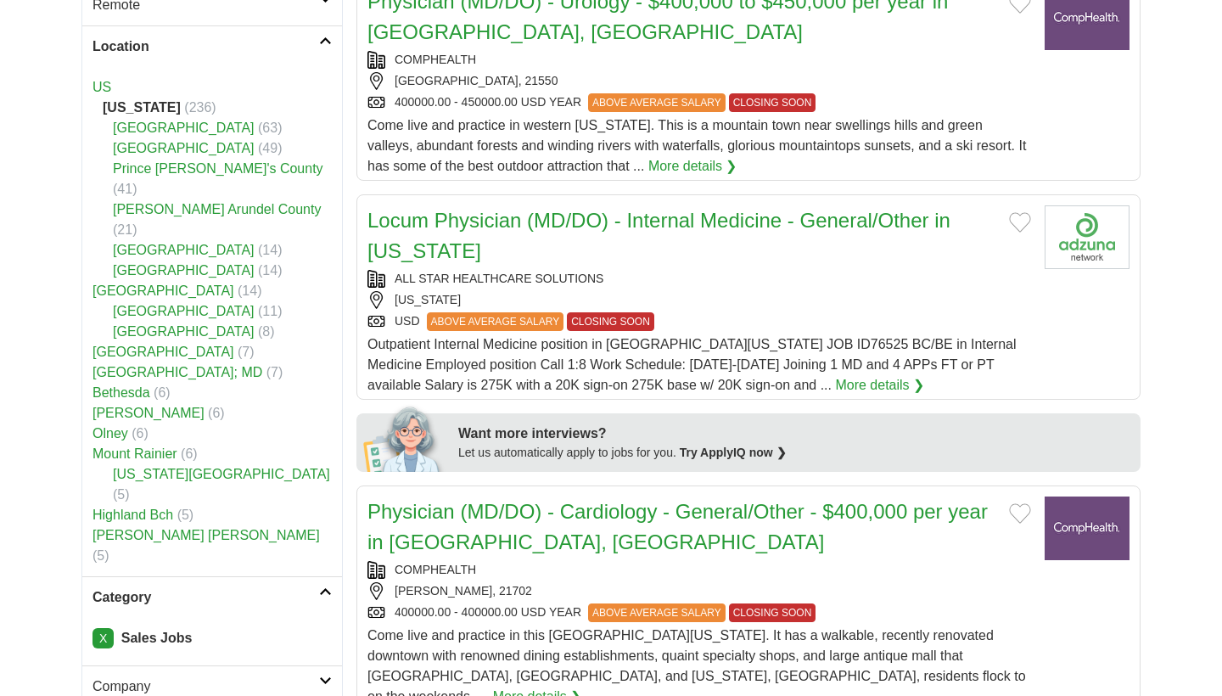
scroll to position [543, 0]
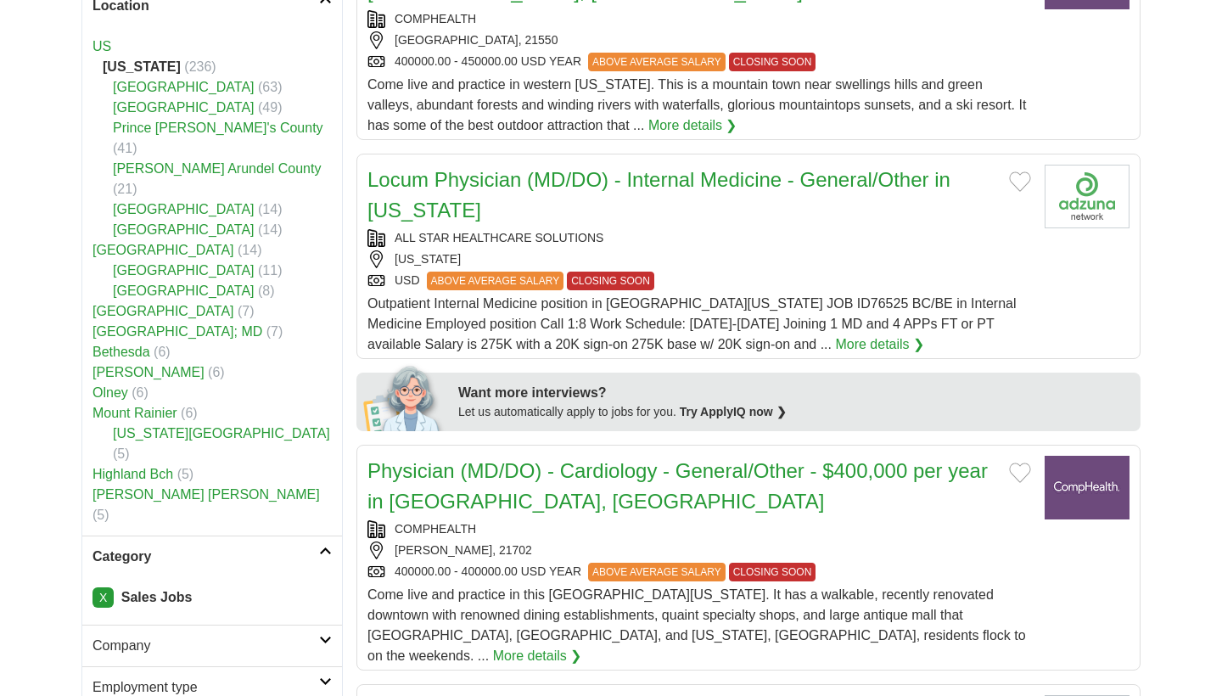
click at [98, 587] on link "X" at bounding box center [103, 597] width 21 height 20
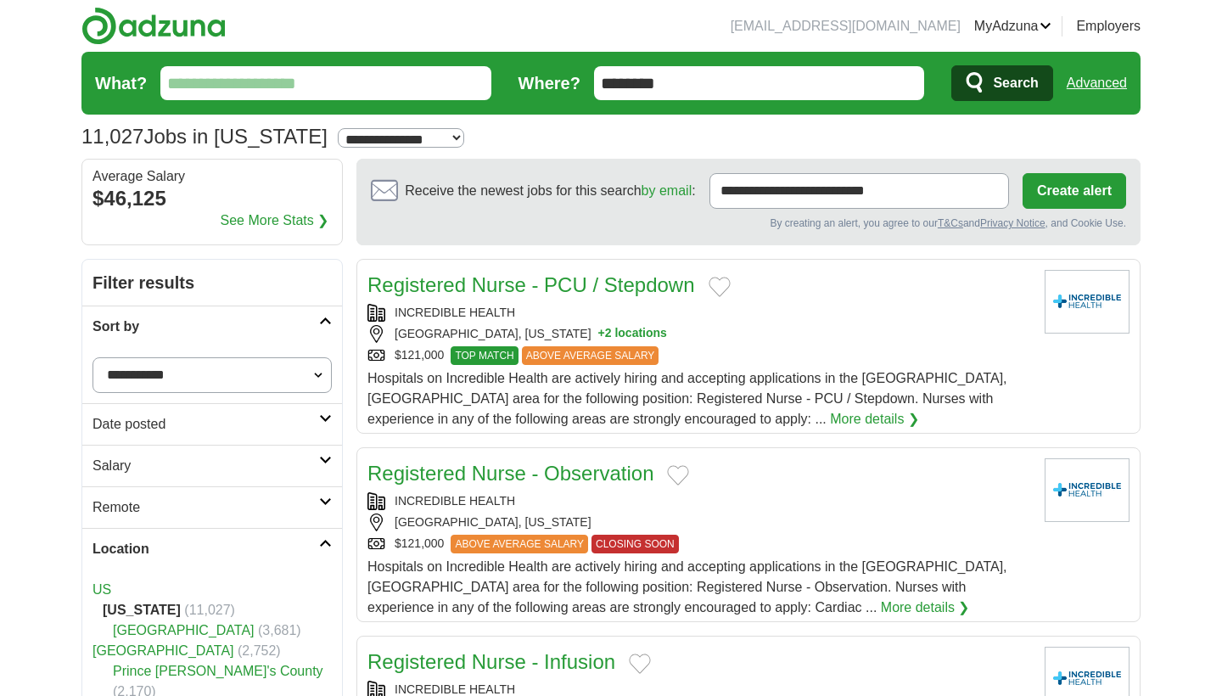
click at [143, 547] on h2 "Location" at bounding box center [206, 549] width 227 height 20
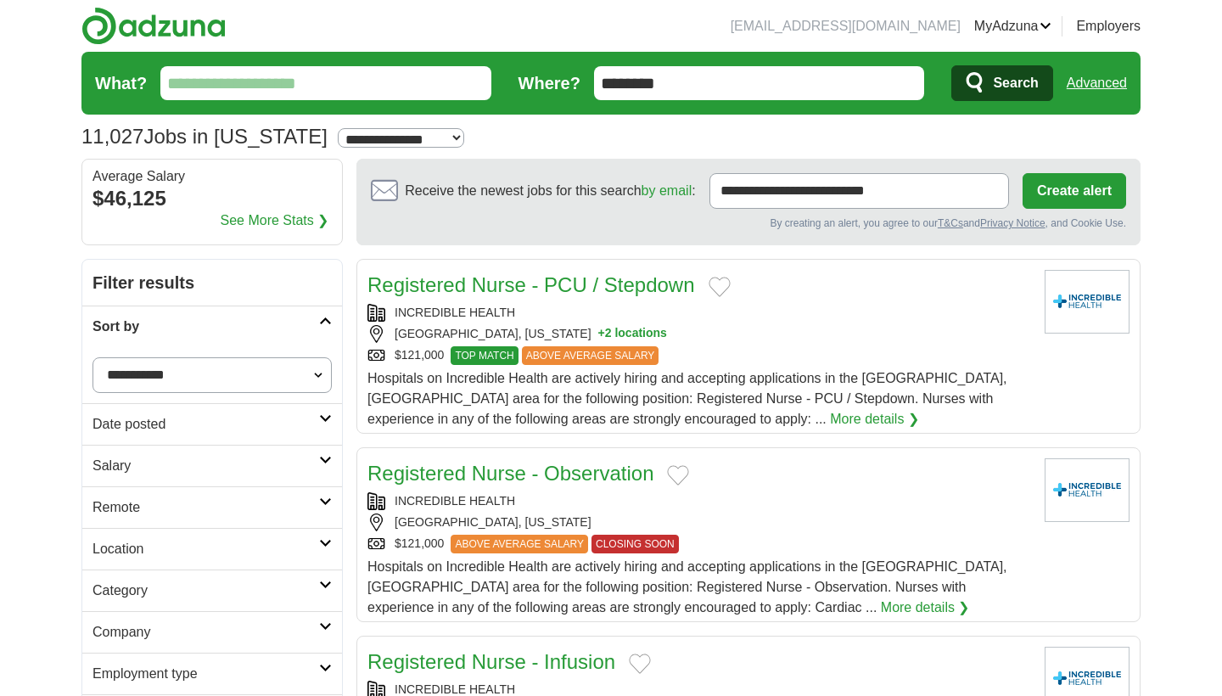
click at [134, 592] on h2 "Category" at bounding box center [206, 591] width 227 height 20
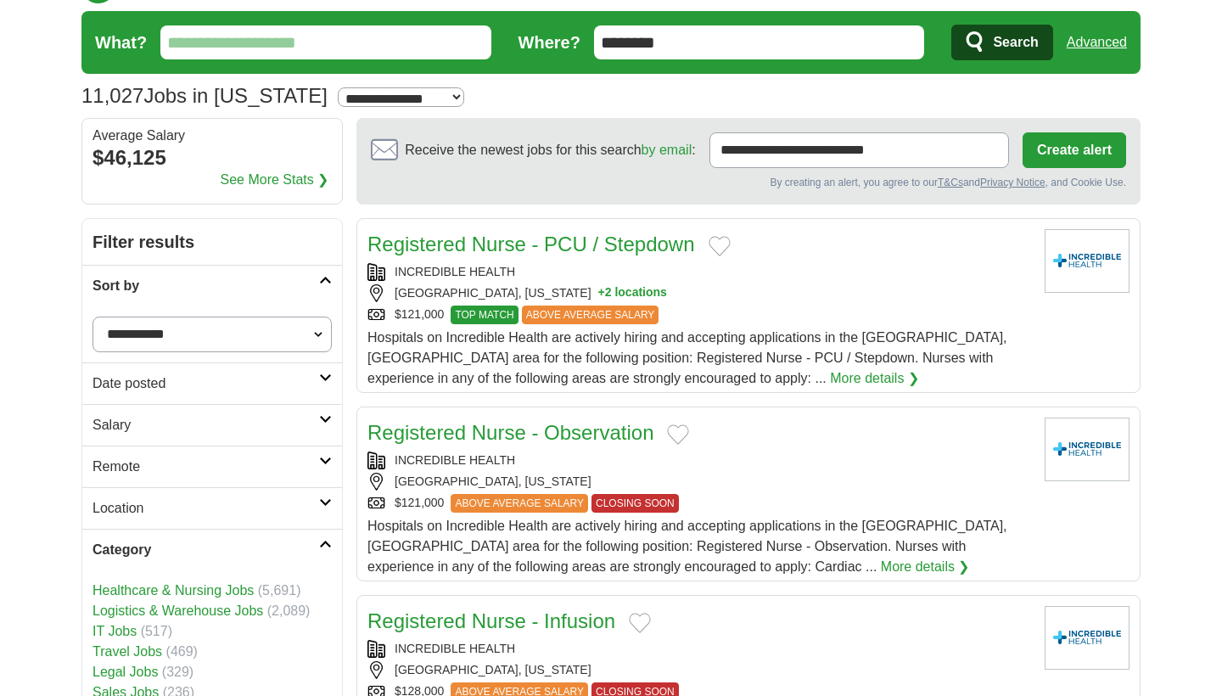
scroll to position [160, 0]
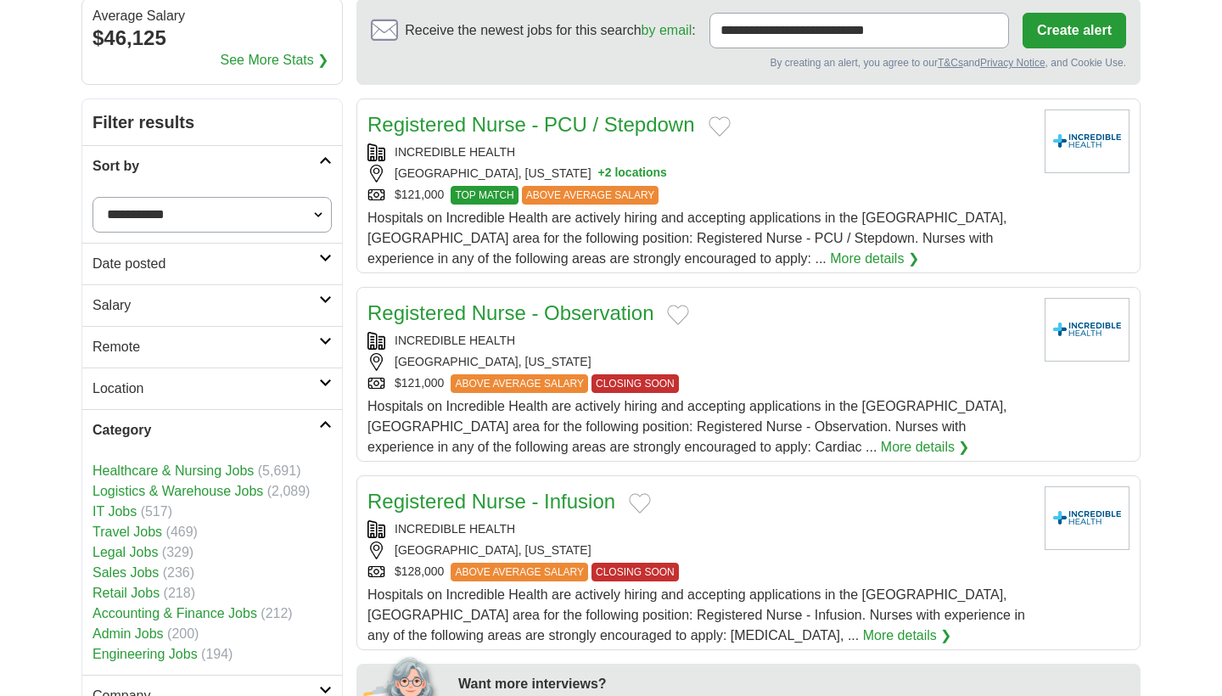
click at [120, 493] on link "Logistics & Warehouse Jobs" at bounding box center [178, 491] width 171 height 14
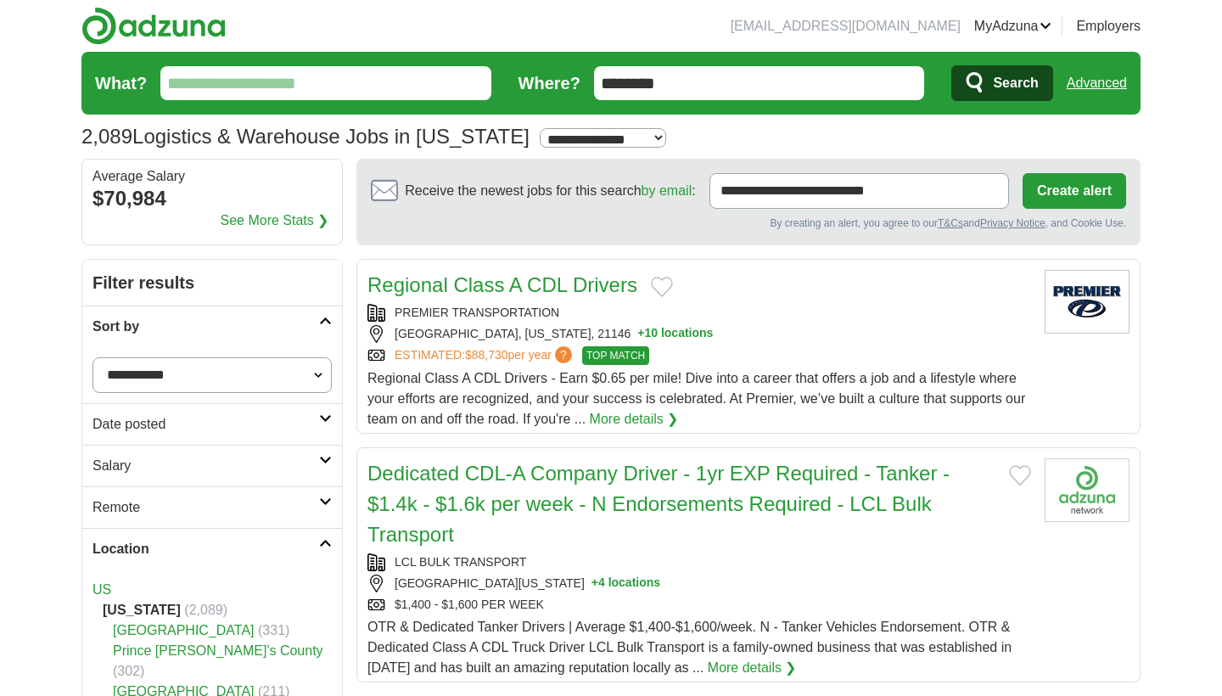
click at [136, 31] on img at bounding box center [153, 26] width 144 height 38
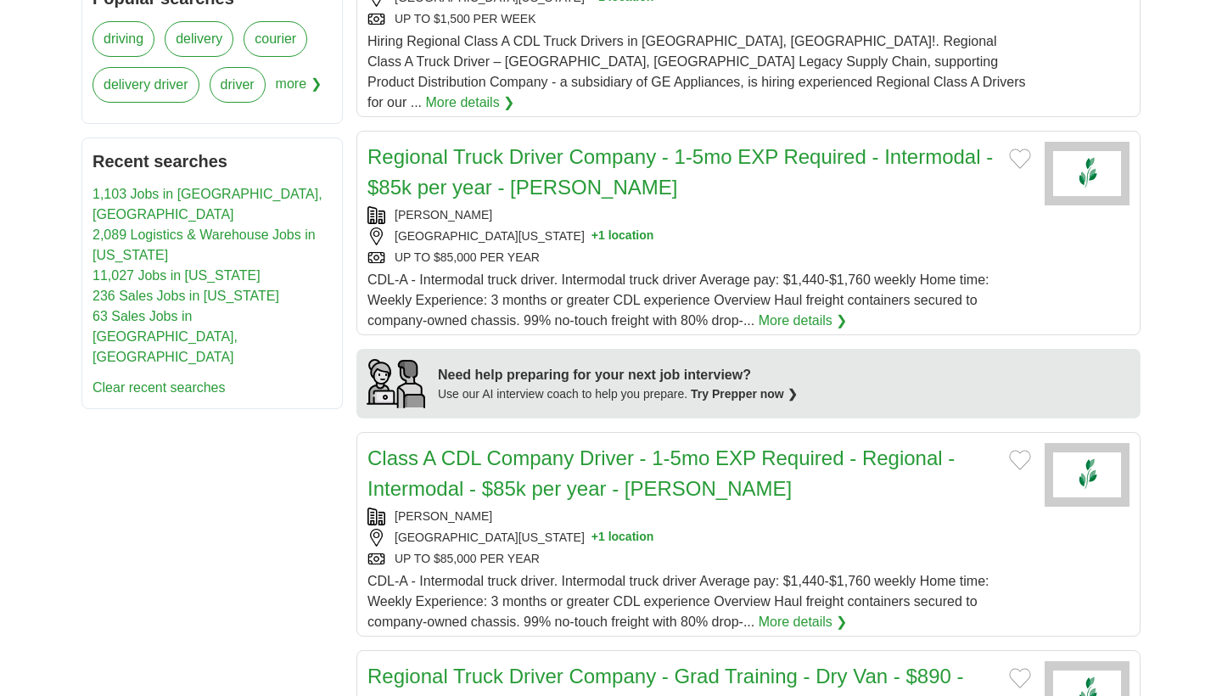
scroll to position [1818, 0]
